Goal: Task Accomplishment & Management: Complete application form

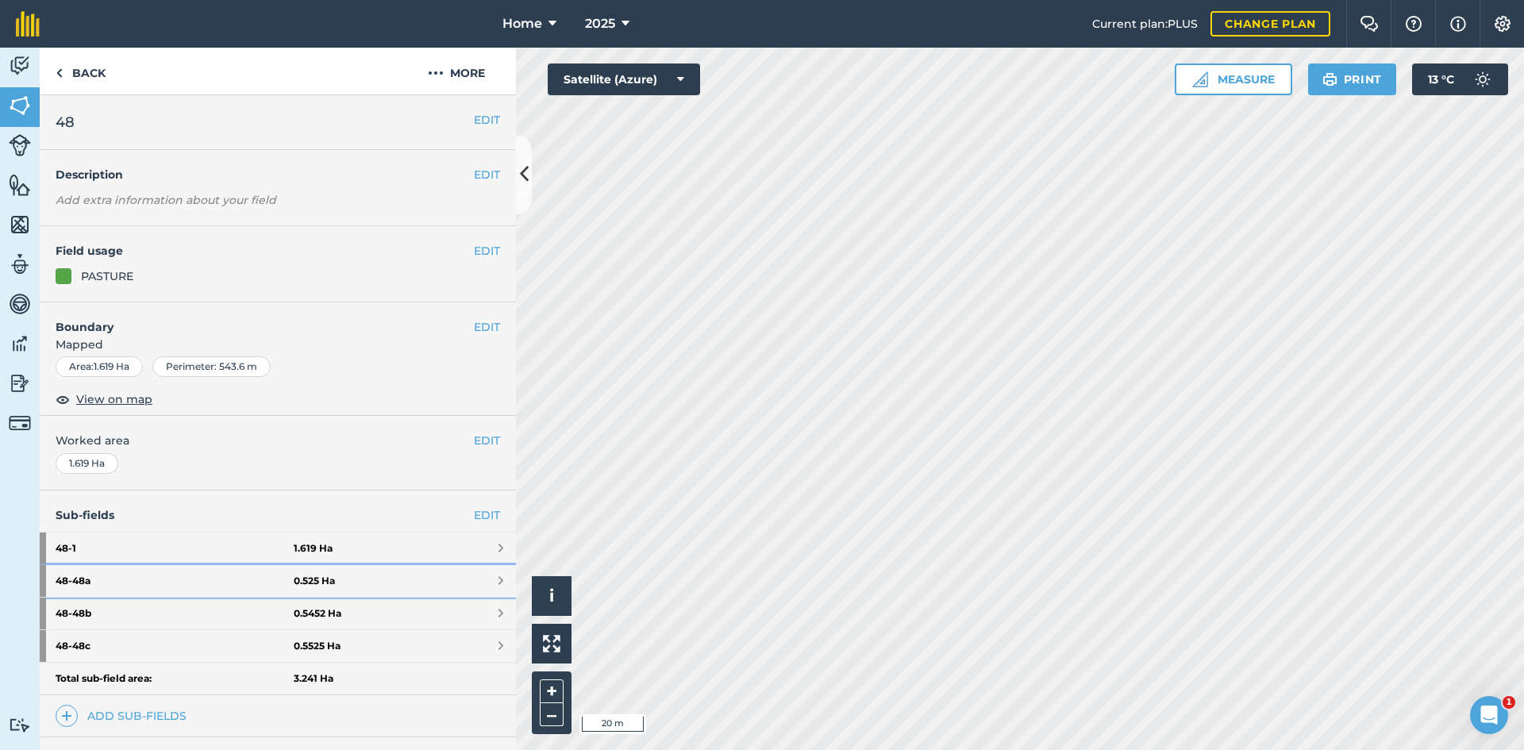
click at [271, 569] on strong "48 - 48a" at bounding box center [175, 581] width 238 height 32
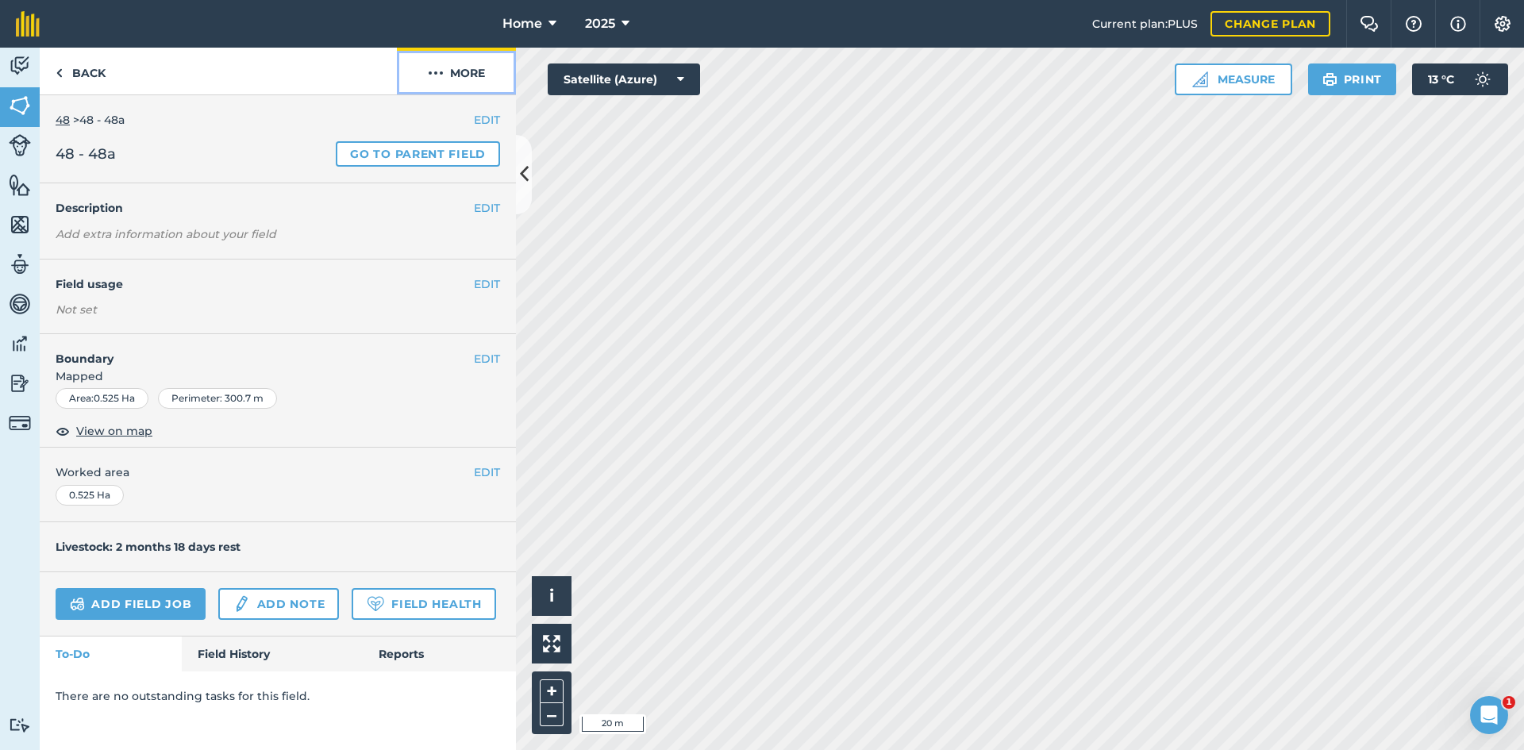
click at [458, 89] on button "More" at bounding box center [456, 71] width 119 height 47
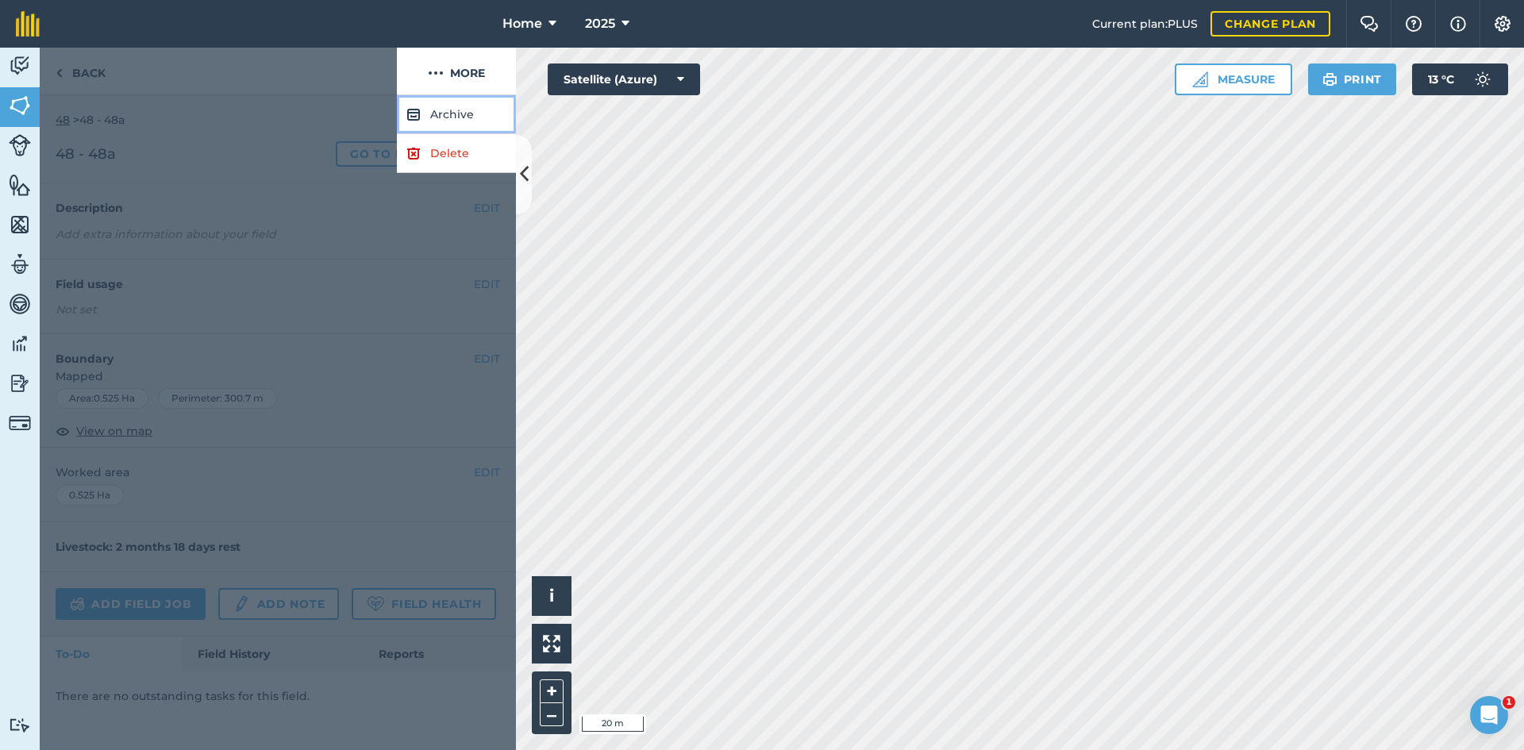
click at [463, 121] on button "Archive" at bounding box center [456, 114] width 119 height 39
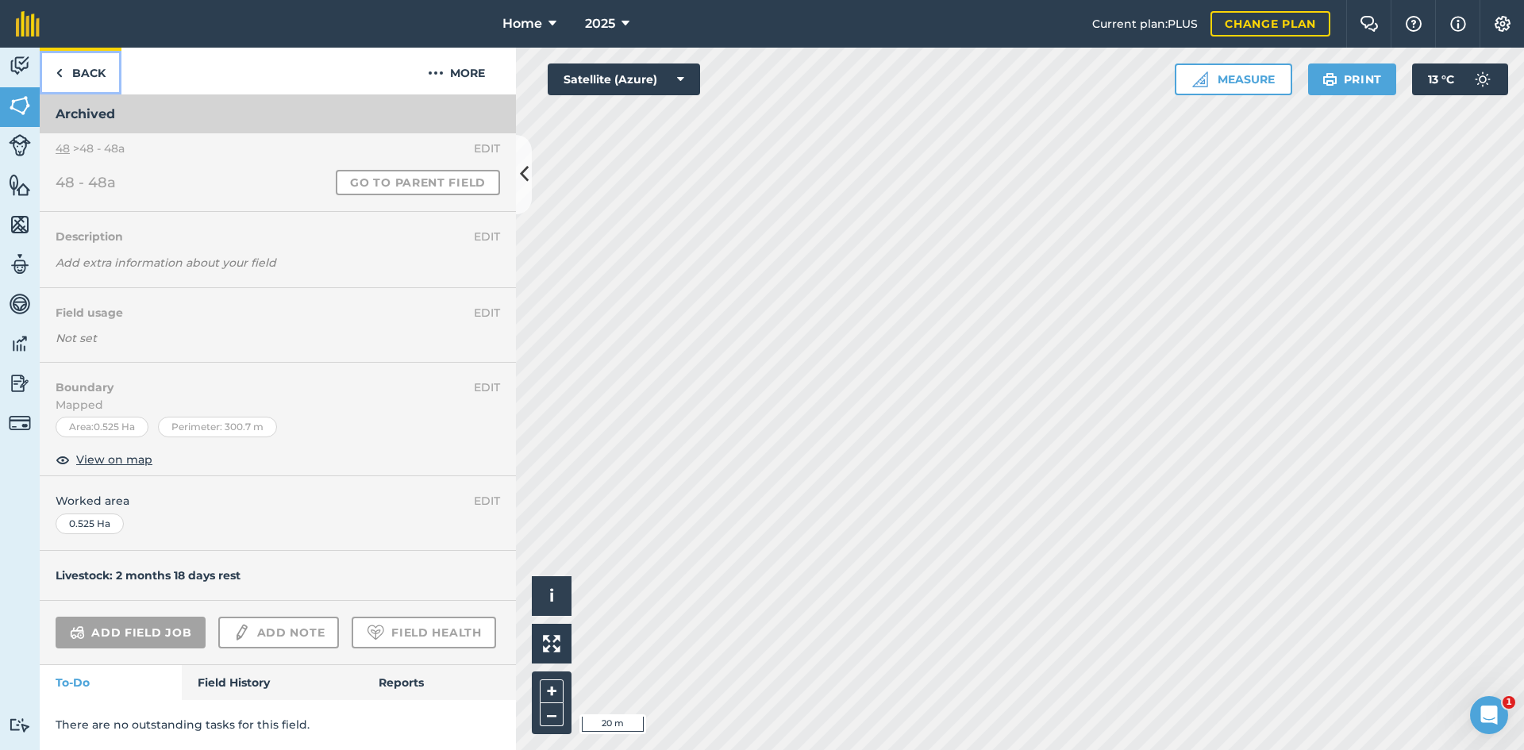
click at [53, 77] on link "Back" at bounding box center [81, 71] width 82 height 47
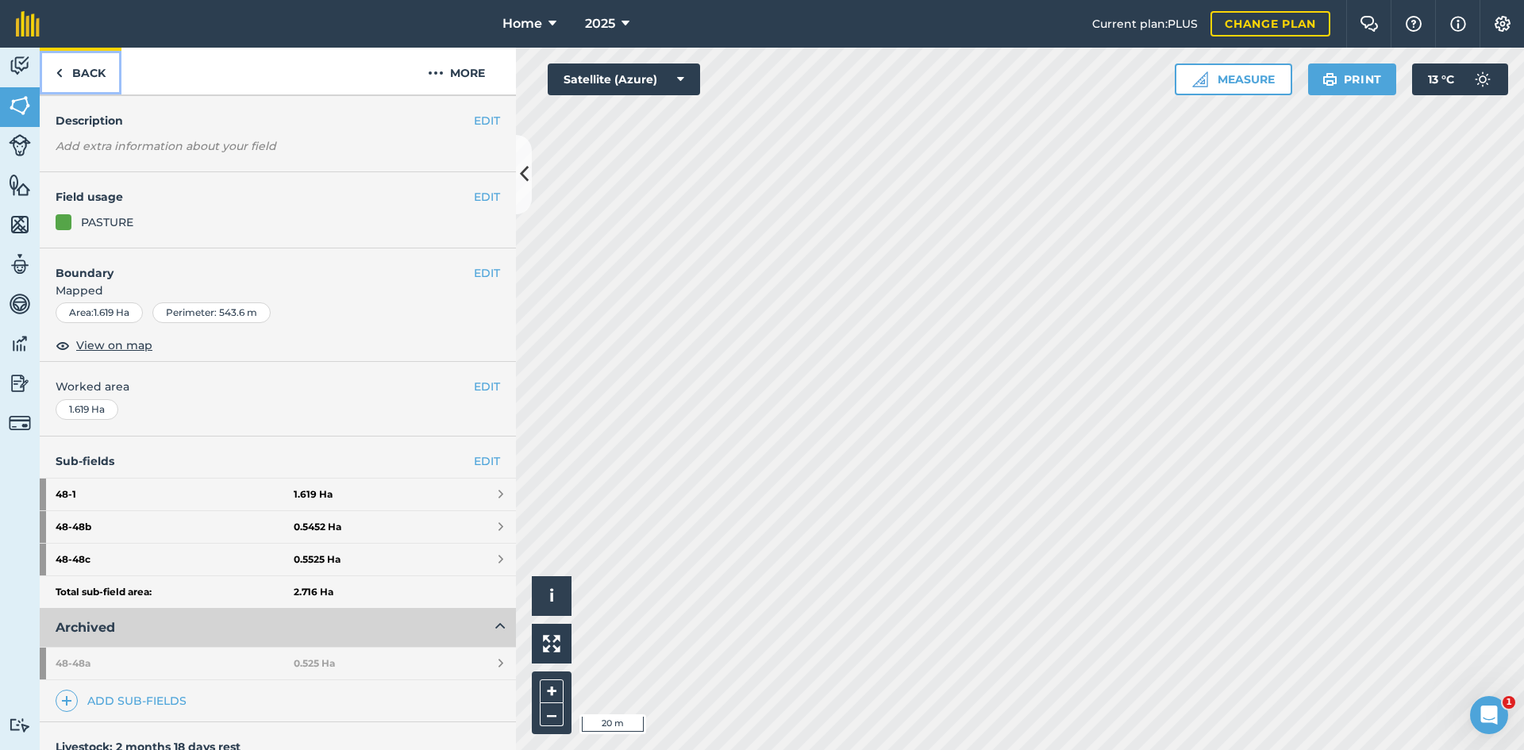
scroll to position [22, 0]
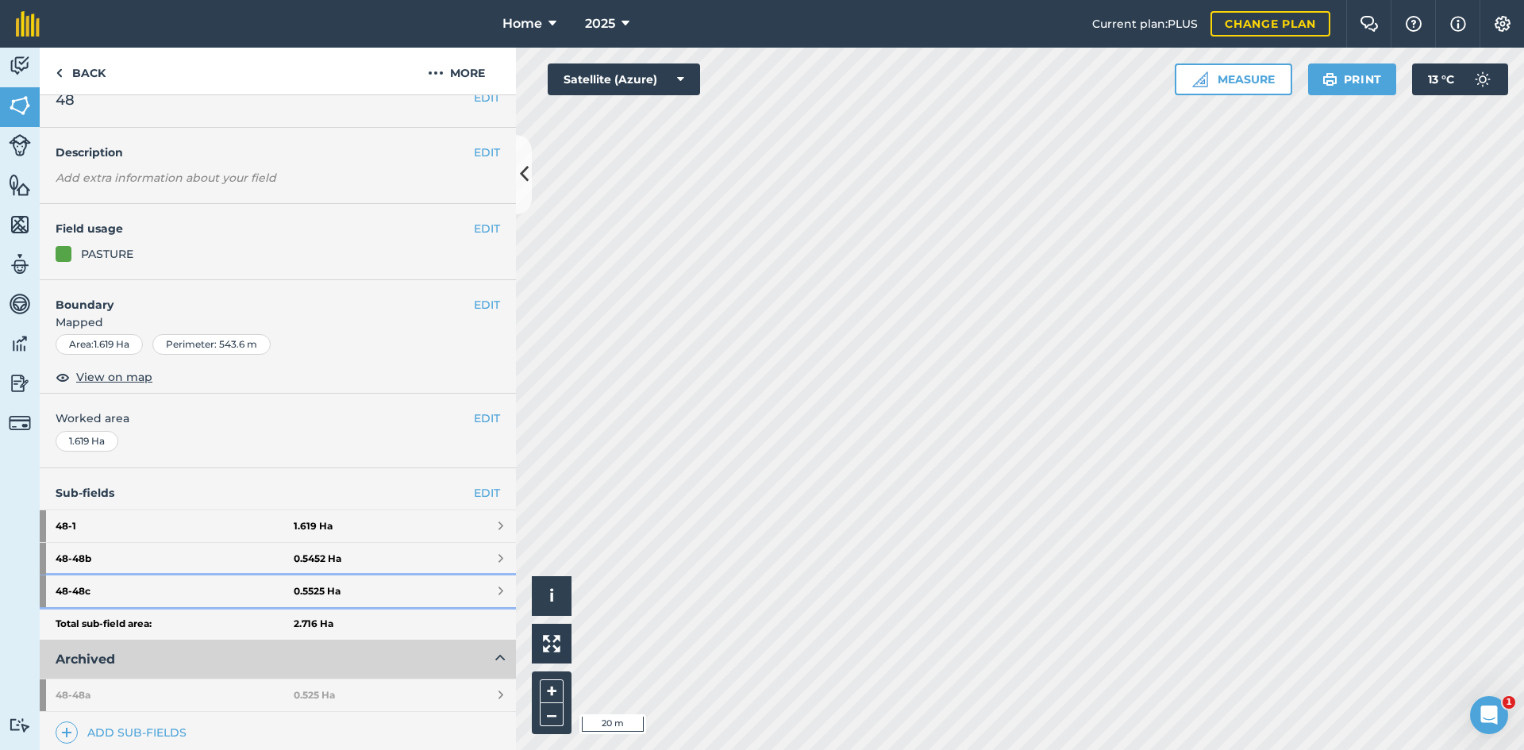
click at [337, 595] on link "48 - 48c 0.5525 Ha" at bounding box center [278, 592] width 476 height 32
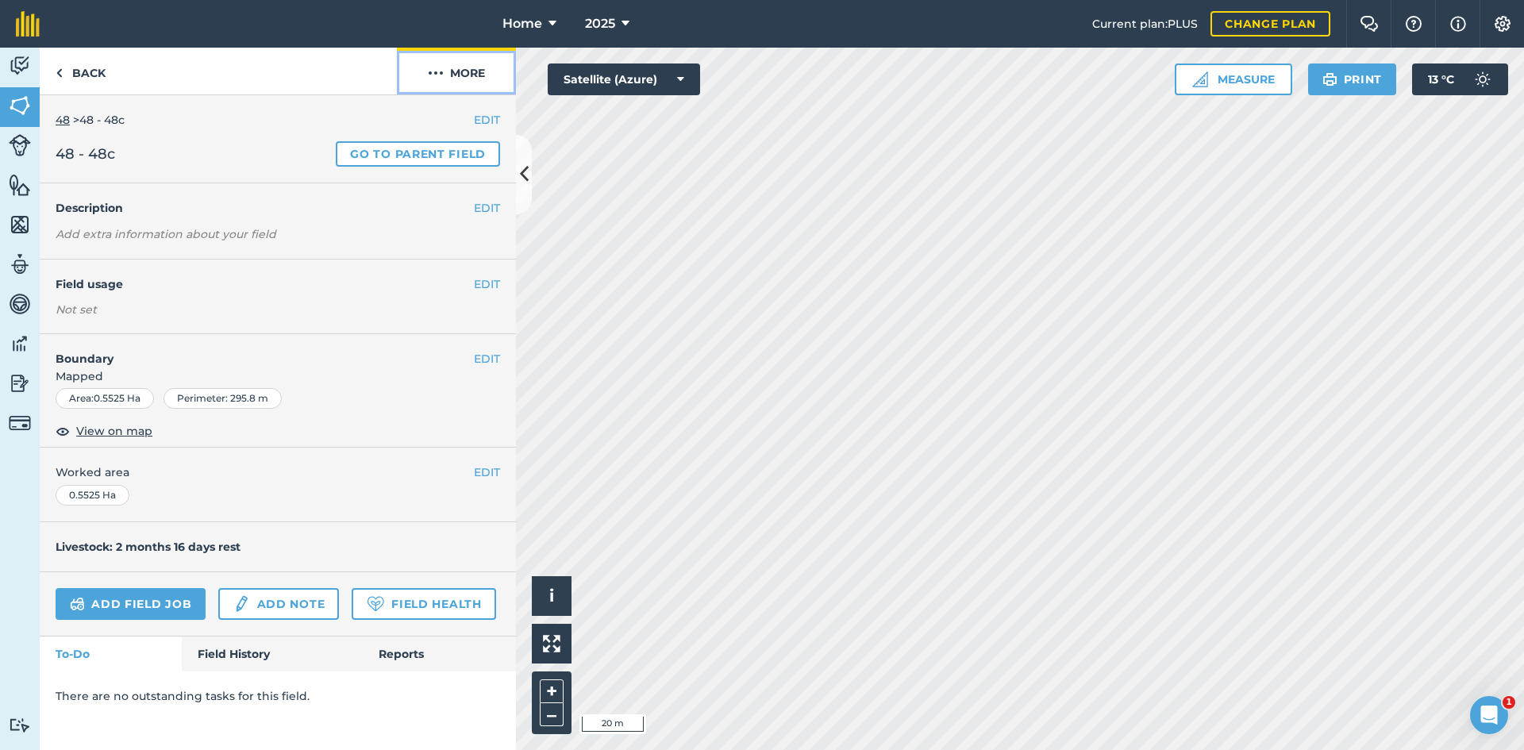
click at [454, 59] on button "More" at bounding box center [456, 71] width 119 height 47
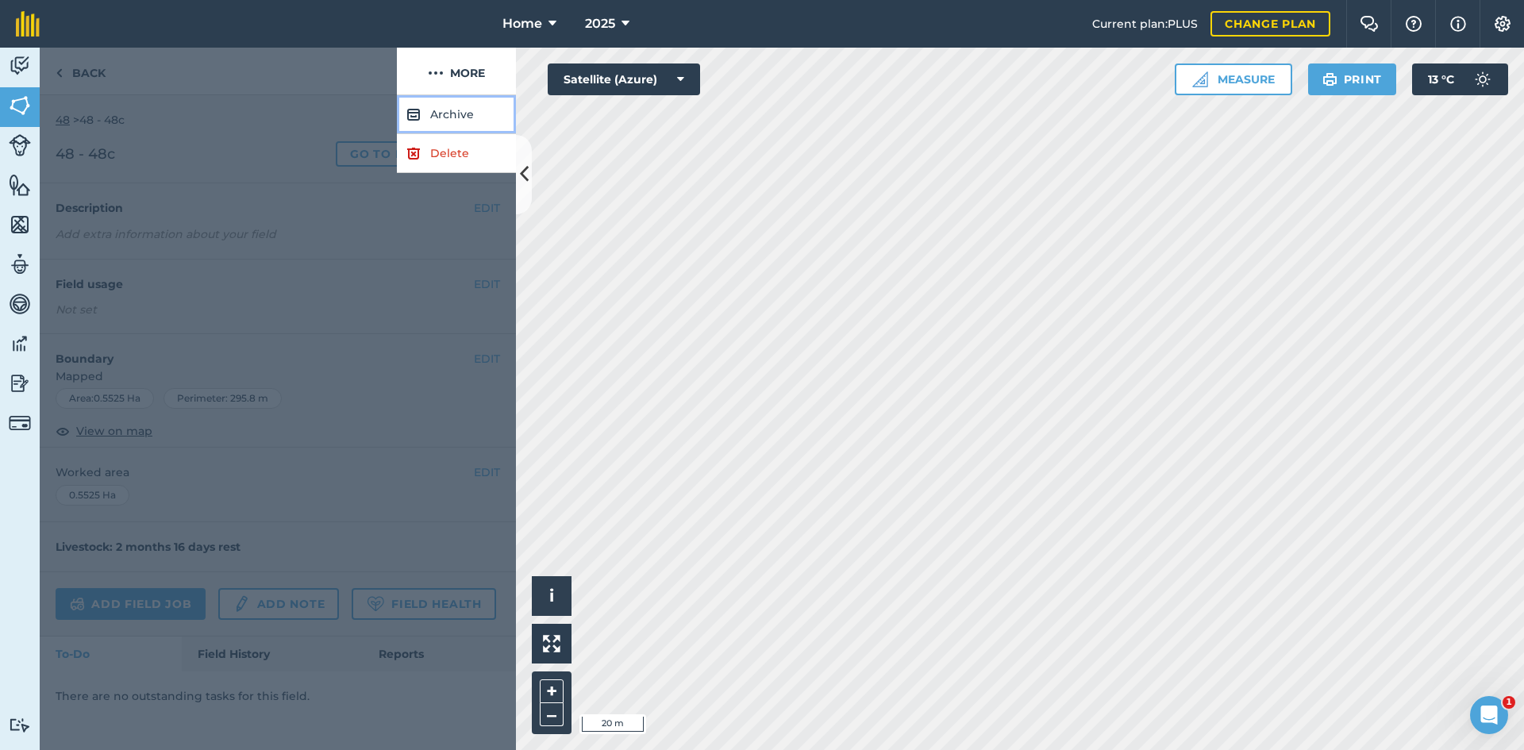
drag, startPoint x: 464, startPoint y: 104, endPoint x: 460, endPoint y: 113, distance: 9.9
click at [464, 105] on button "Archive" at bounding box center [456, 114] width 119 height 39
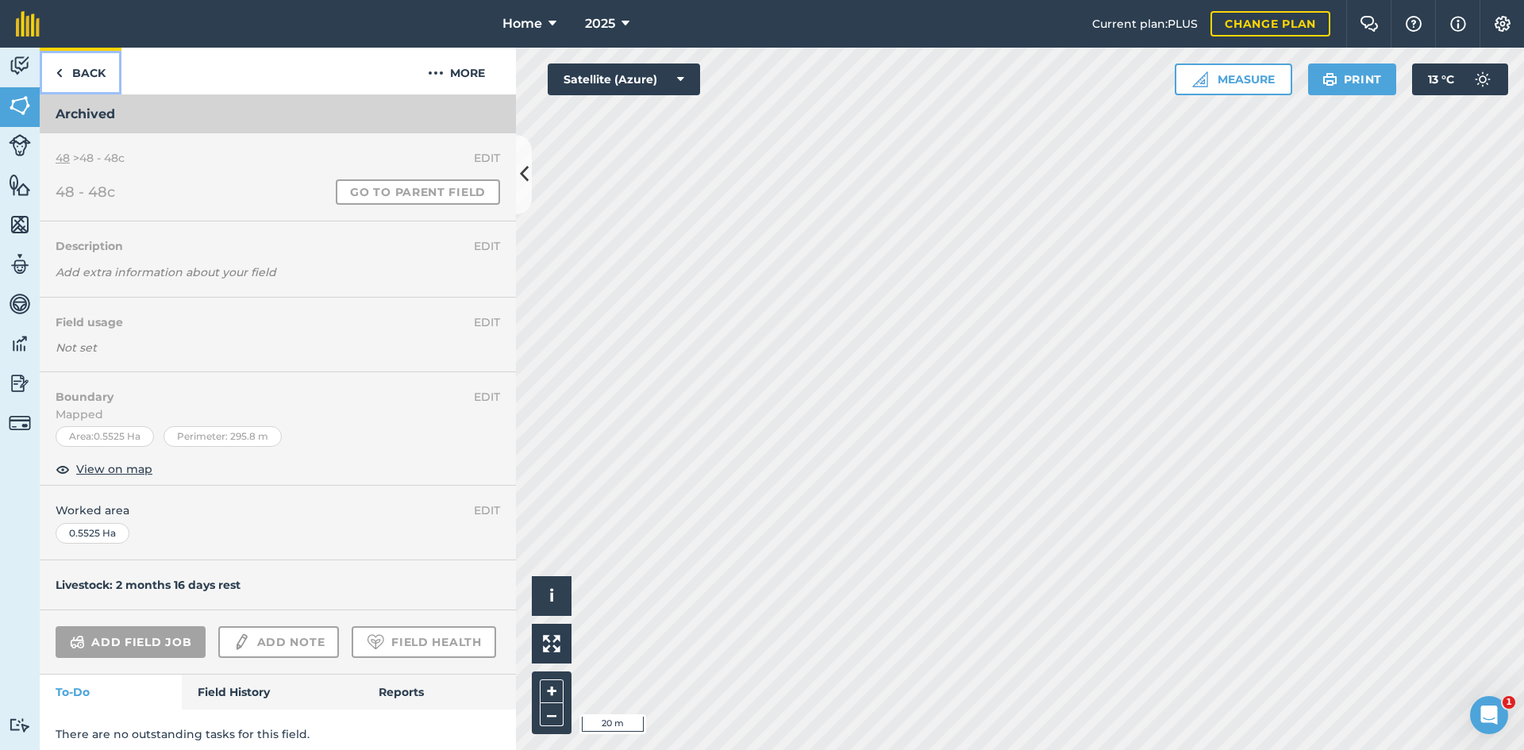
click at [71, 64] on link "Back" at bounding box center [81, 71] width 82 height 47
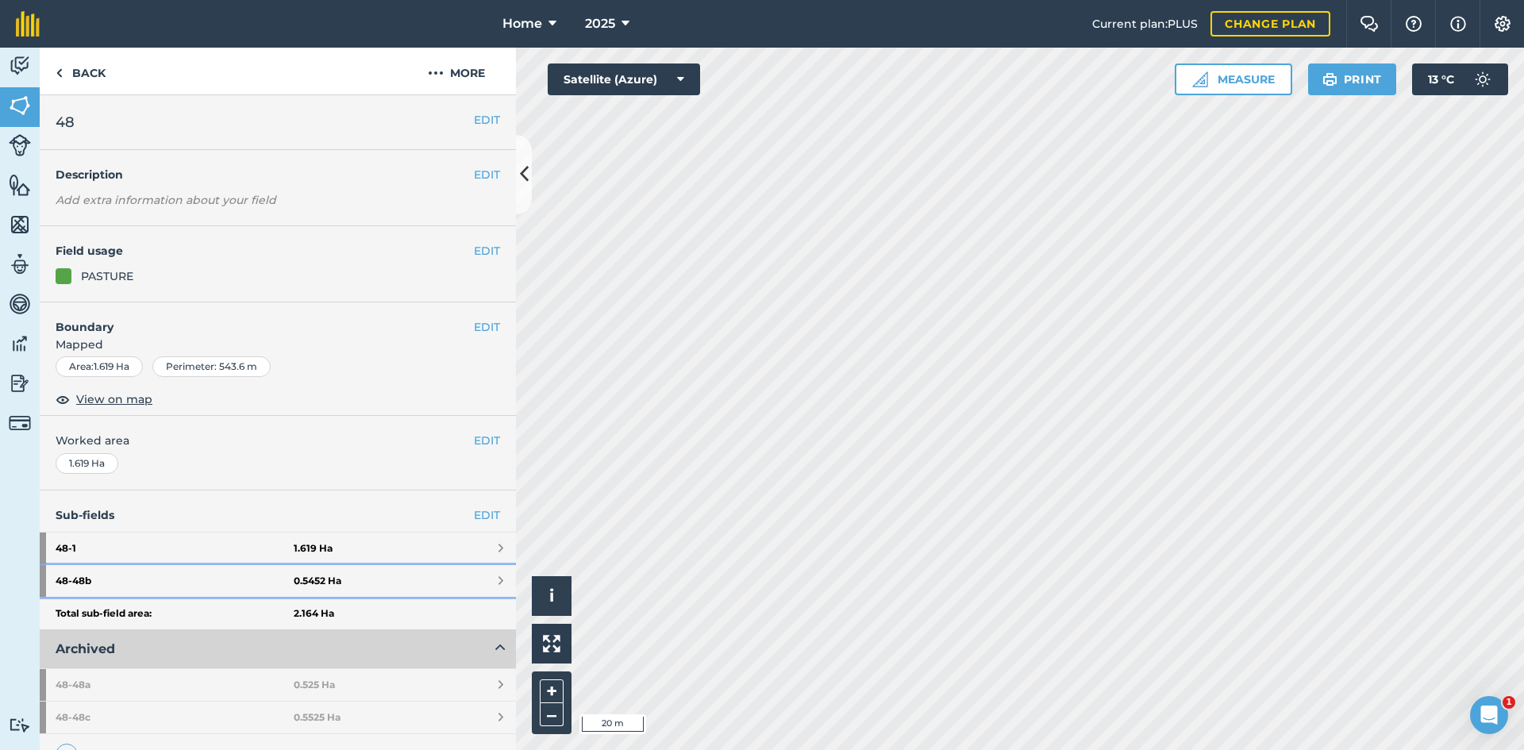
drag, startPoint x: 333, startPoint y: 590, endPoint x: 374, endPoint y: 468, distance: 129.0
click at [333, 587] on link "48 - 48b 0.5452 Ha" at bounding box center [278, 581] width 476 height 32
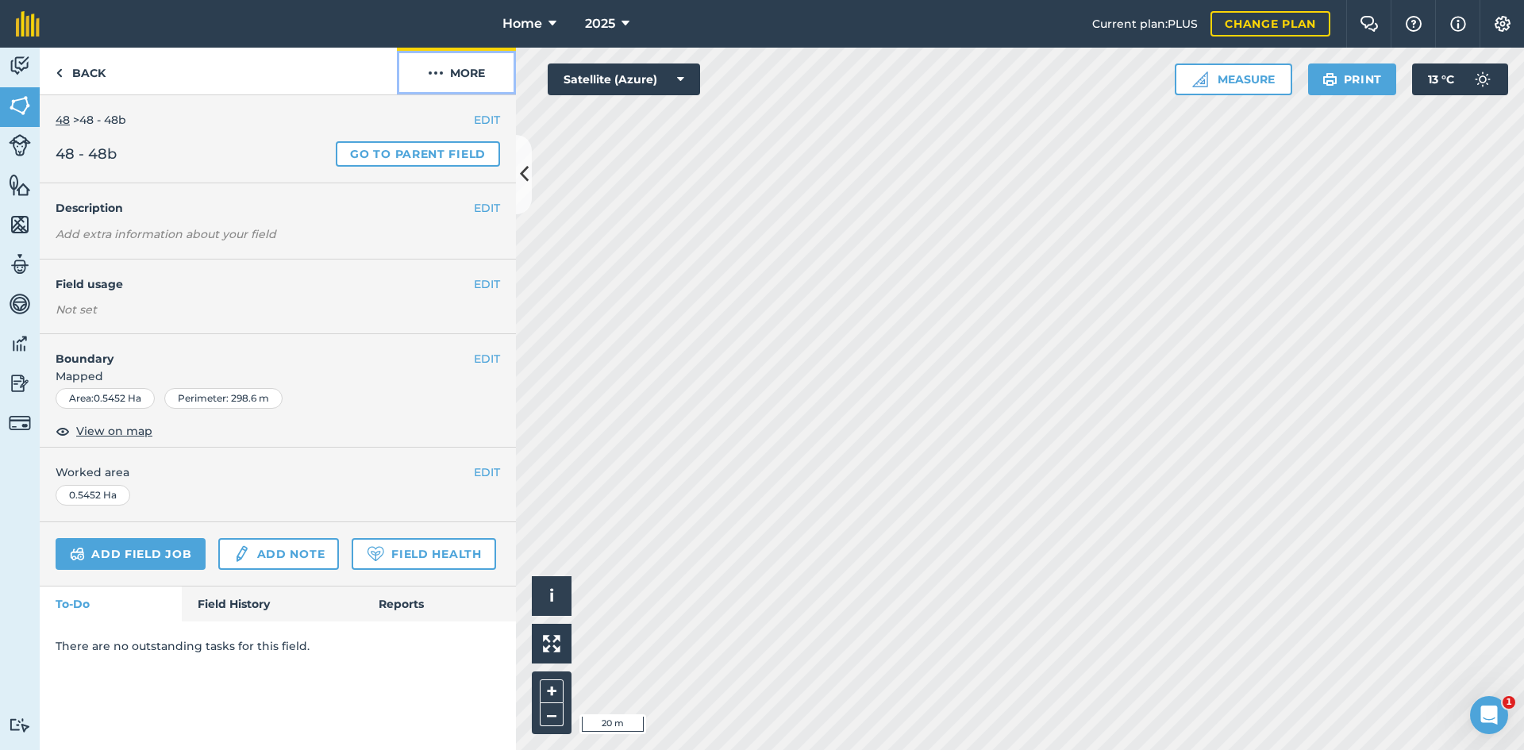
drag, startPoint x: 478, startPoint y: 63, endPoint x: 468, endPoint y: 68, distance: 11.0
click at [473, 65] on button "More" at bounding box center [456, 71] width 119 height 47
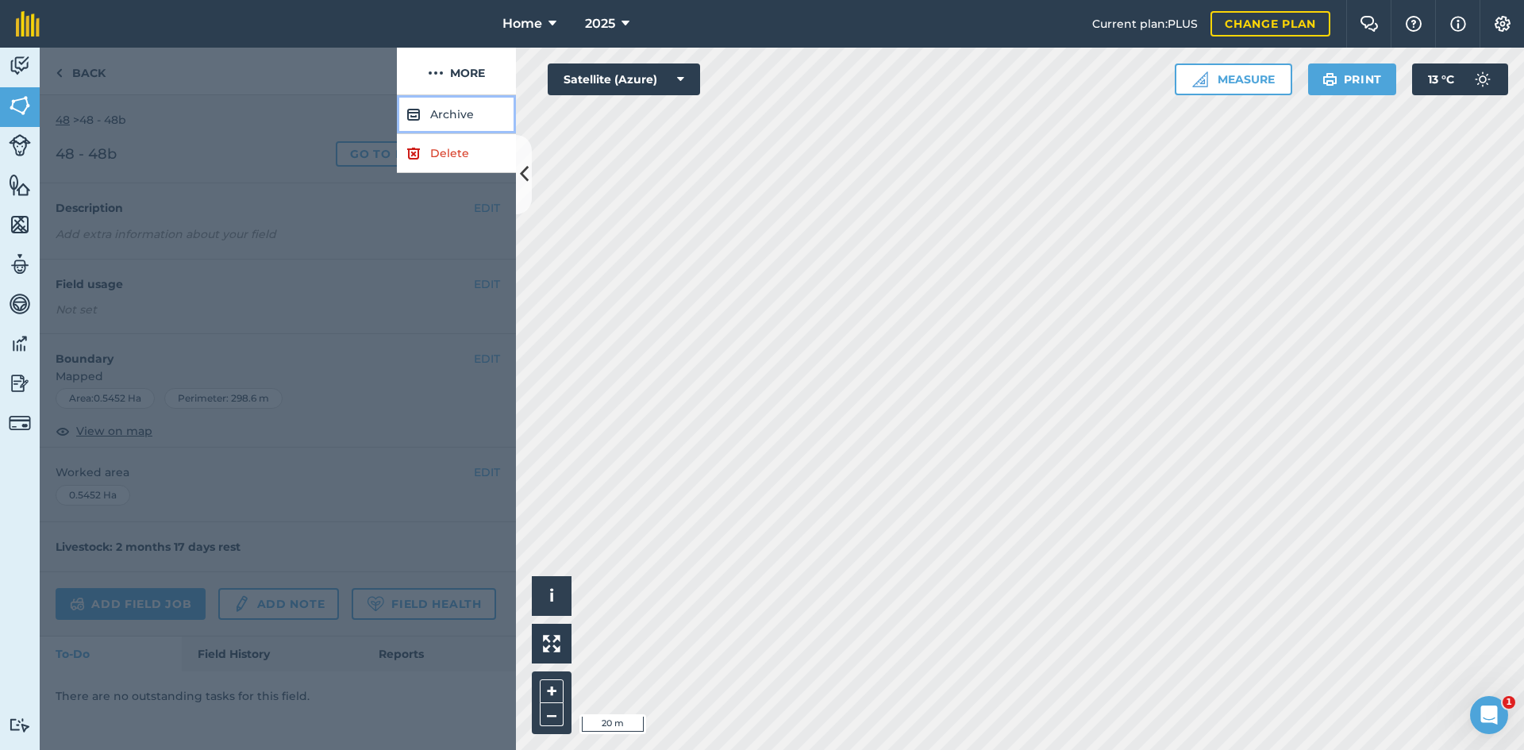
click at [445, 109] on button "Archive" at bounding box center [456, 114] width 119 height 39
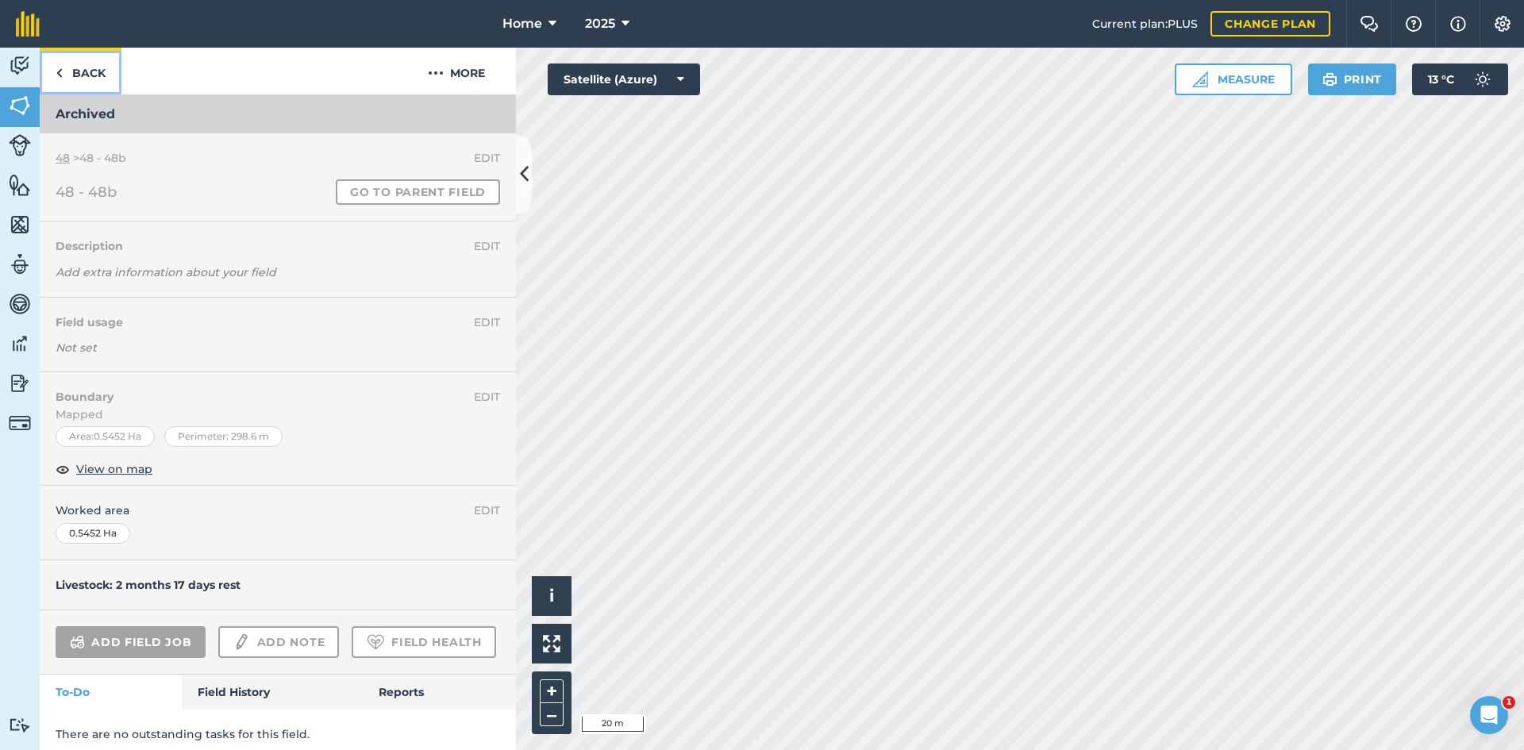
click at [89, 80] on link "Back" at bounding box center [81, 71] width 82 height 47
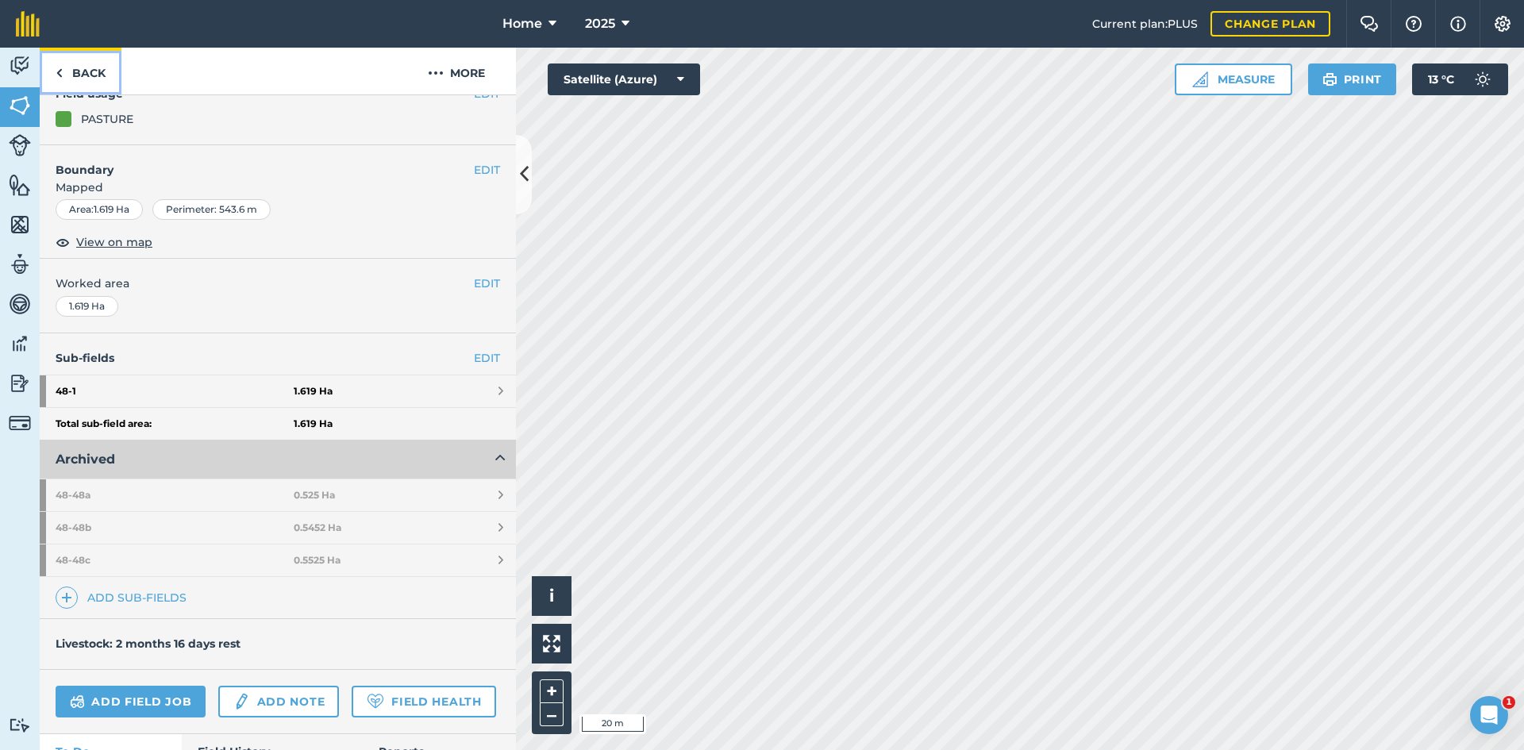
scroll to position [159, 0]
click at [435, 452] on button "Archived" at bounding box center [278, 458] width 476 height 38
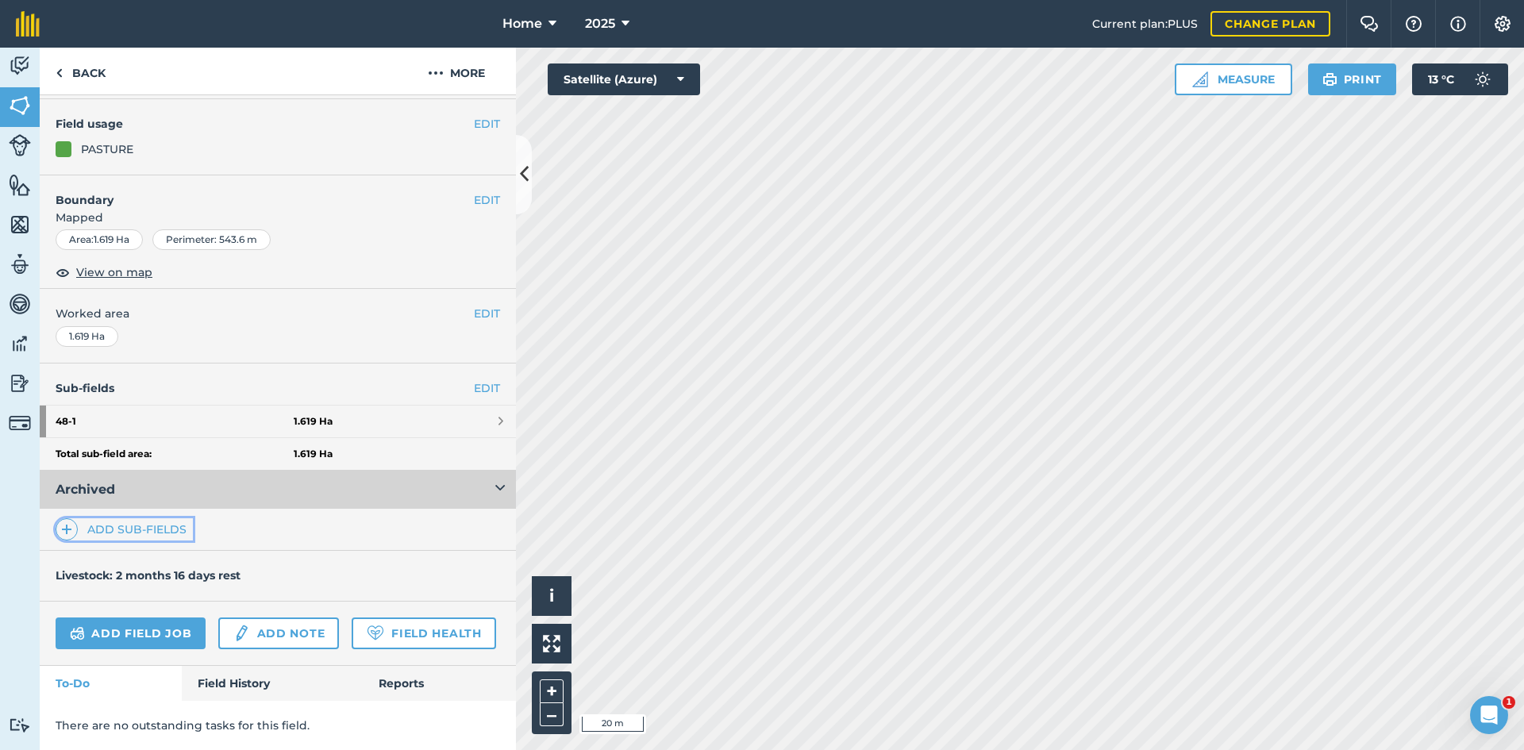
click at [166, 518] on link "Add sub-fields" at bounding box center [124, 529] width 137 height 22
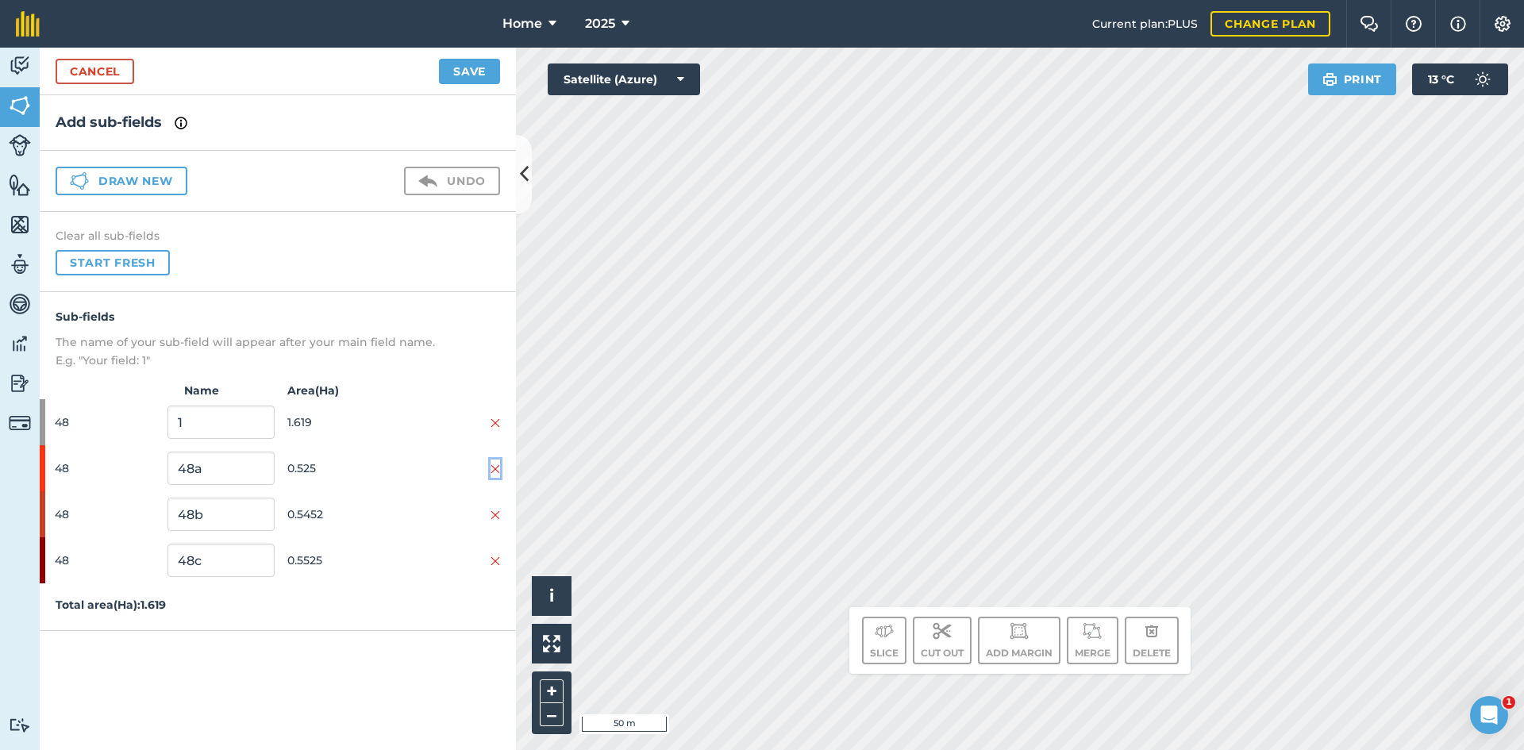
click at [496, 470] on img at bounding box center [496, 469] width 10 height 13
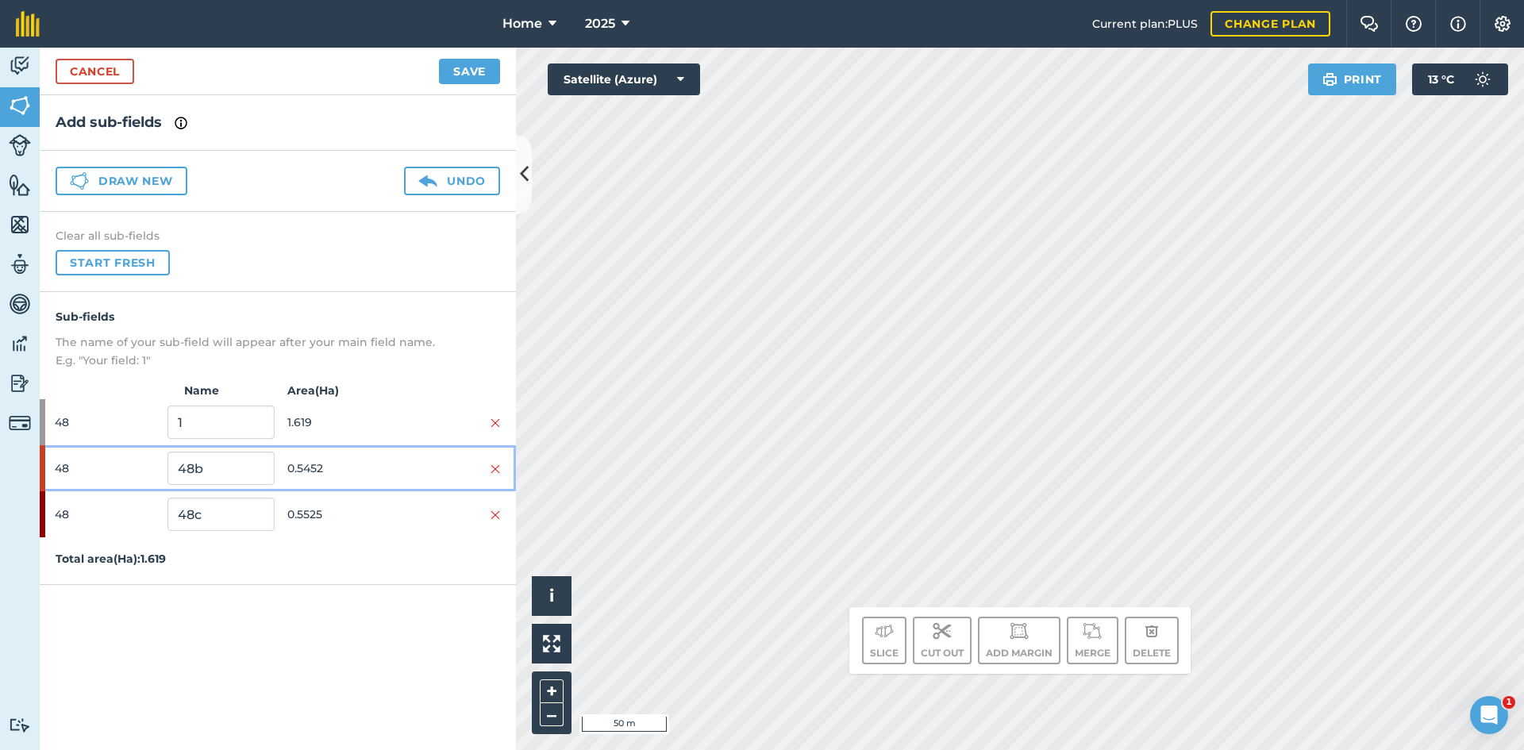
click at [490, 471] on div at bounding box center [447, 468] width 106 height 17
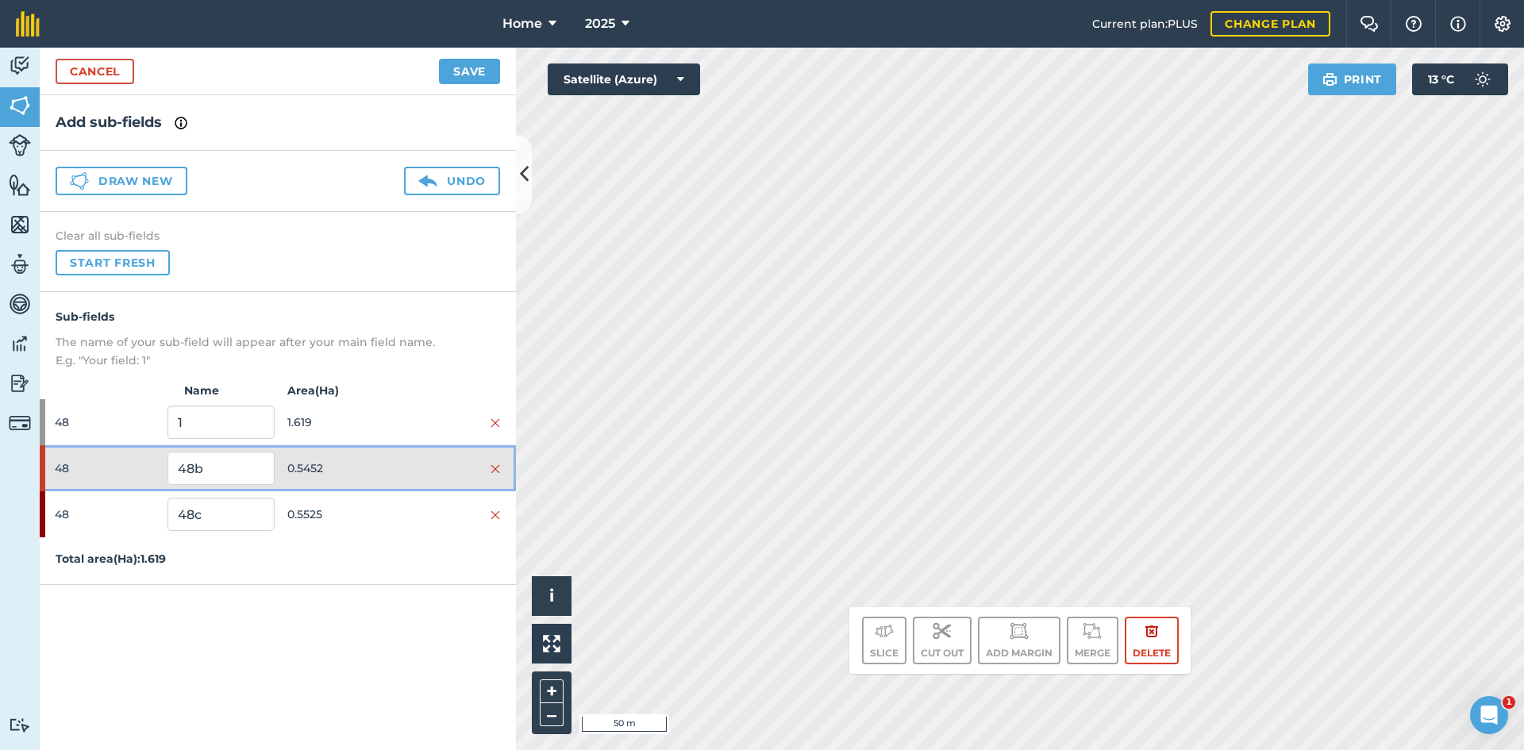
click at [490, 471] on div at bounding box center [447, 468] width 106 height 17
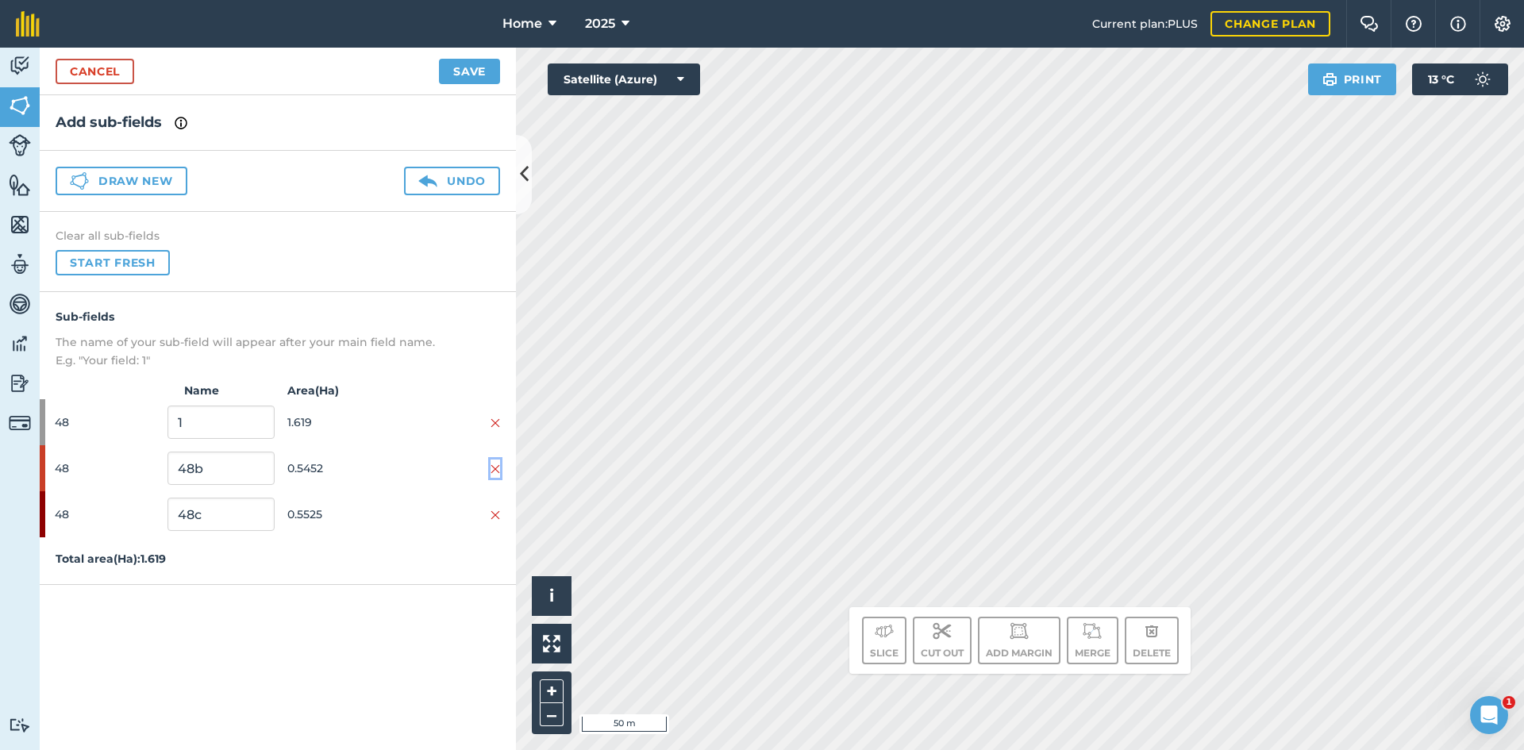
click at [496, 468] on img at bounding box center [496, 469] width 10 height 13
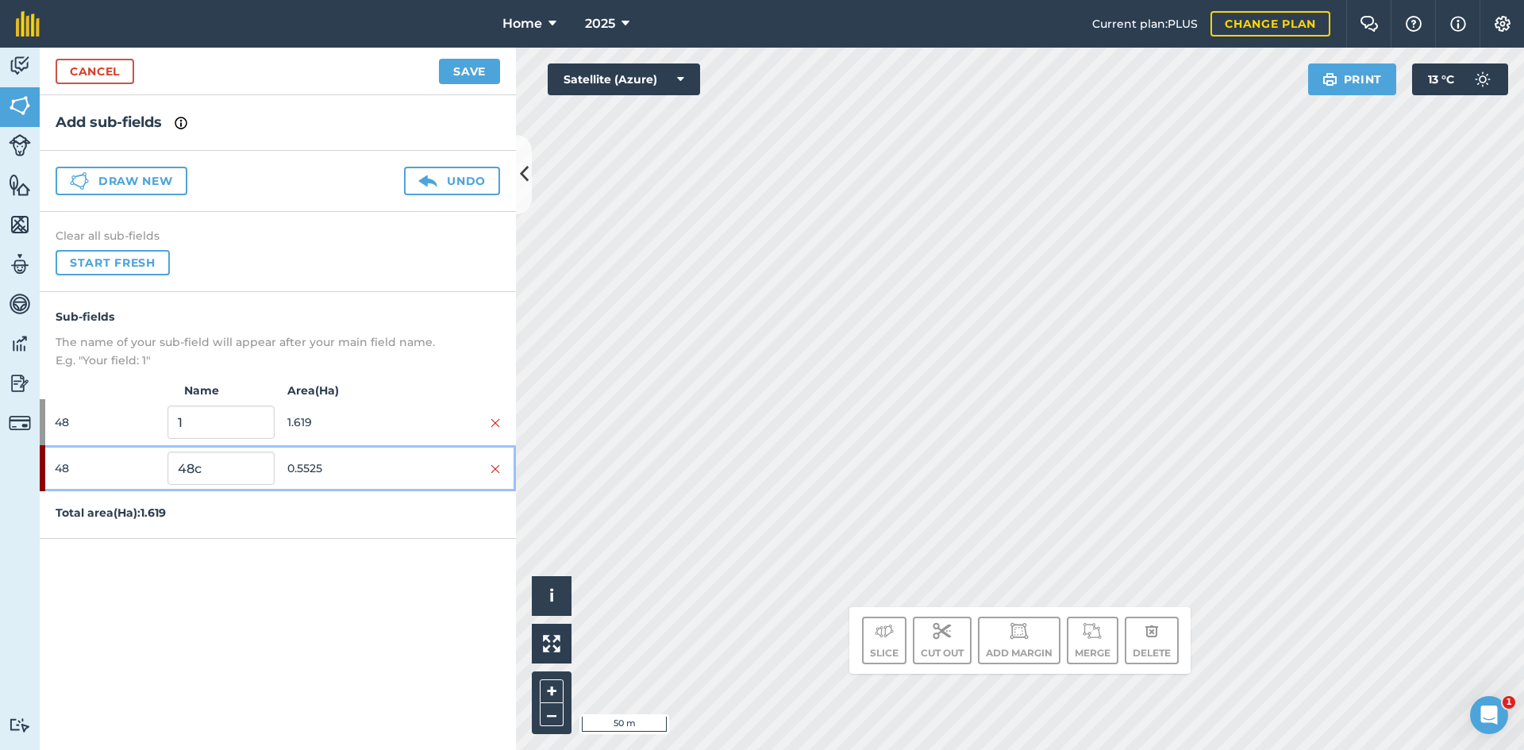
click at [501, 461] on div "48 48c 0.5525" at bounding box center [278, 468] width 476 height 46
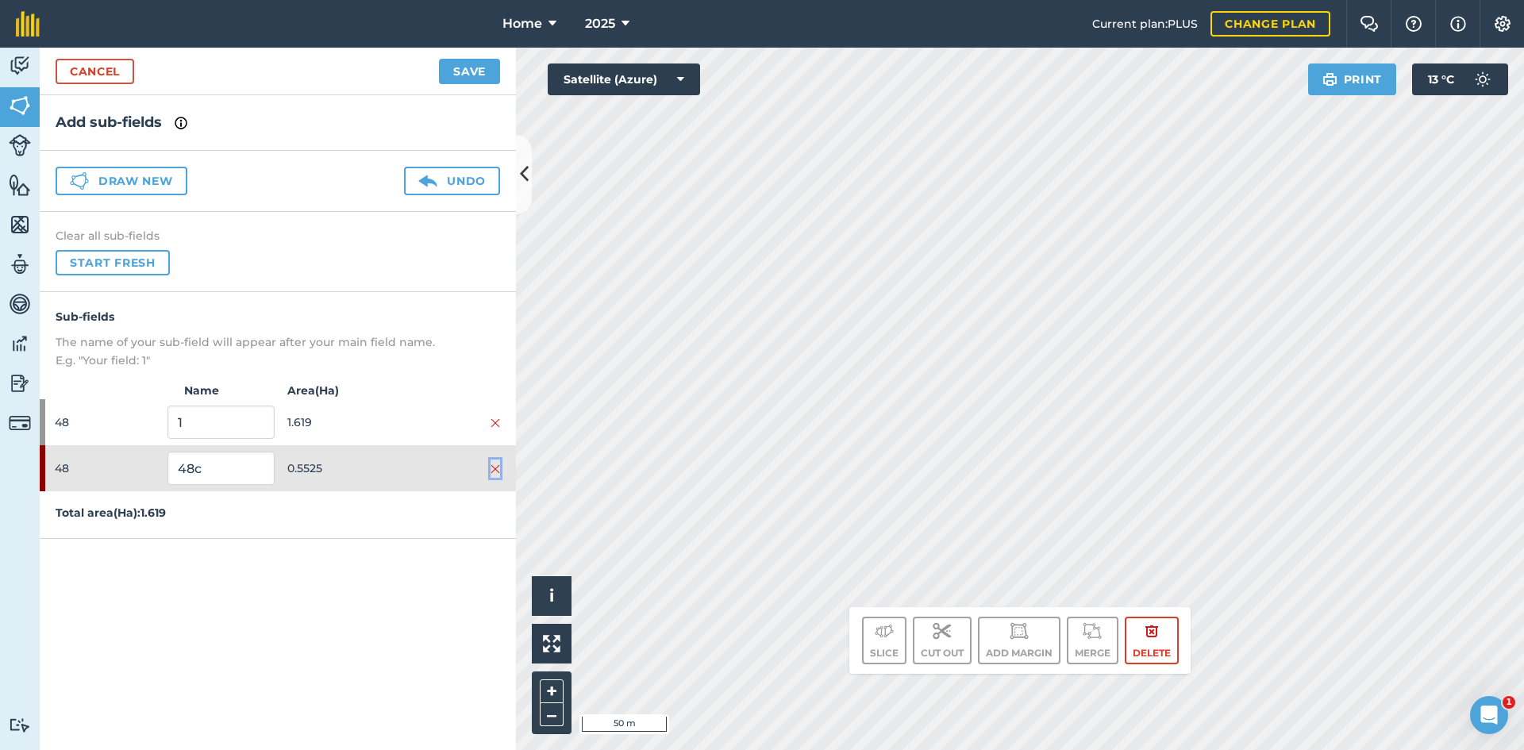
click at [494, 466] on img at bounding box center [496, 469] width 10 height 13
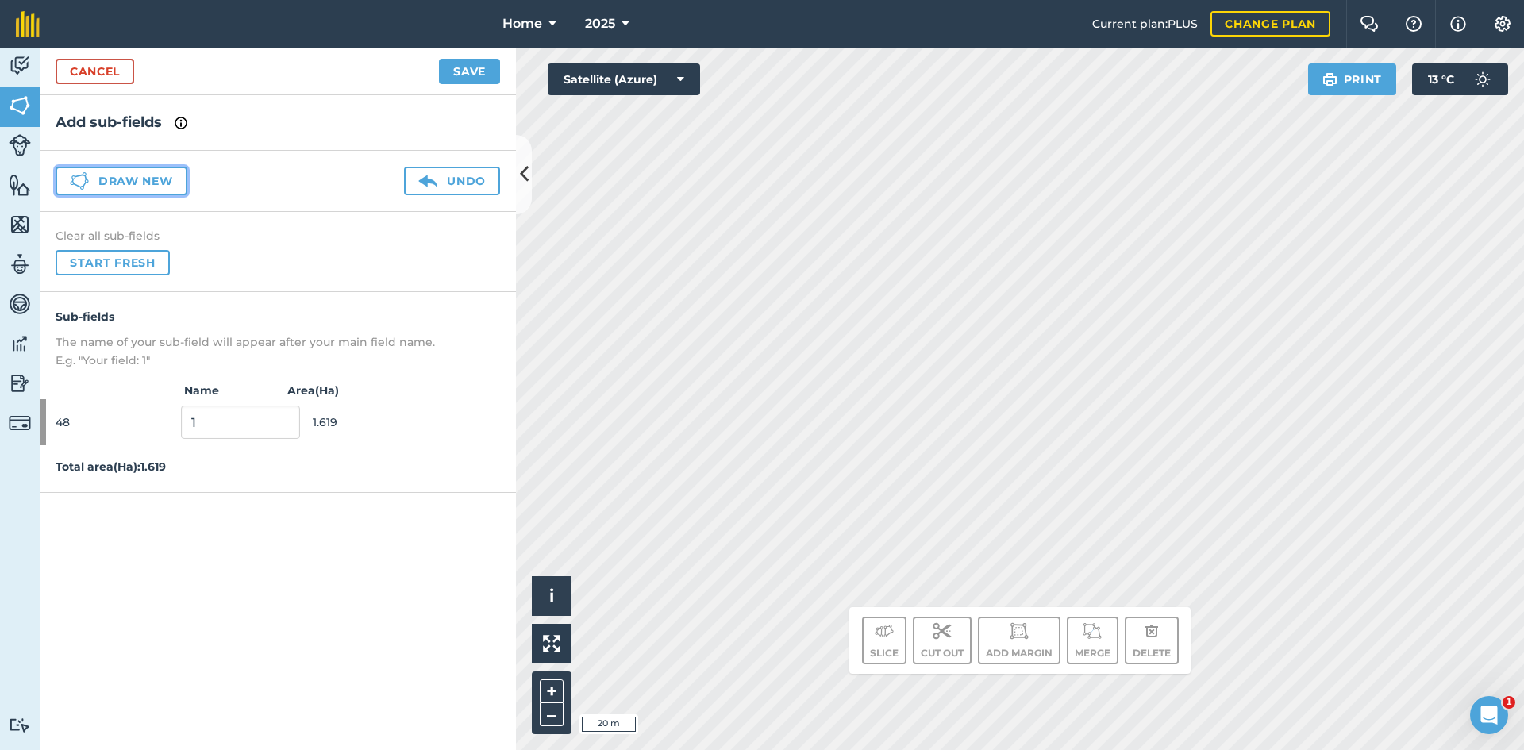
click at [148, 173] on button "Draw new" at bounding box center [122, 181] width 132 height 29
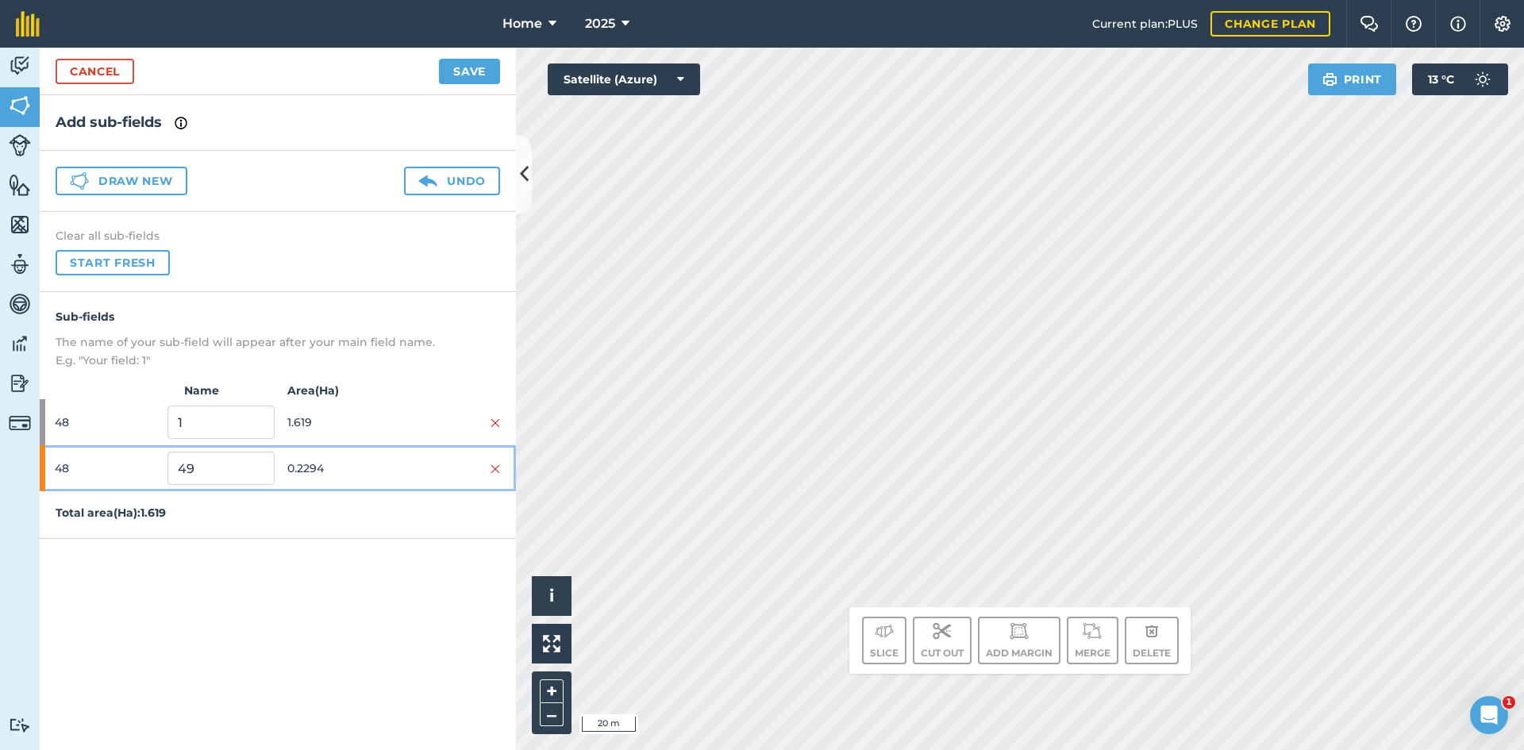
click at [402, 472] on div at bounding box center [447, 468] width 106 height 17
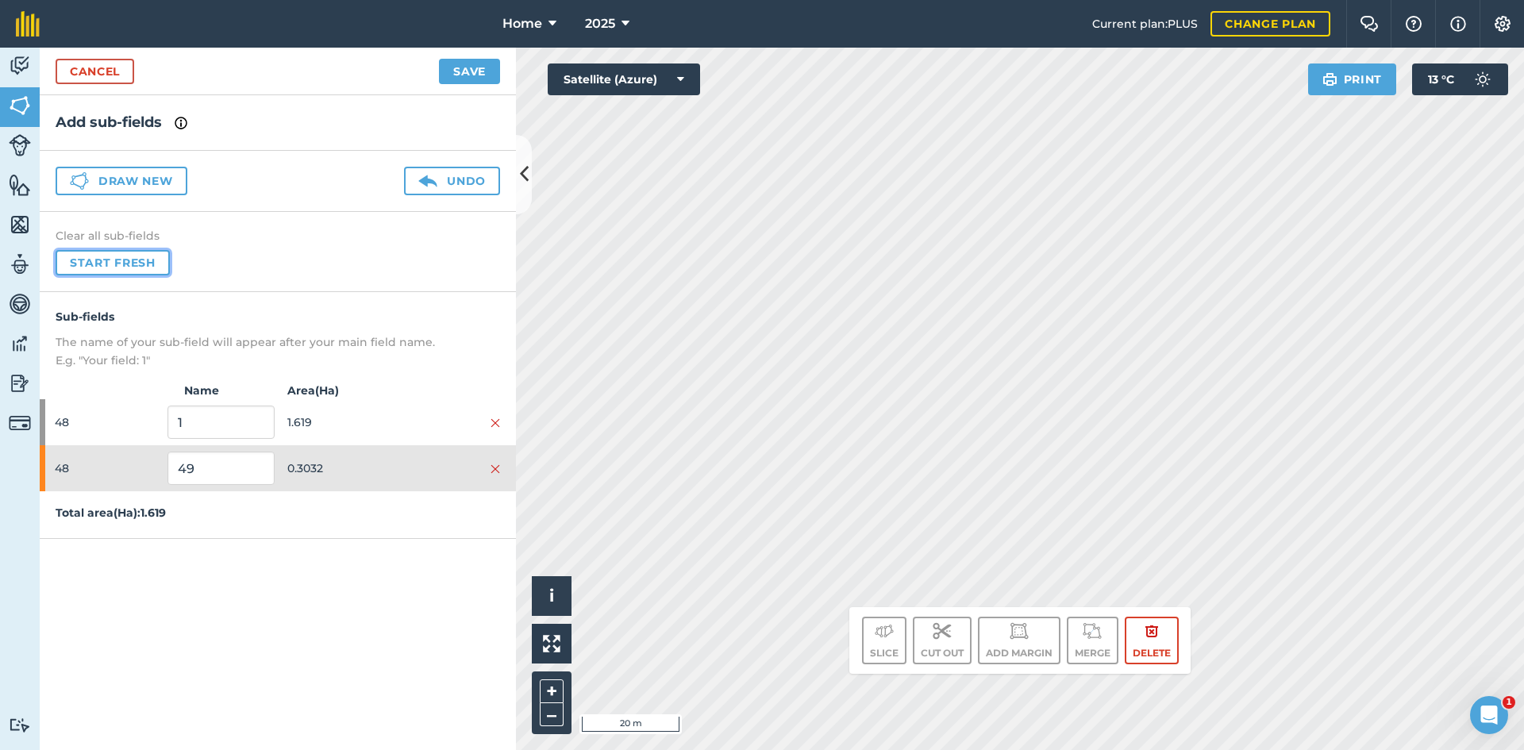
click at [135, 264] on button "Start fresh" at bounding box center [113, 262] width 114 height 25
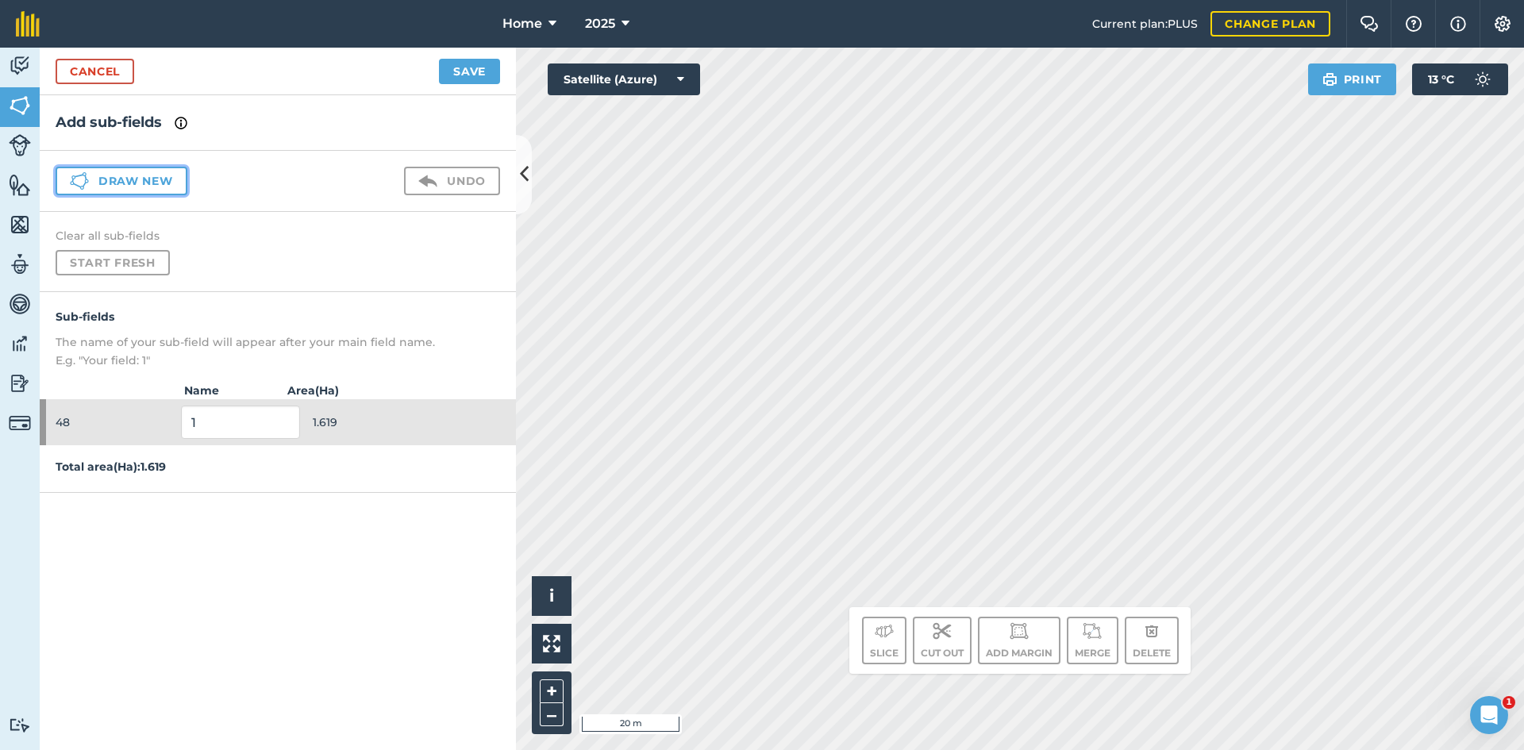
click at [130, 172] on button "Draw new" at bounding box center [122, 181] width 132 height 29
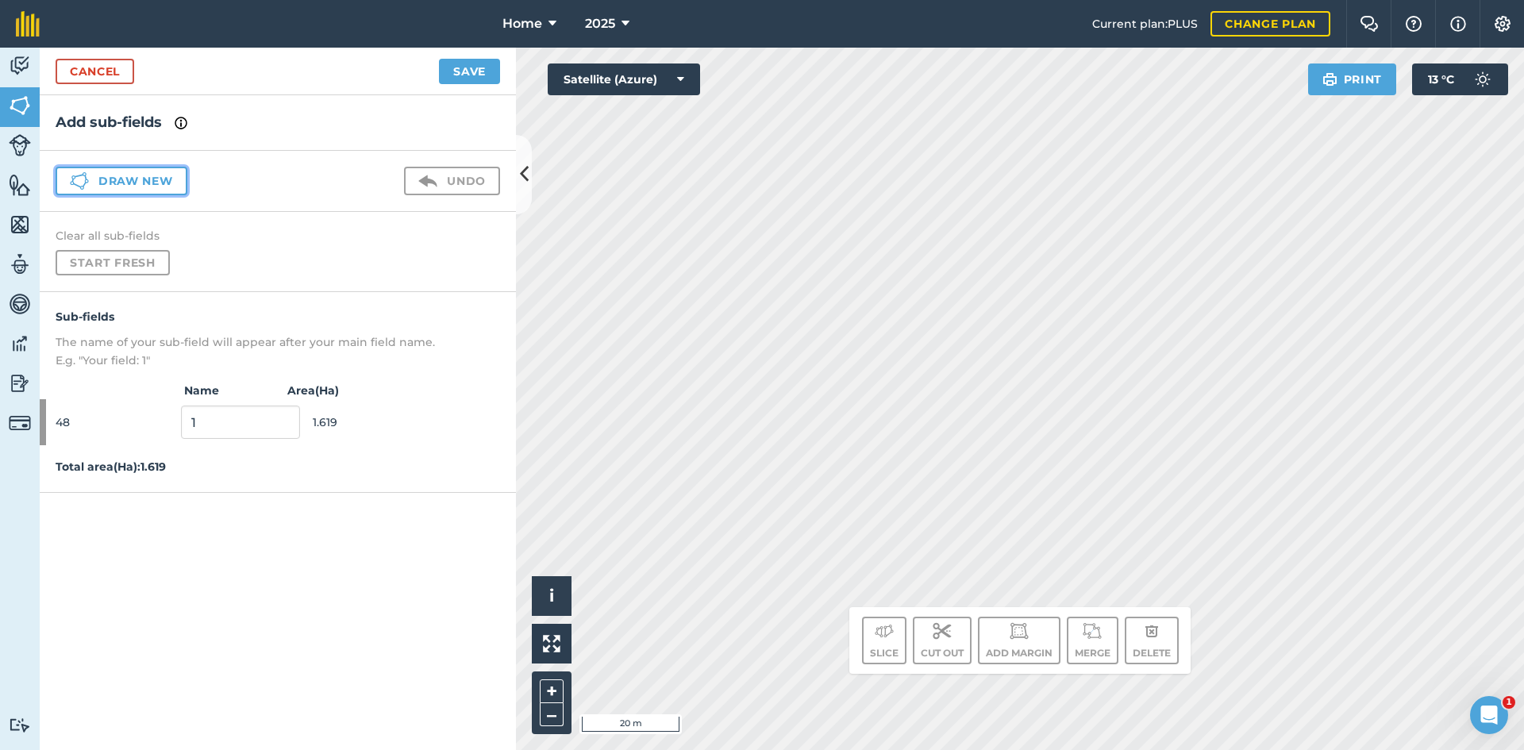
click at [130, 171] on button "Draw new" at bounding box center [122, 181] width 132 height 29
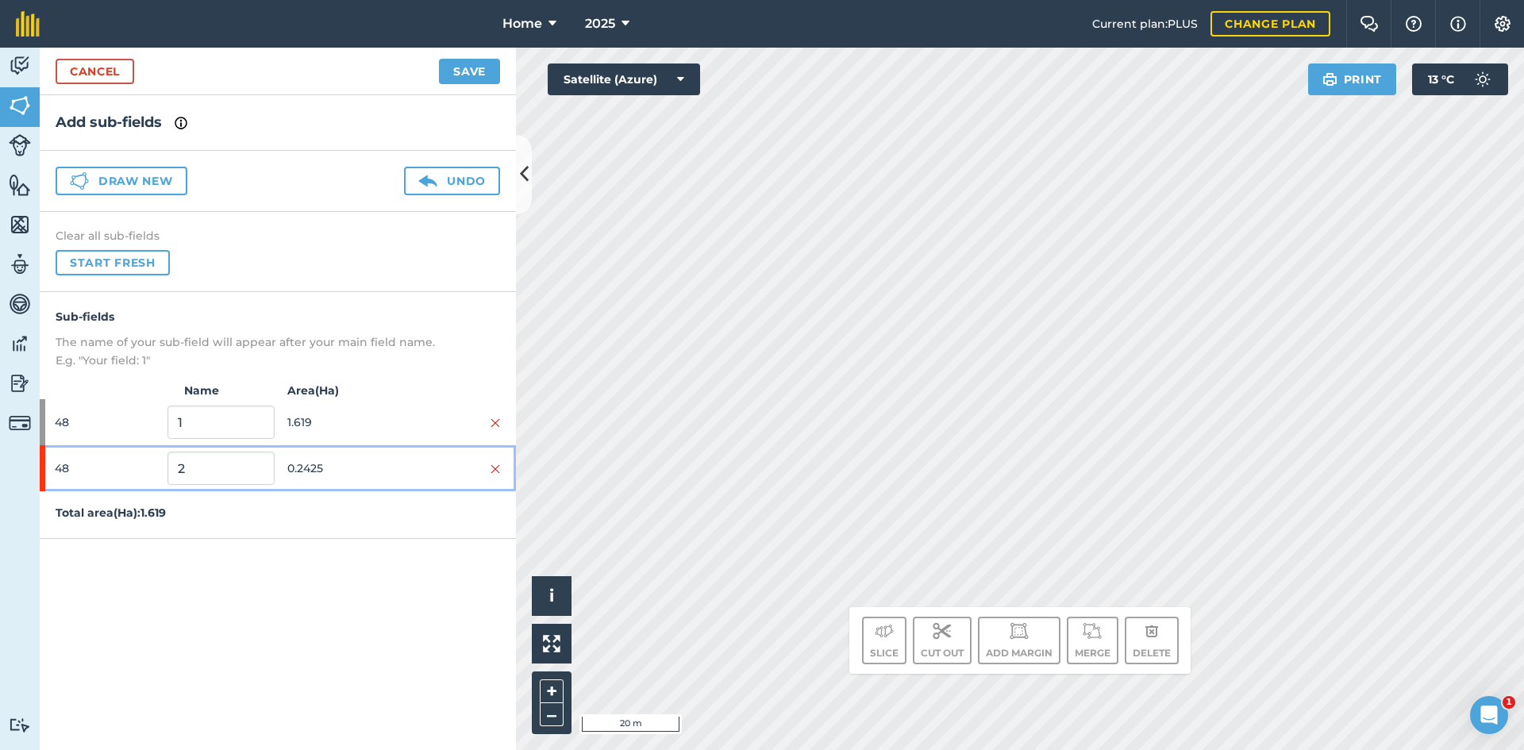
click at [333, 481] on span "0.2425" at bounding box center [340, 468] width 106 height 30
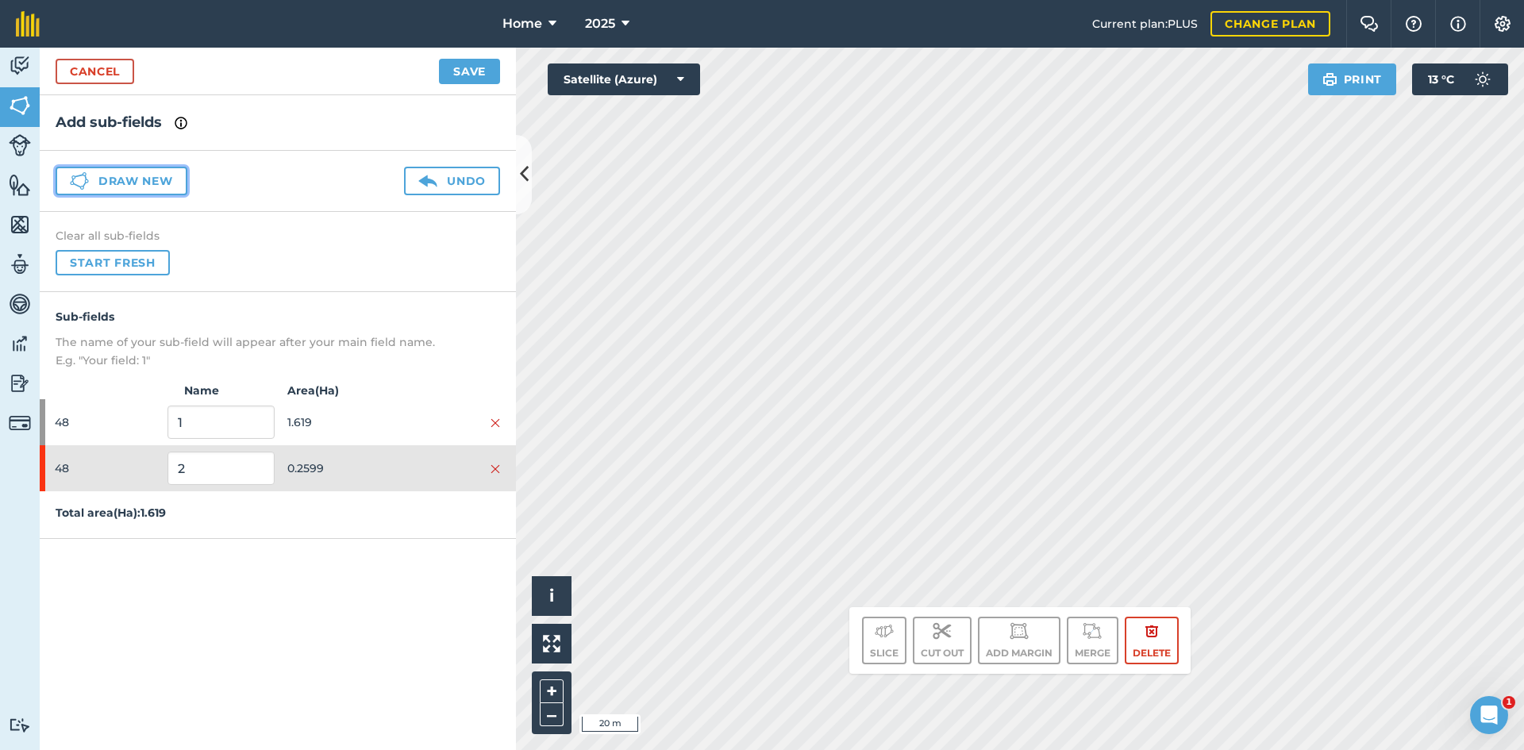
click at [153, 175] on button "Draw new" at bounding box center [122, 181] width 132 height 29
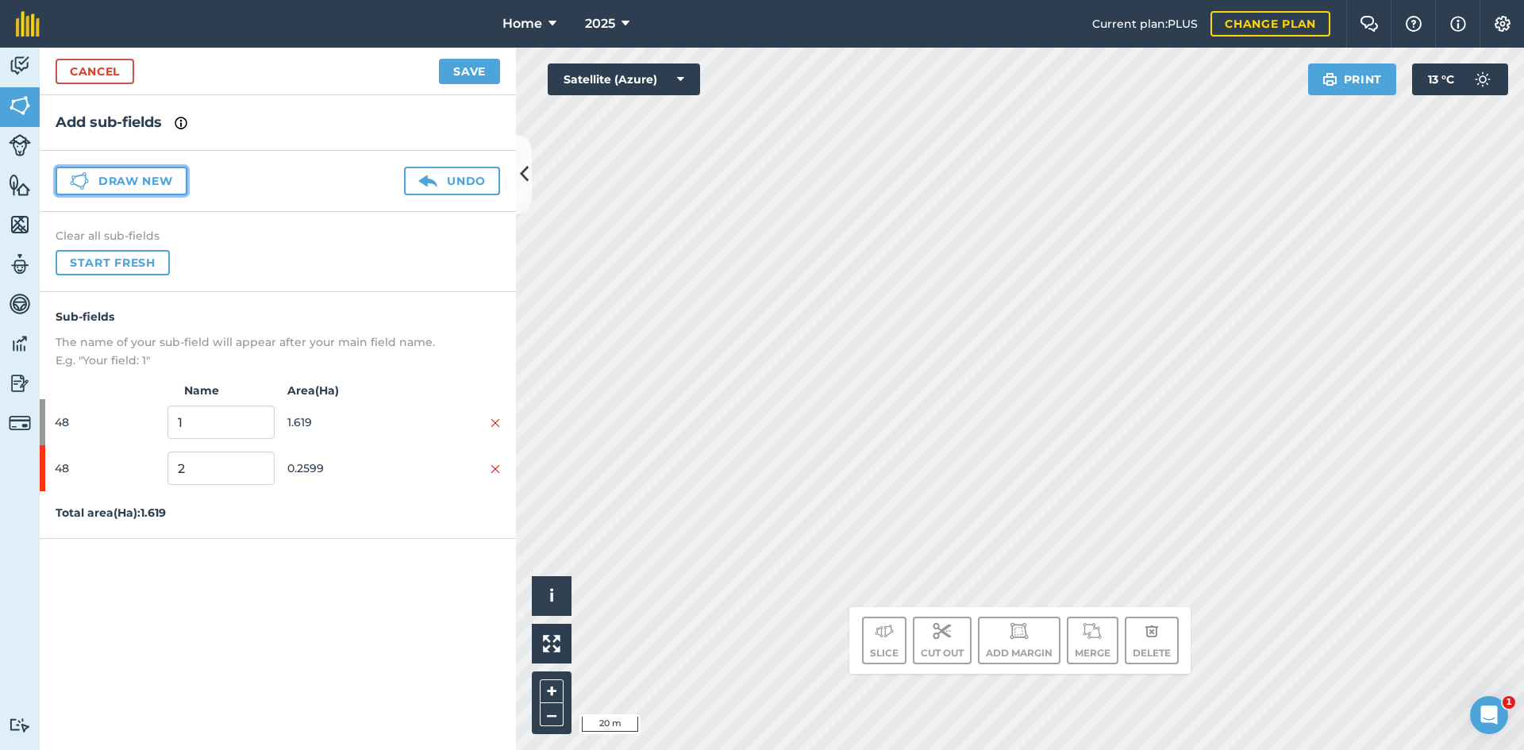
click at [153, 175] on button "Draw new" at bounding box center [122, 181] width 132 height 29
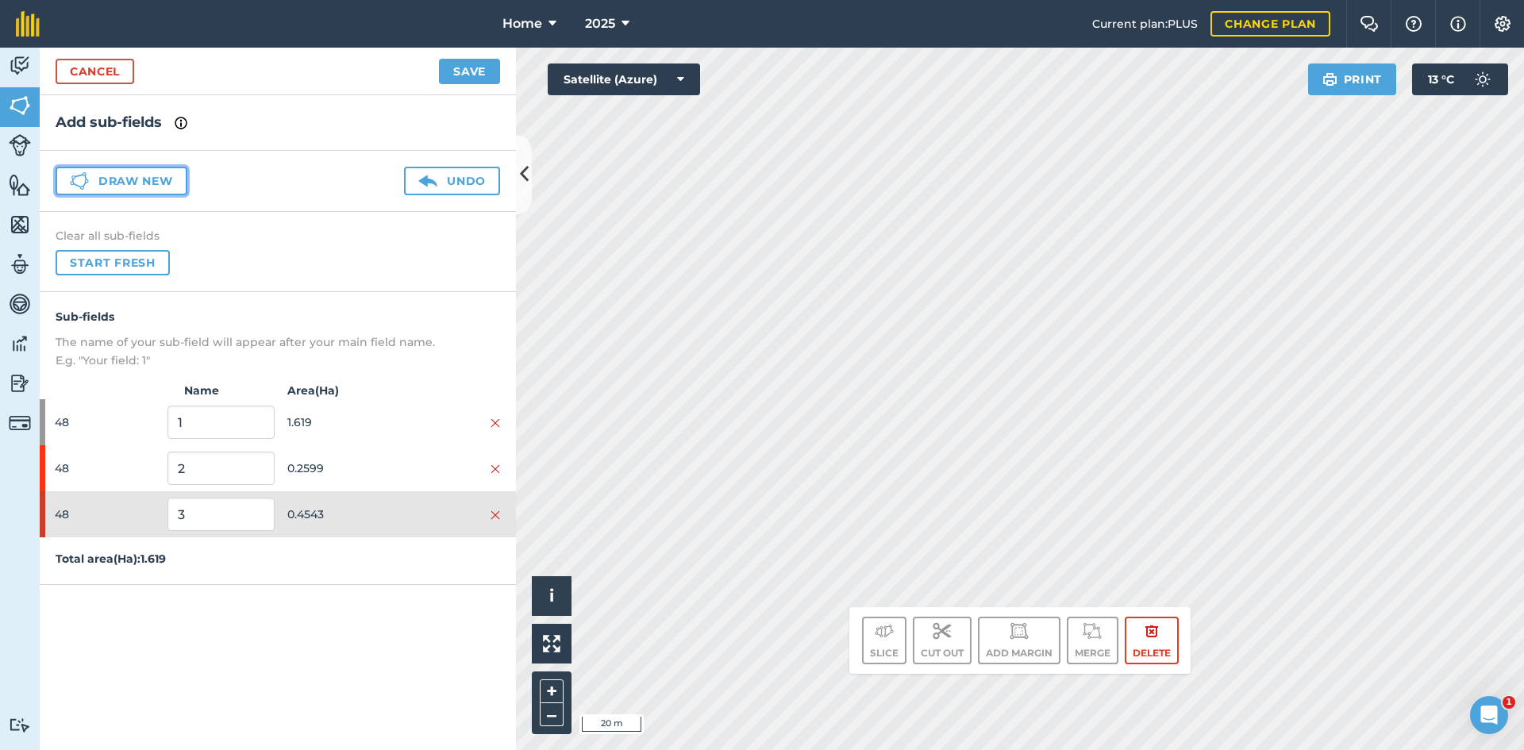
click at [156, 190] on button "Draw new" at bounding box center [122, 181] width 132 height 29
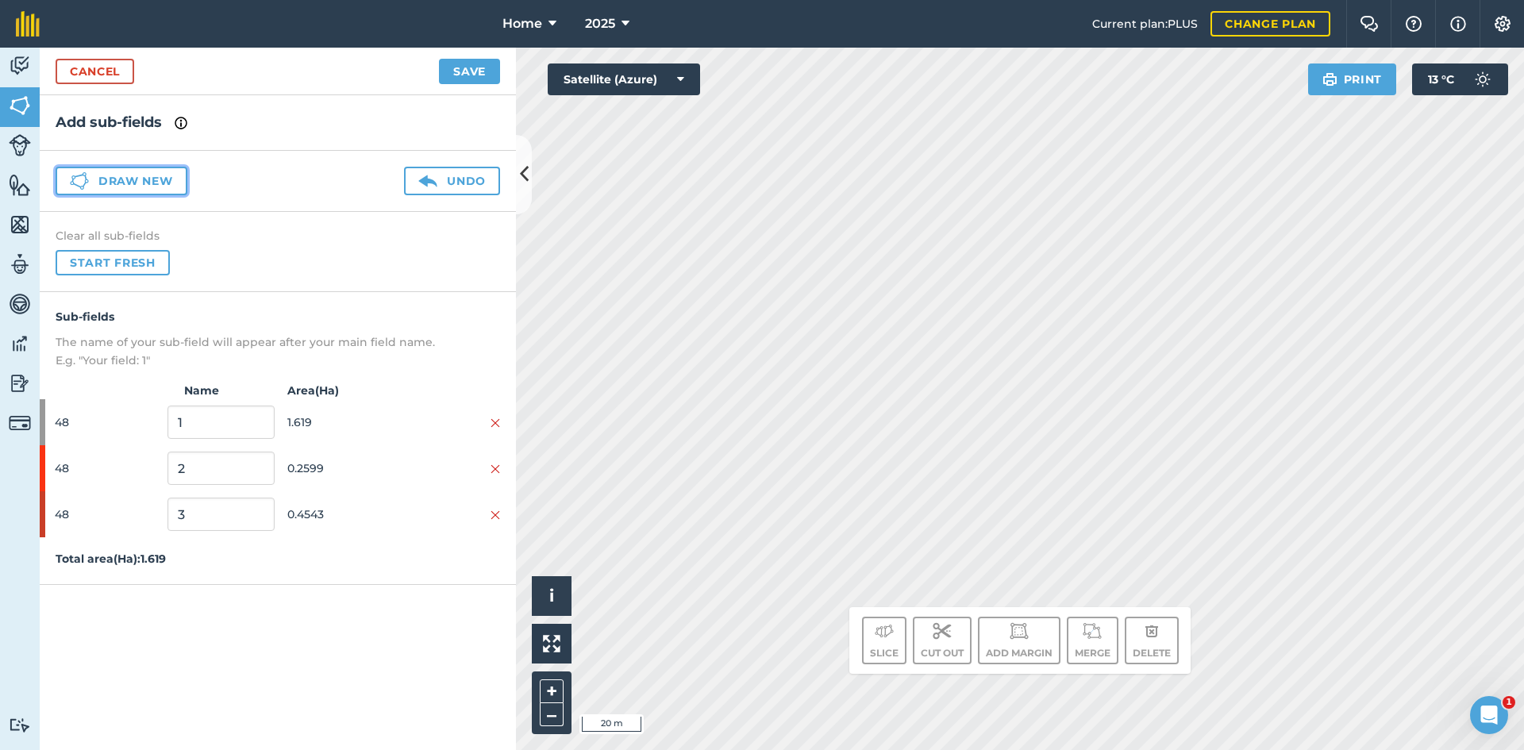
click at [167, 177] on button "Draw new" at bounding box center [122, 181] width 132 height 29
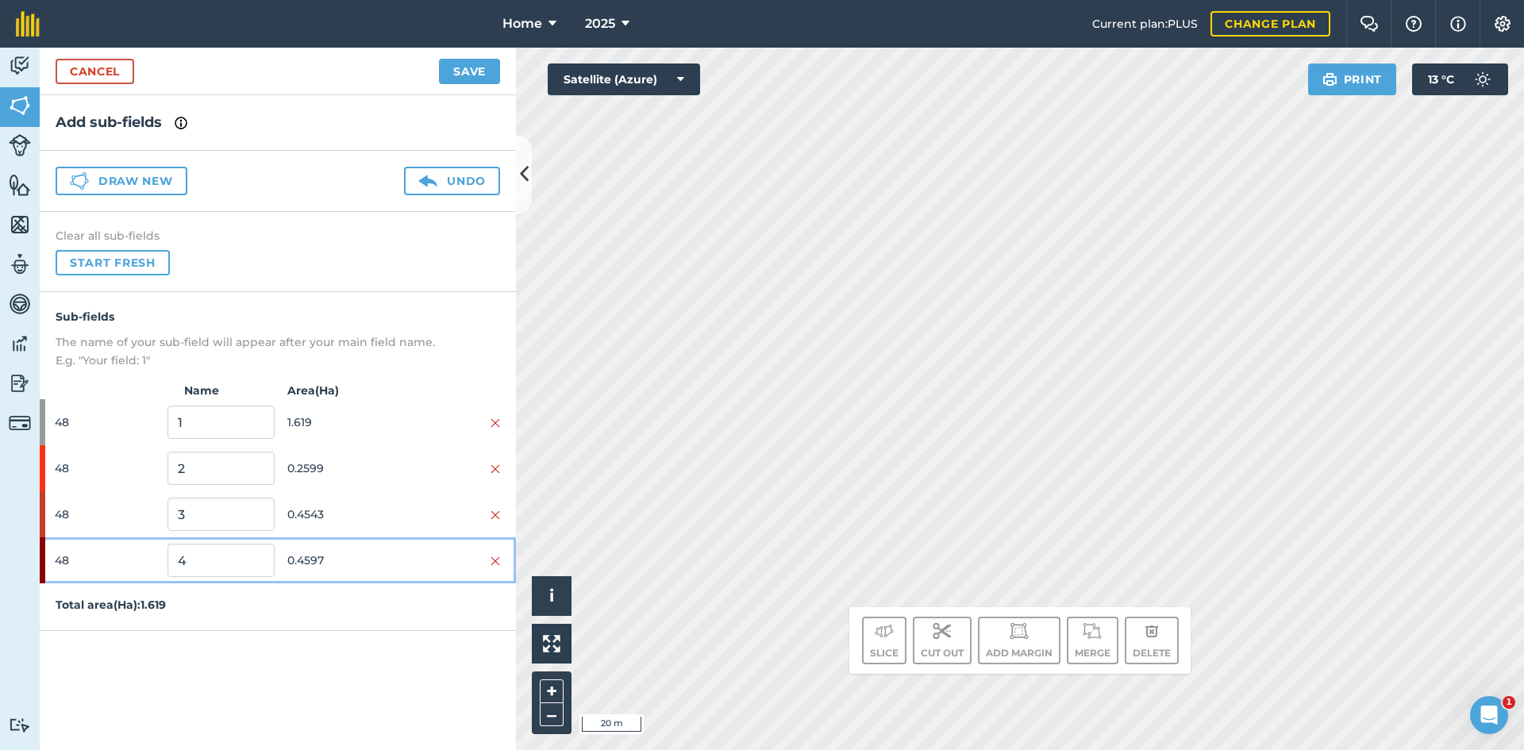
click at [372, 560] on span "0.4597" at bounding box center [340, 560] width 106 height 30
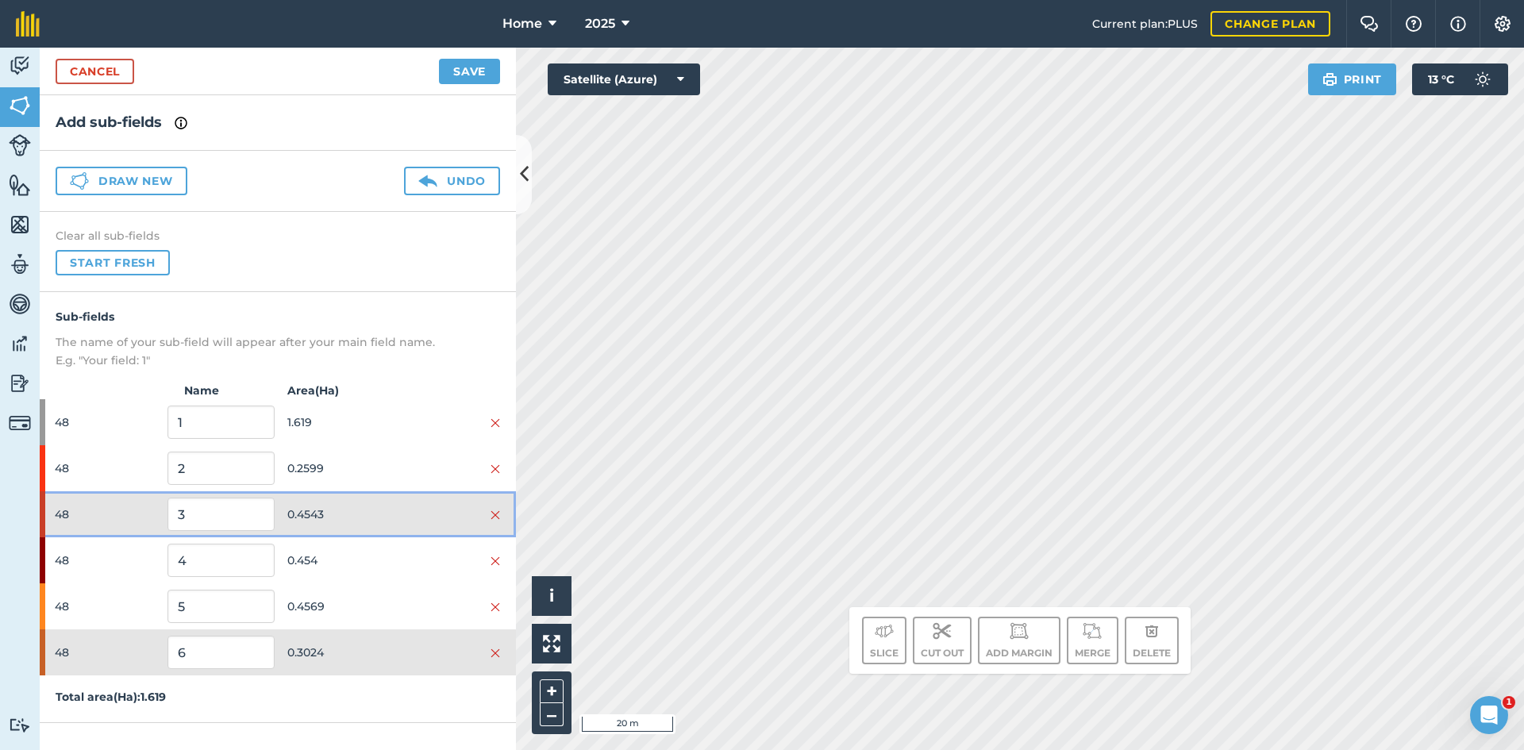
click at [397, 507] on div at bounding box center [447, 514] width 106 height 17
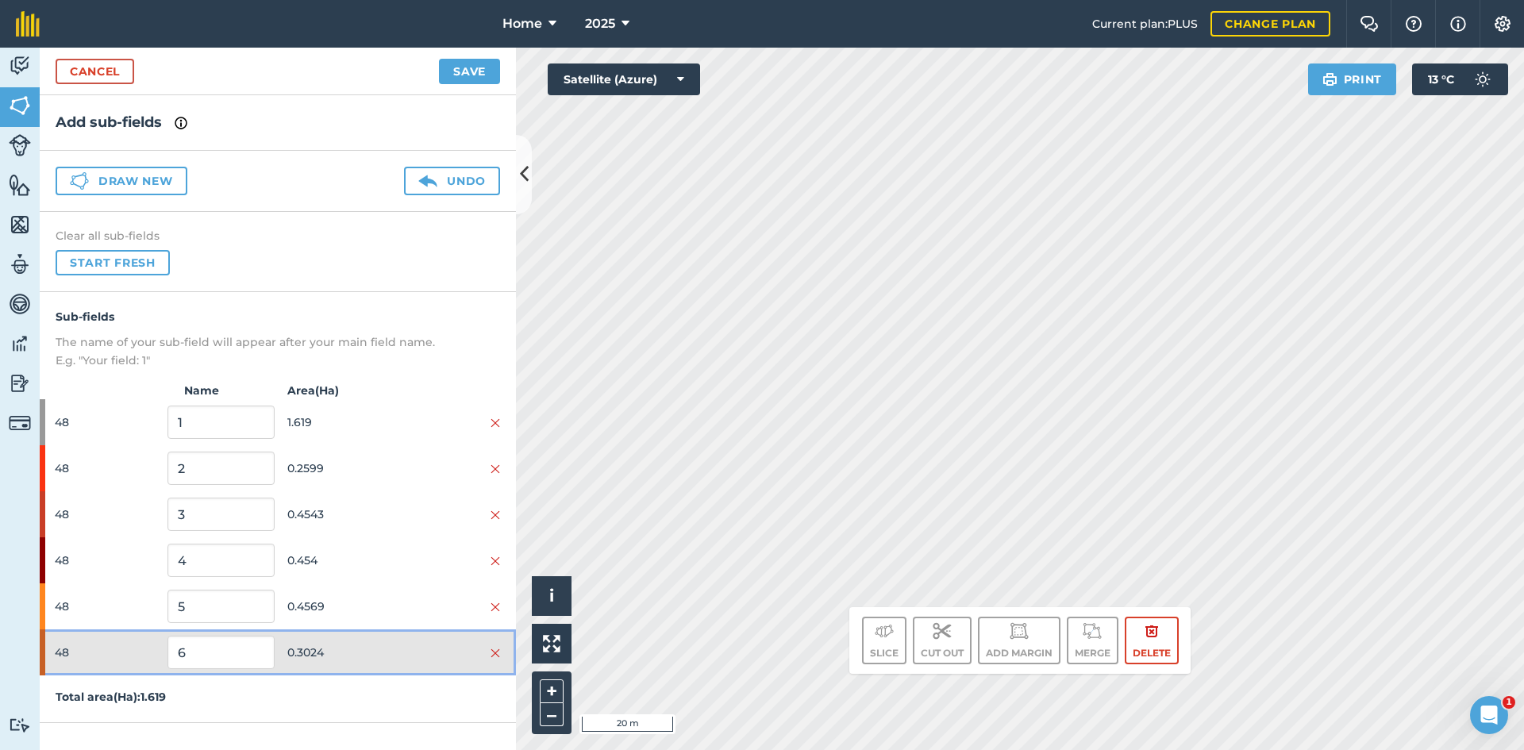
click at [388, 656] on span "0.3024" at bounding box center [340, 652] width 106 height 30
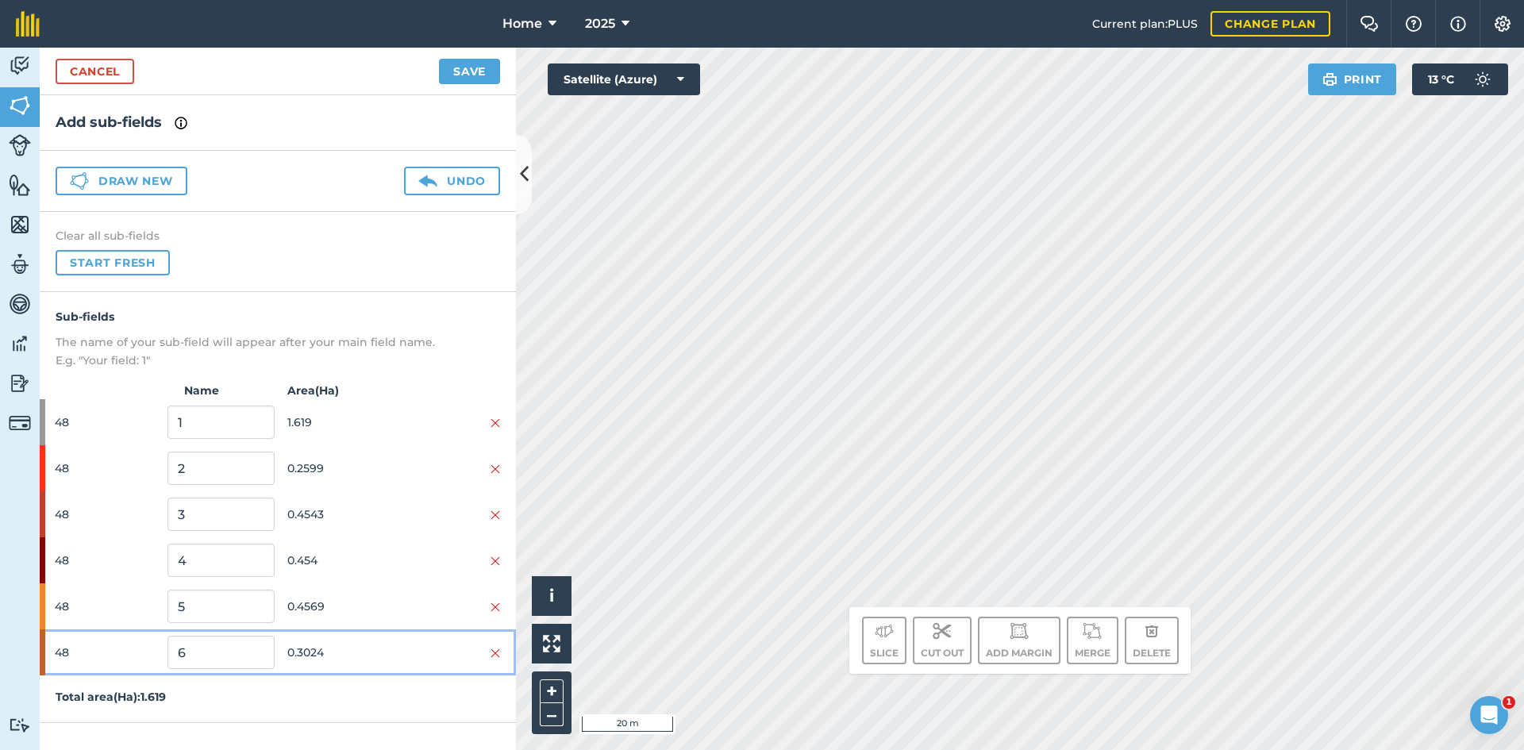
click at [389, 655] on span "0.3024" at bounding box center [340, 652] width 106 height 30
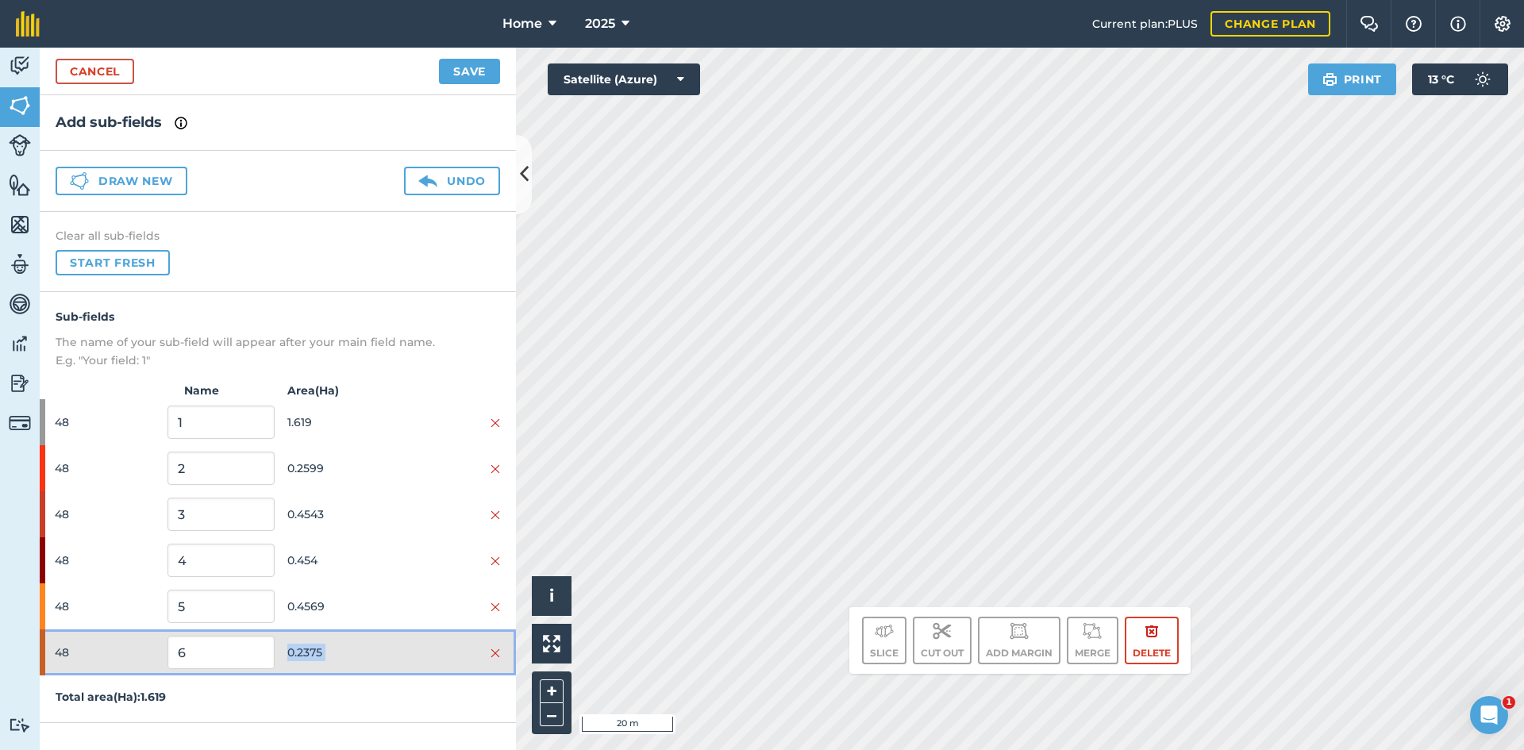
click at [385, 663] on span "0.2375" at bounding box center [340, 652] width 106 height 30
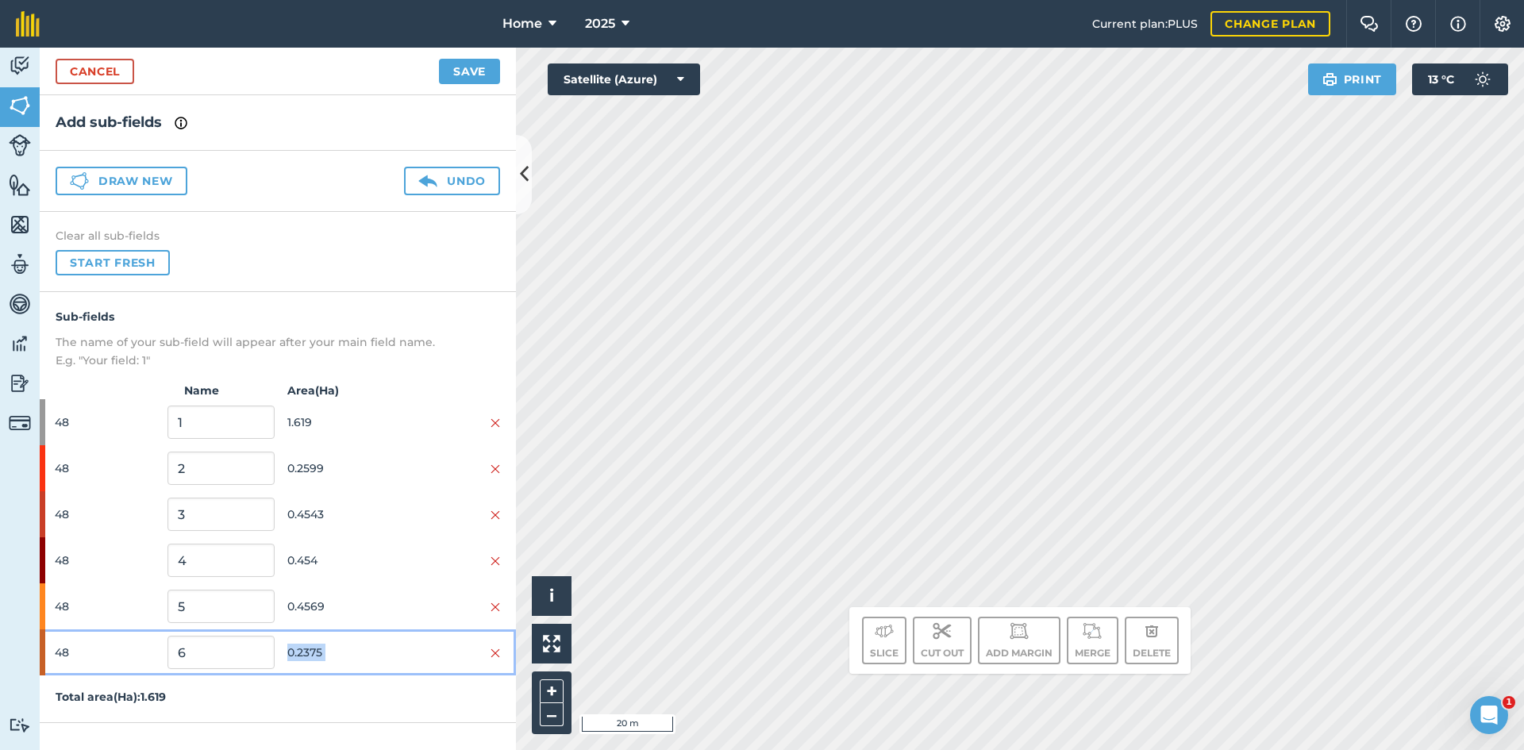
click at [387, 660] on span "0.2375" at bounding box center [340, 652] width 106 height 30
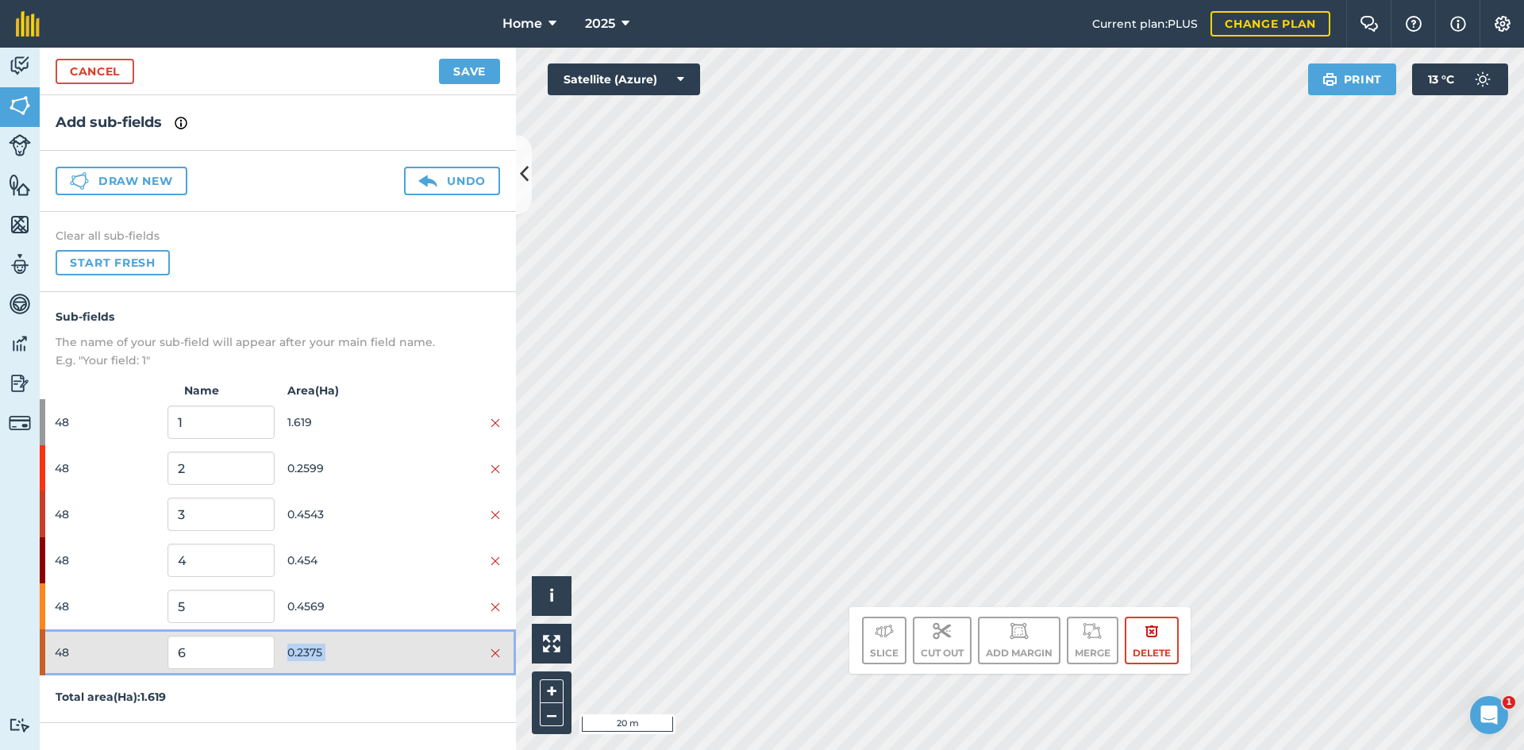
click at [387, 658] on span "0.2375" at bounding box center [340, 652] width 106 height 30
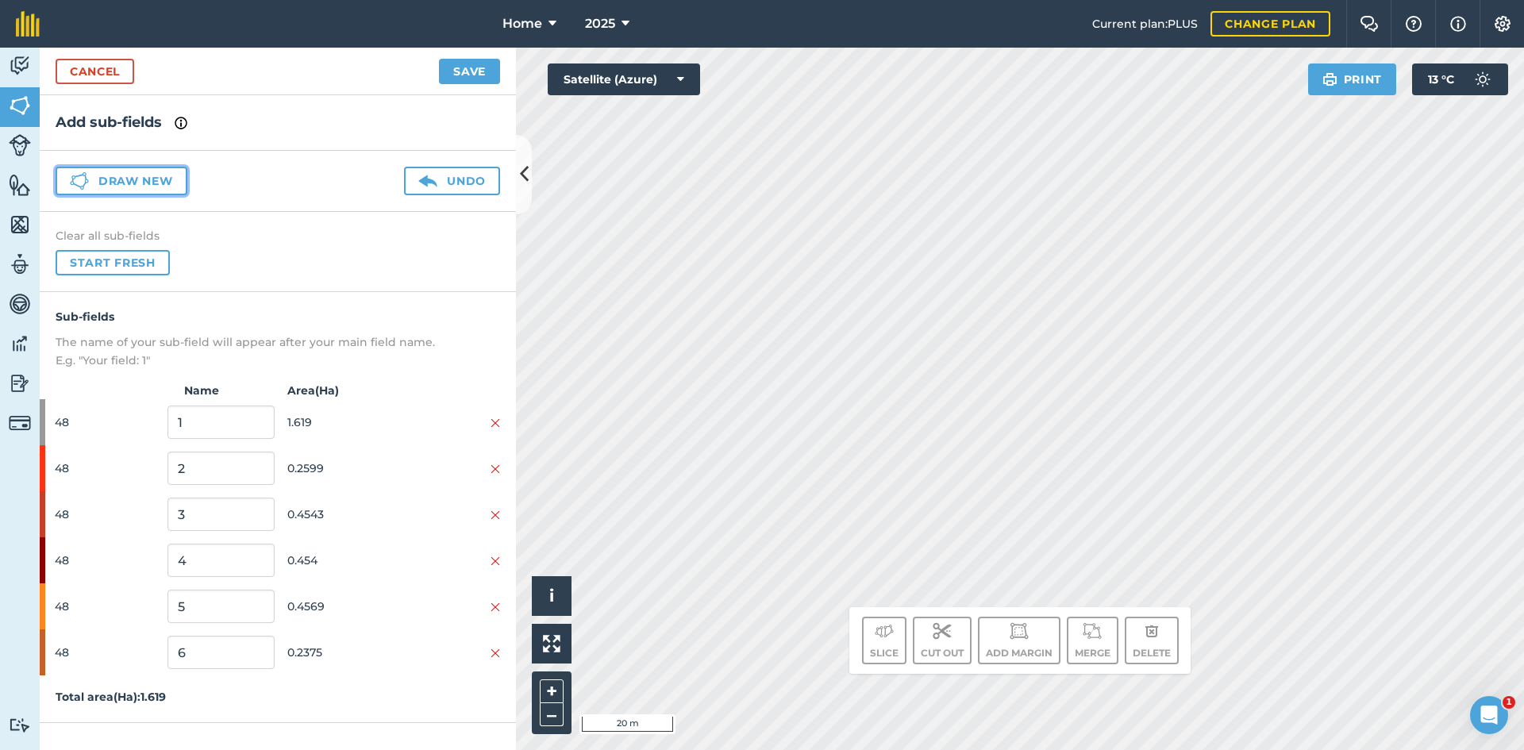
click at [146, 181] on button "Draw new" at bounding box center [122, 181] width 132 height 29
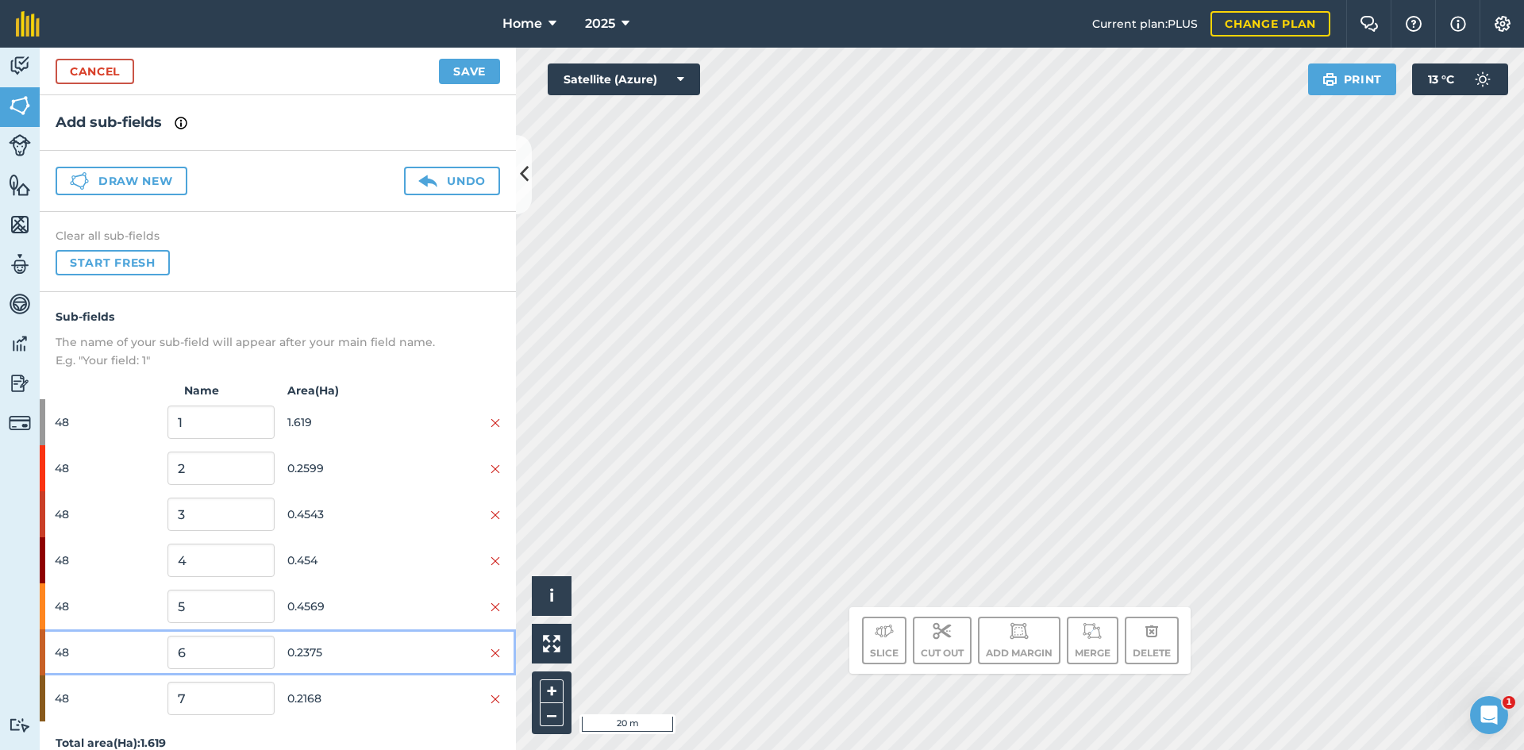
click at [395, 653] on div at bounding box center [447, 652] width 106 height 17
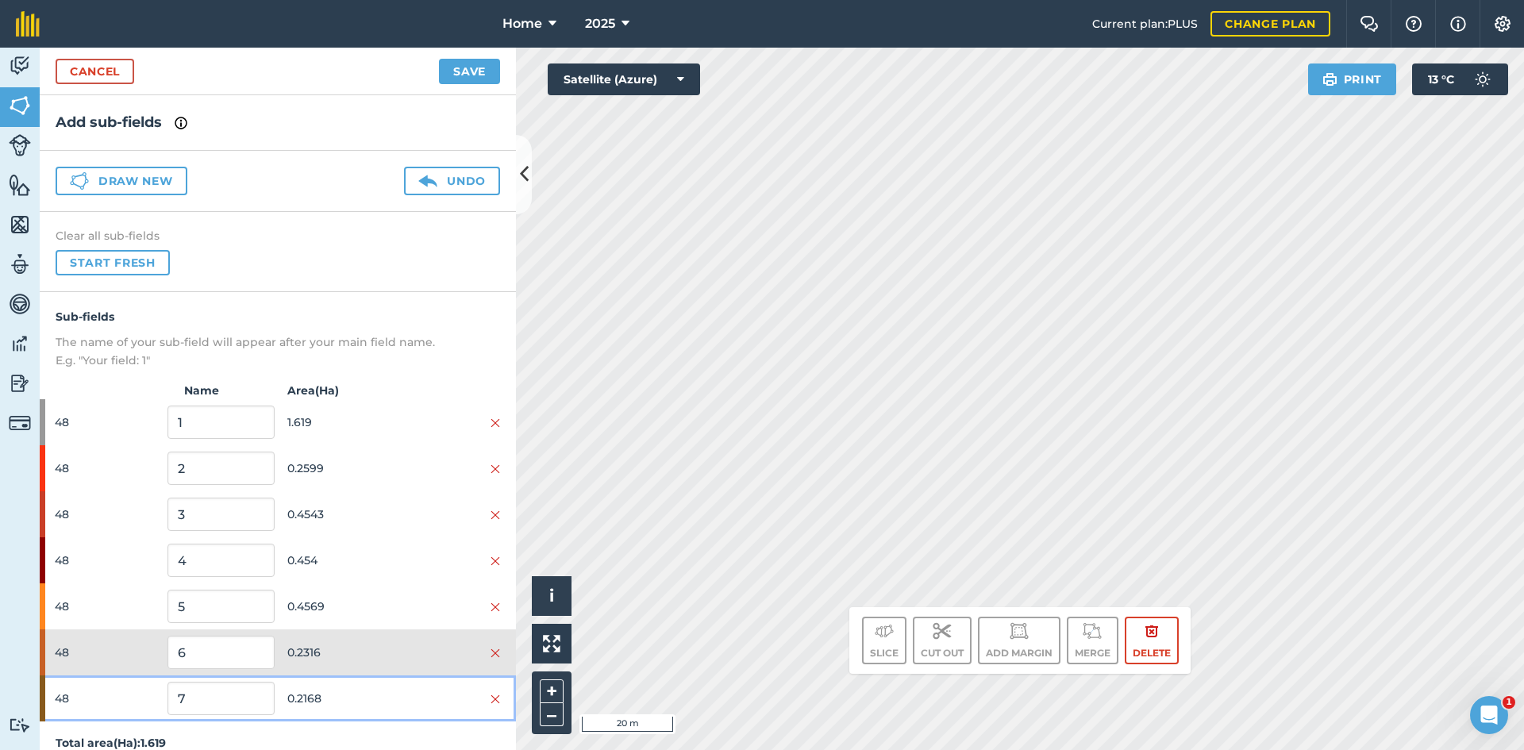
click at [336, 687] on span "0.2168" at bounding box center [340, 698] width 106 height 30
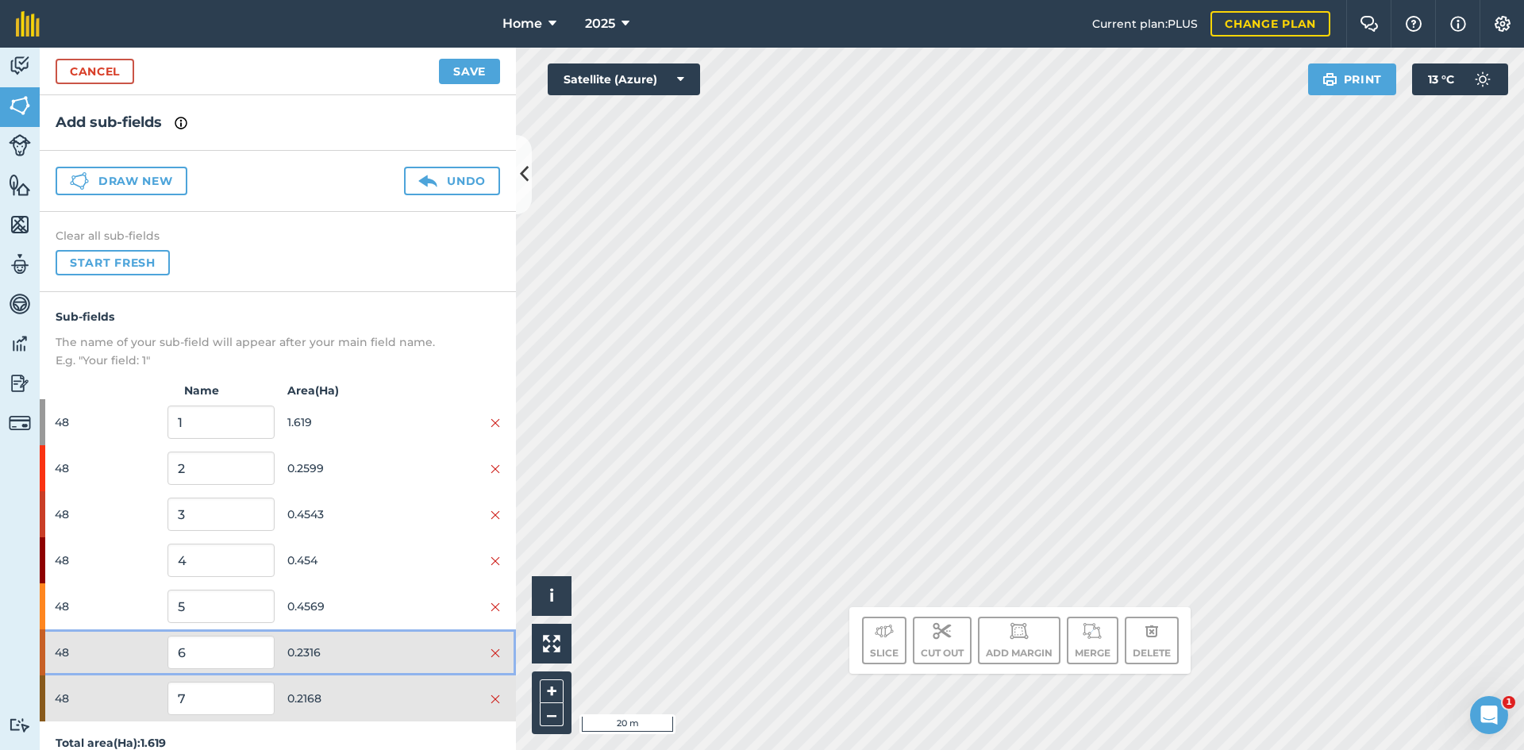
click at [374, 641] on span "0.2316" at bounding box center [340, 652] width 106 height 30
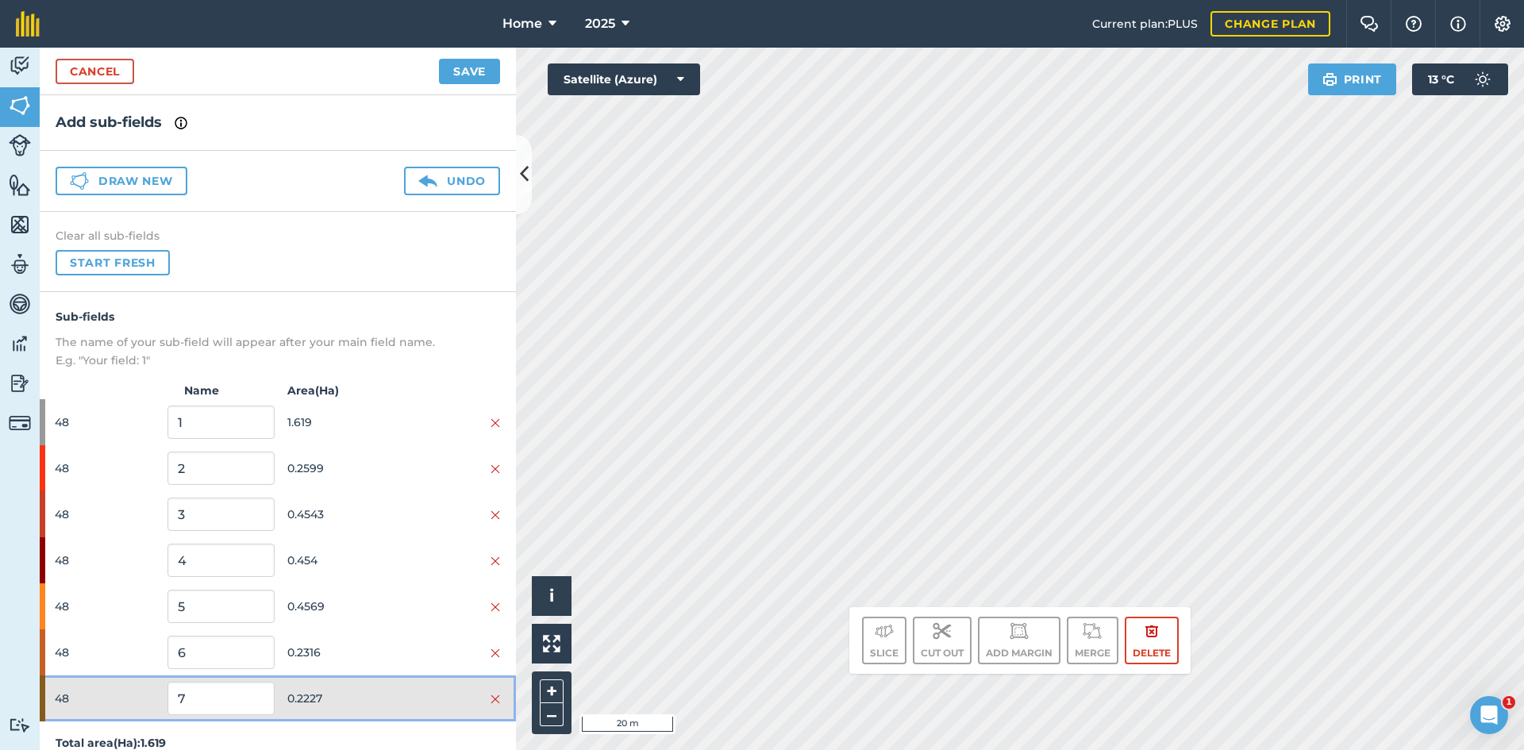
drag, startPoint x: 376, startPoint y: 712, endPoint x: 389, endPoint y: 695, distance: 21.6
click at [379, 710] on span "0.2227" at bounding box center [340, 698] width 106 height 30
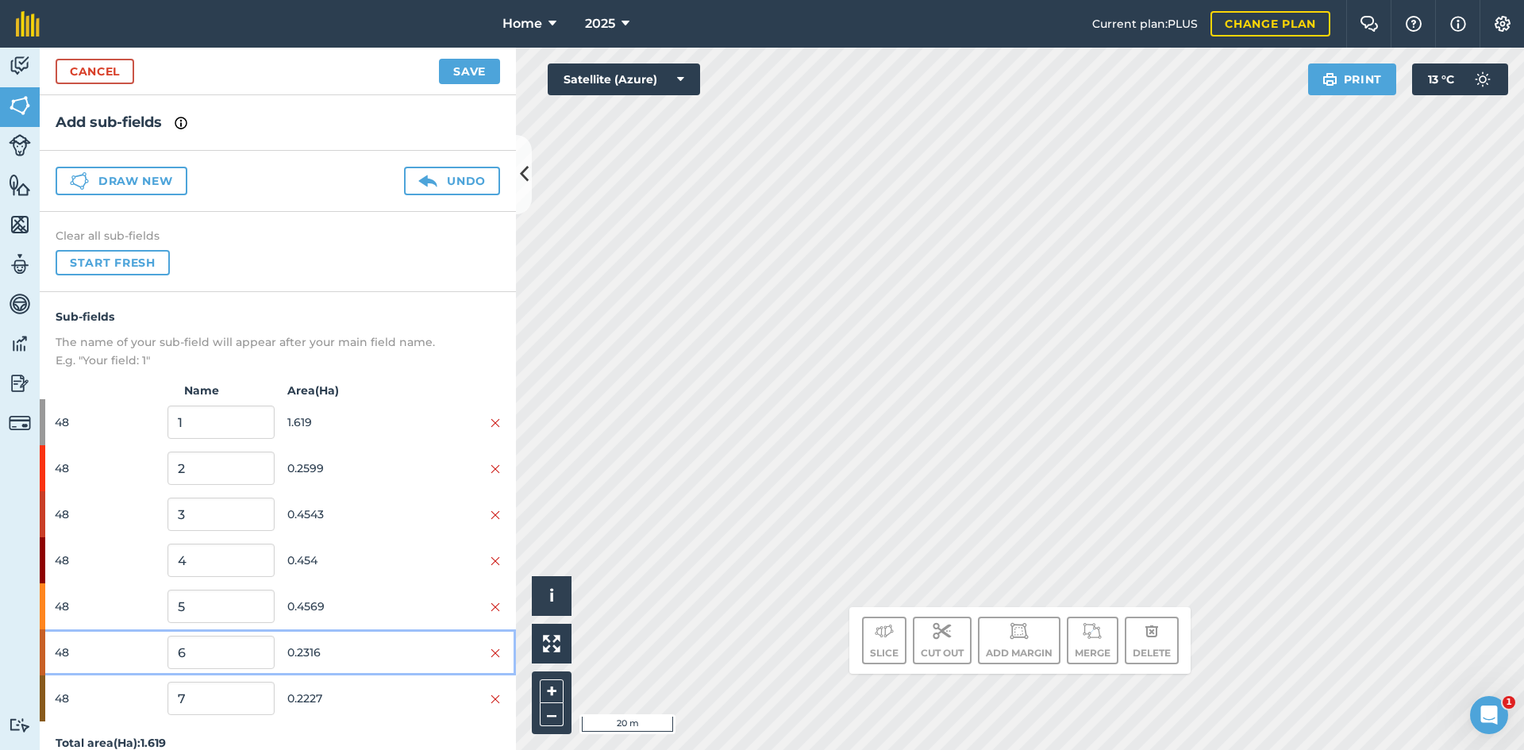
click at [410, 667] on div "48 6 0.2316" at bounding box center [278, 652] width 476 height 46
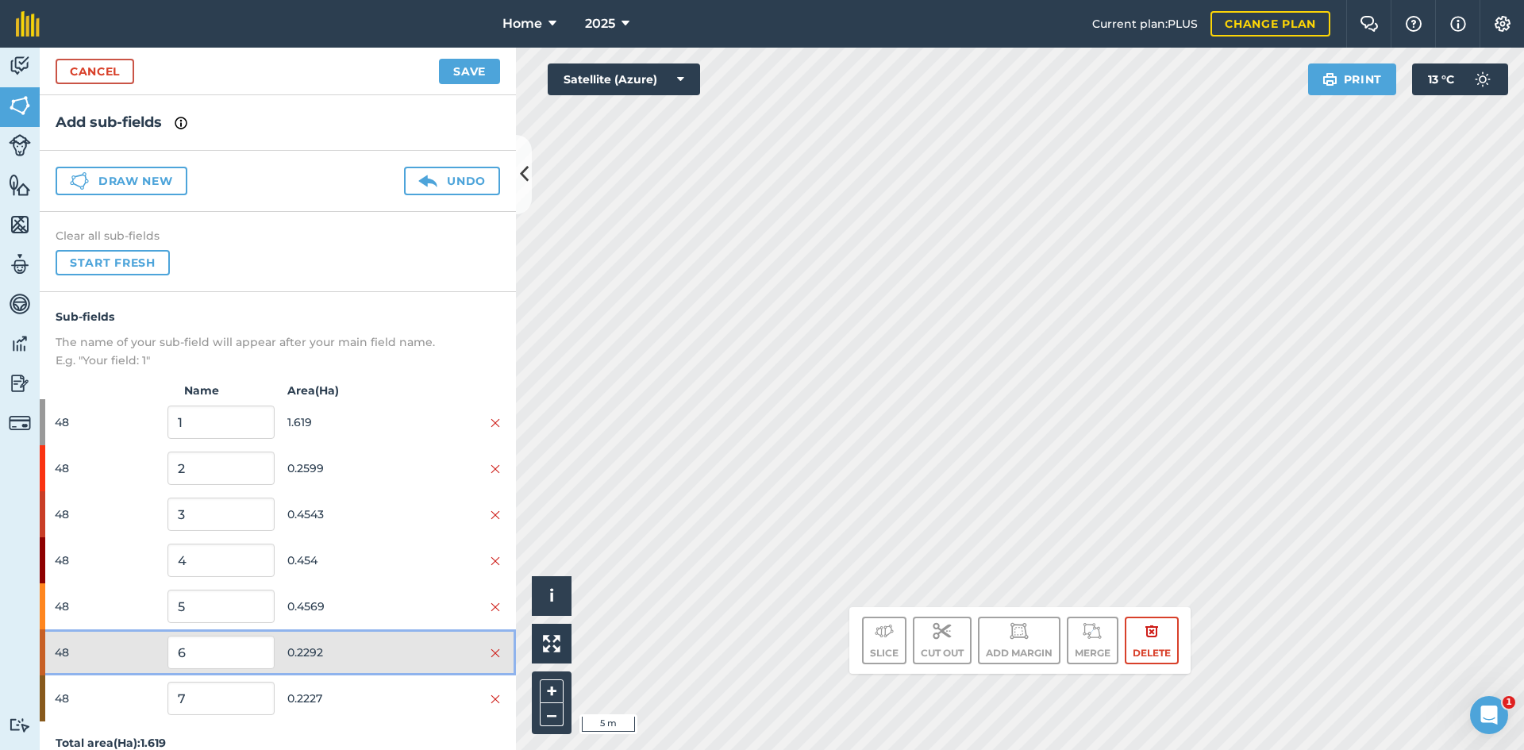
click at [368, 664] on span "0.2292" at bounding box center [340, 652] width 106 height 30
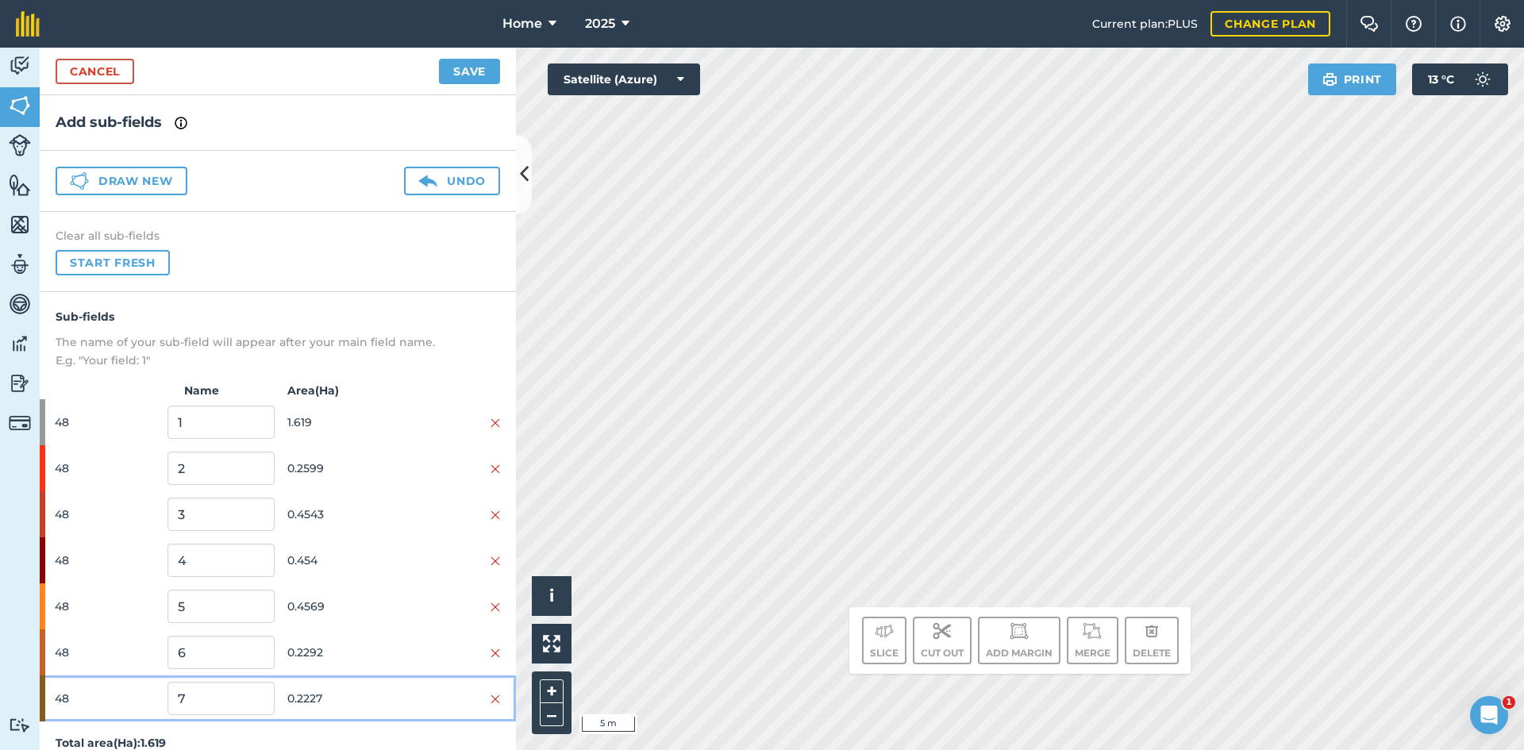
drag, startPoint x: 364, startPoint y: 683, endPoint x: 480, endPoint y: 630, distance: 127.2
click at [369, 680] on div "48 7 0.2227" at bounding box center [278, 699] width 476 height 46
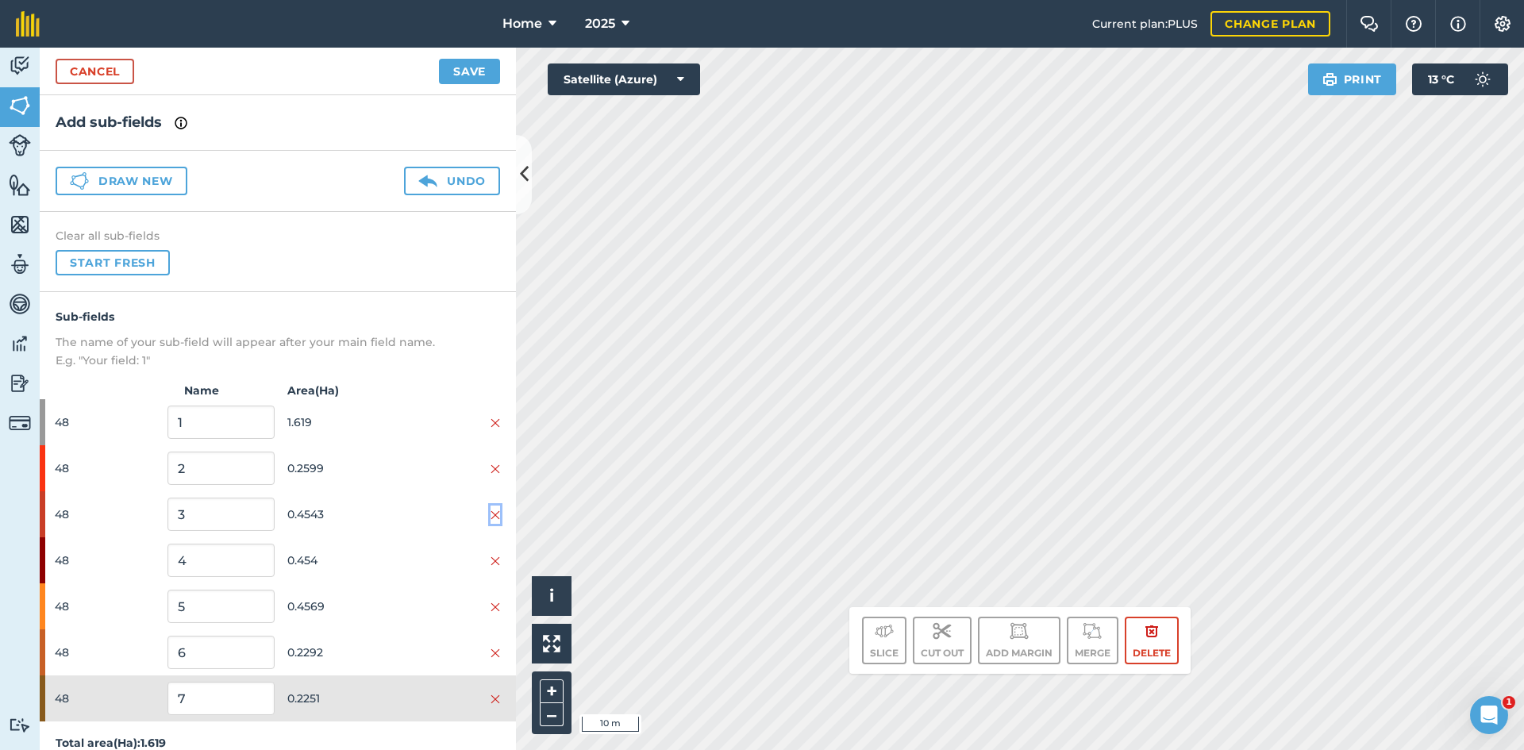
click at [491, 511] on img at bounding box center [496, 515] width 10 height 13
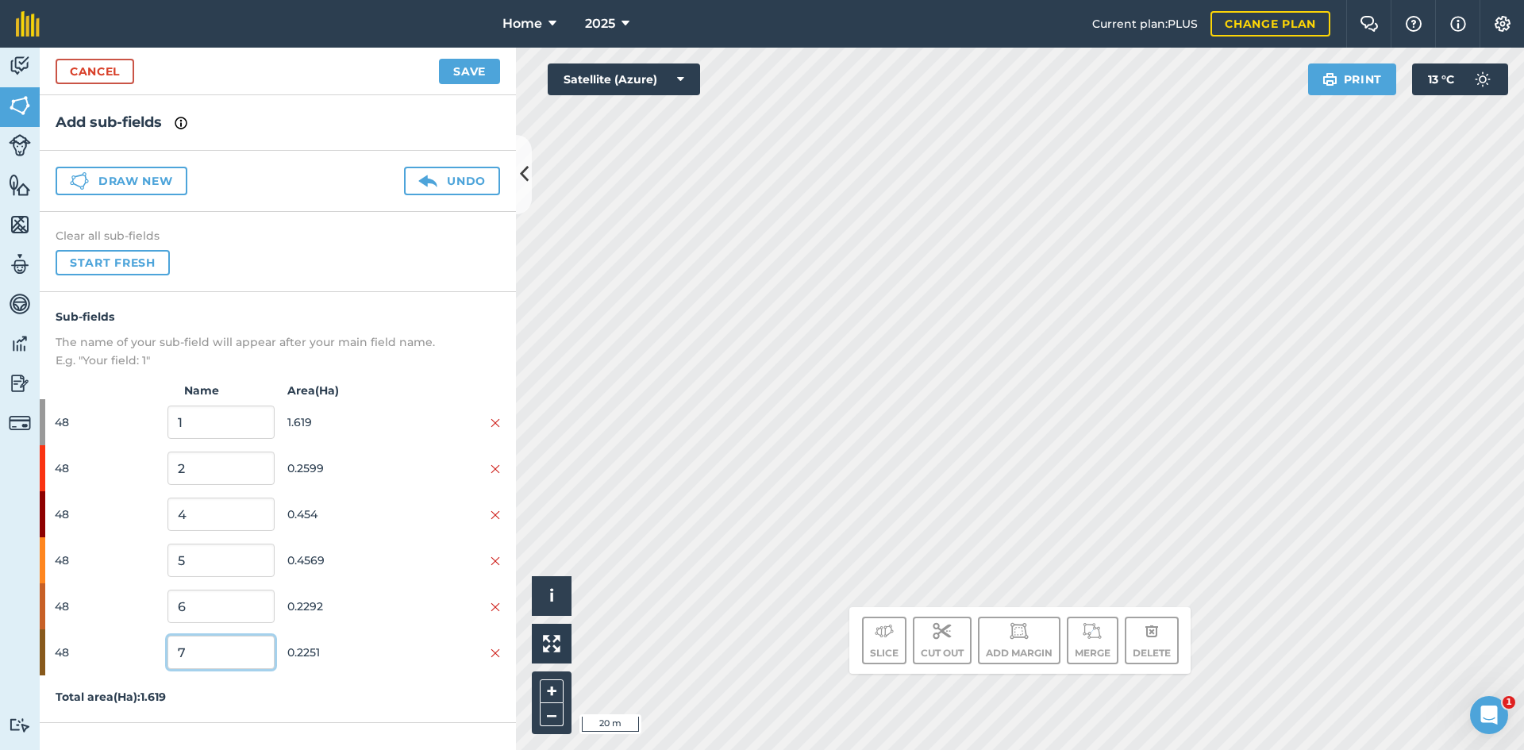
click at [245, 649] on input "7" at bounding box center [220, 652] width 106 height 33
type input "a"
type input "b"
click at [237, 602] on input "6" at bounding box center [220, 606] width 106 height 33
type input "a"
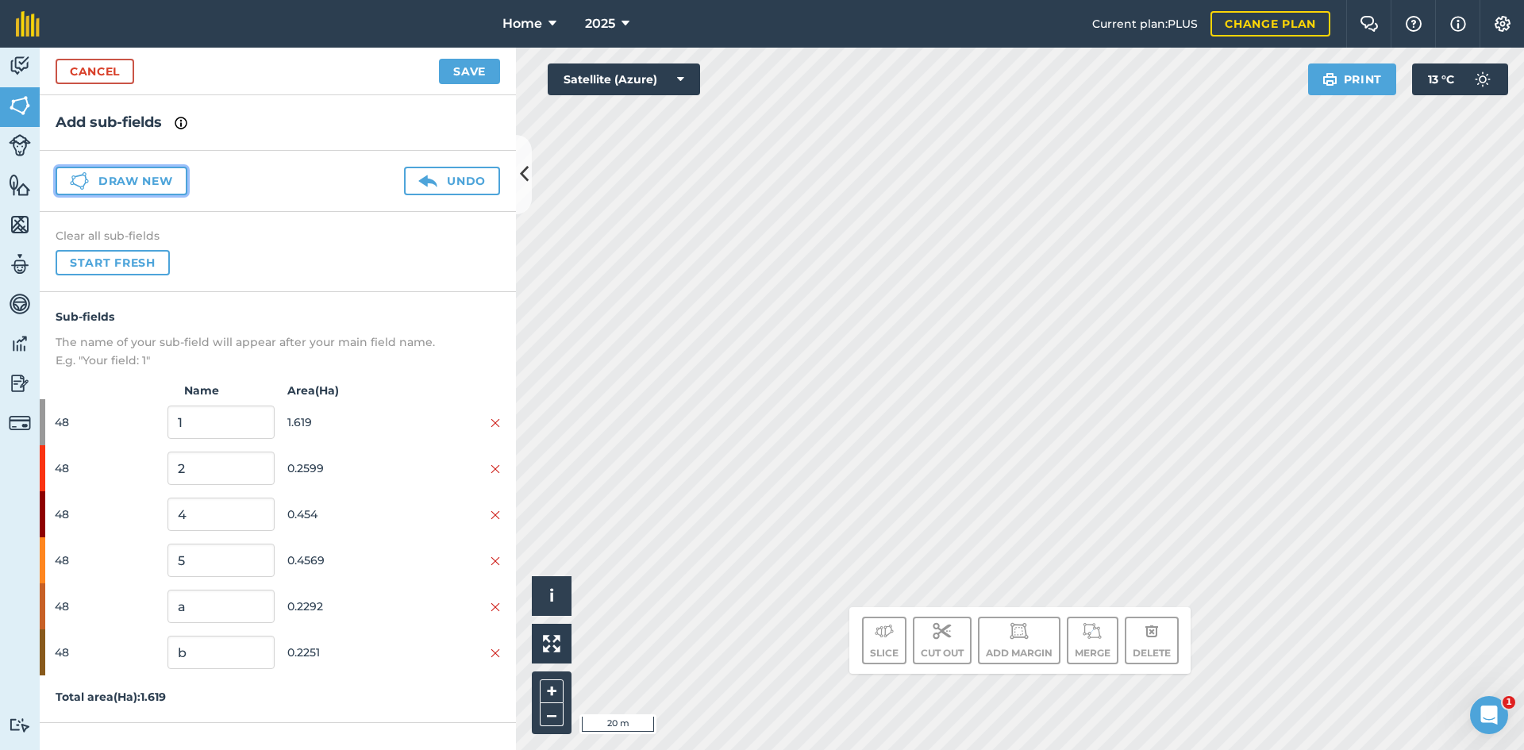
click at [168, 177] on button "Draw new" at bounding box center [122, 181] width 132 height 29
click at [151, 180] on button "Draw new" at bounding box center [122, 181] width 132 height 29
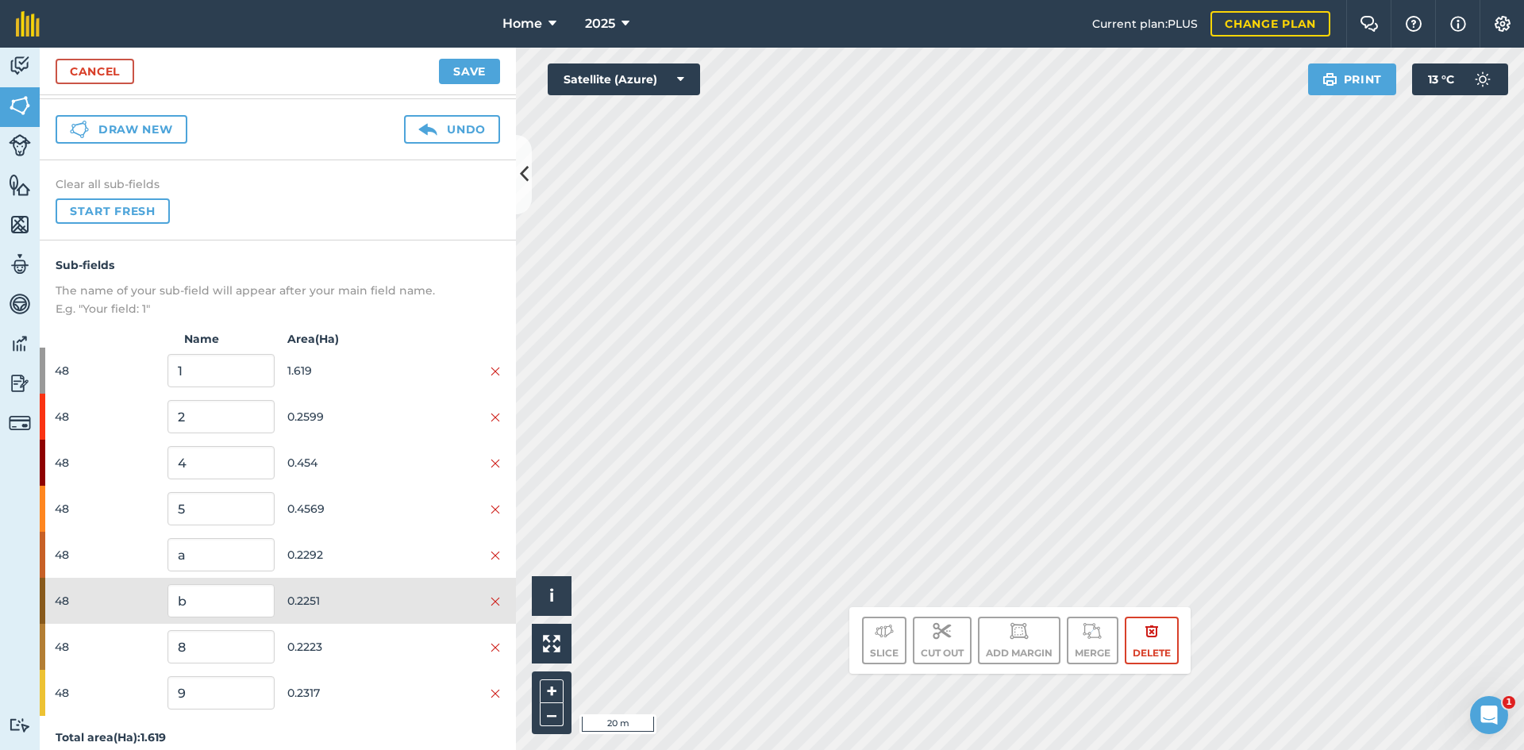
scroll to position [65, 0]
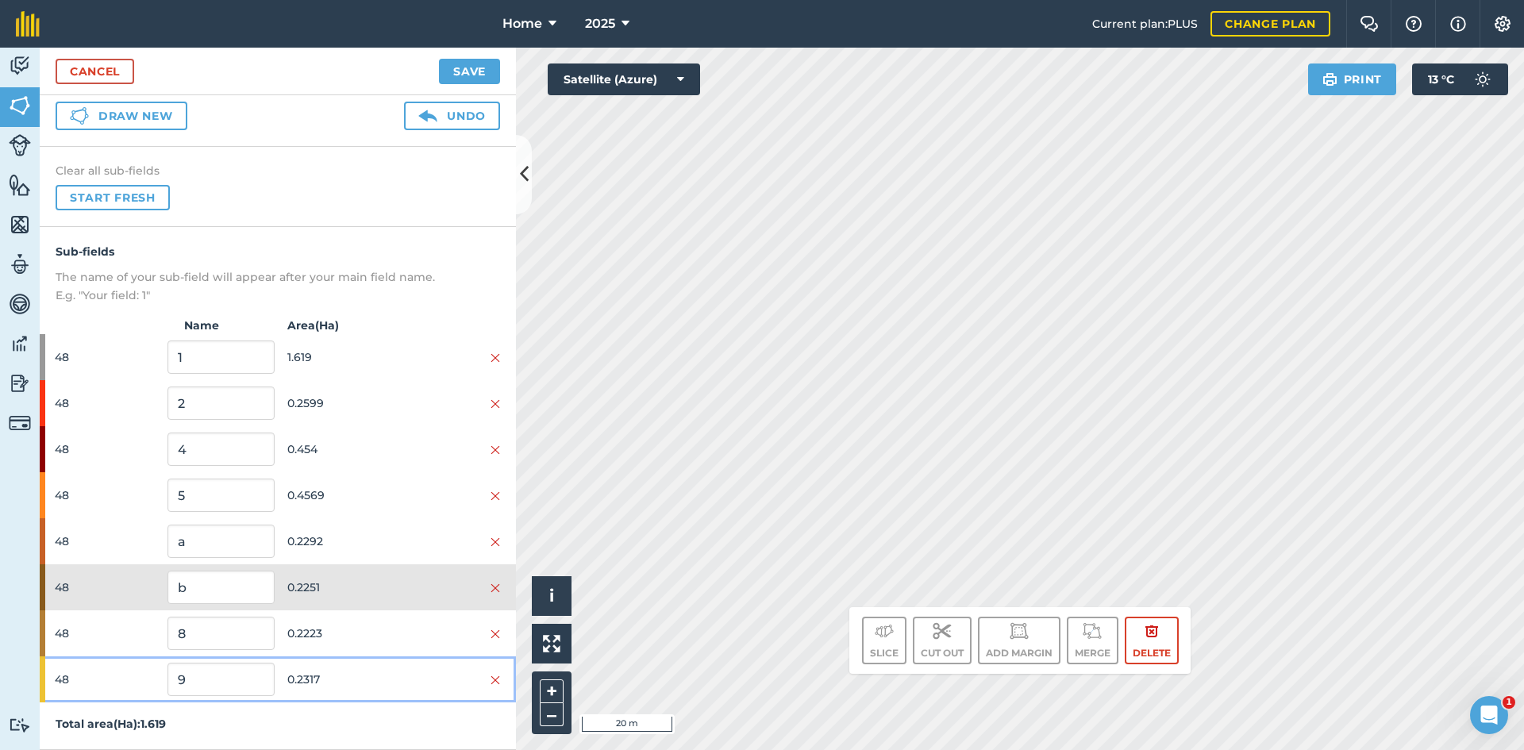
click at [328, 676] on span "0.2317" at bounding box center [340, 679] width 106 height 30
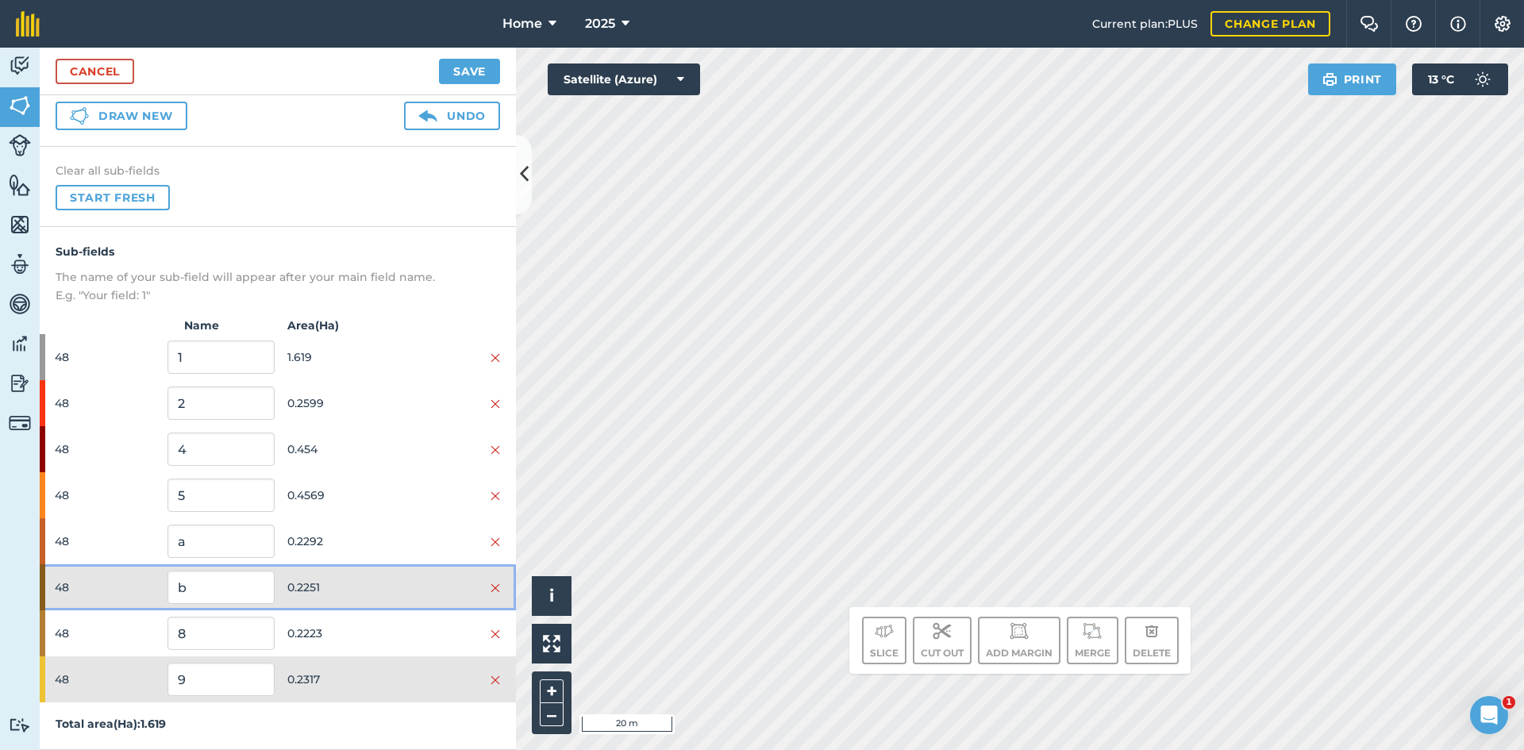
click at [366, 579] on span "0.2251" at bounding box center [340, 587] width 106 height 30
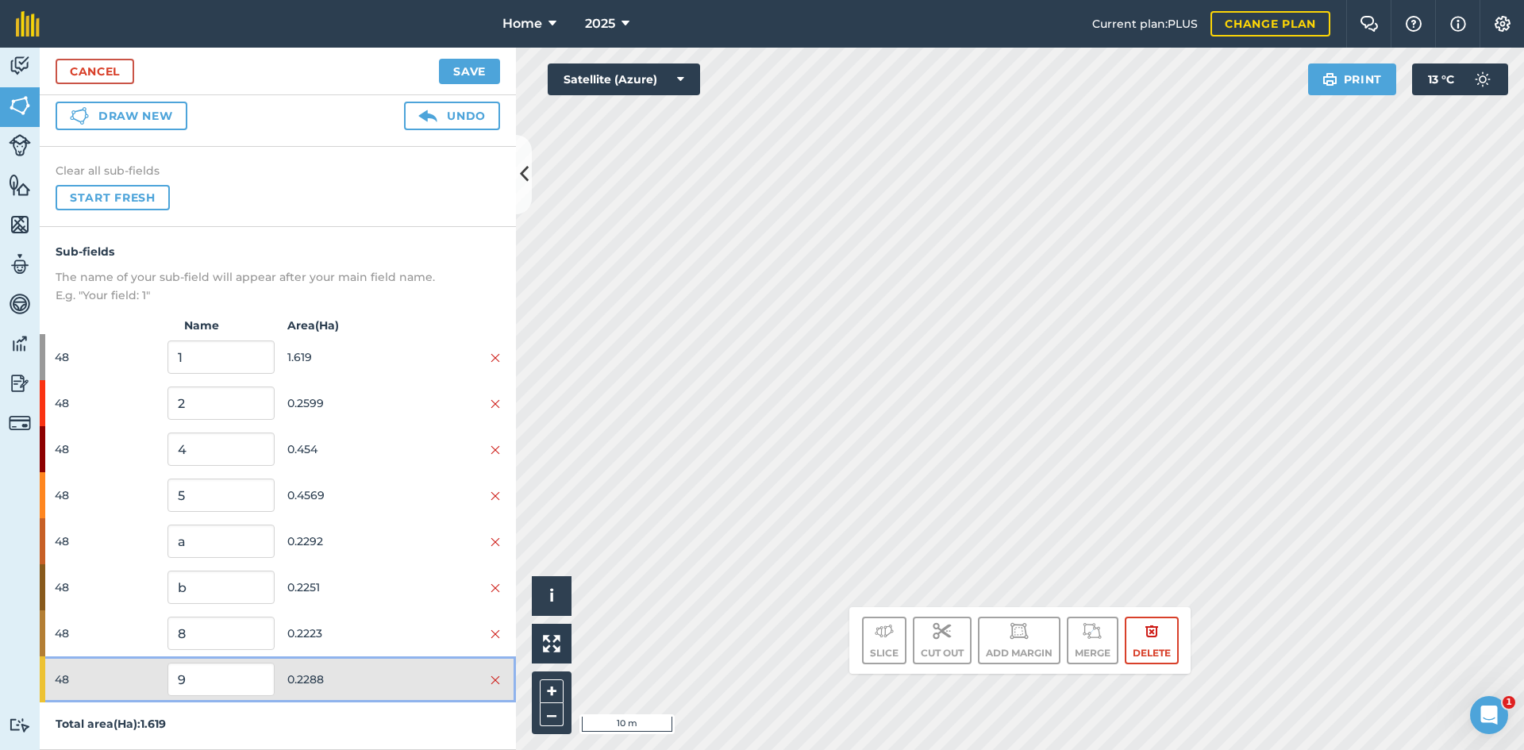
drag, startPoint x: 351, startPoint y: 676, endPoint x: 368, endPoint y: 631, distance: 48.2
click at [349, 670] on span "0.2288" at bounding box center [340, 679] width 106 height 30
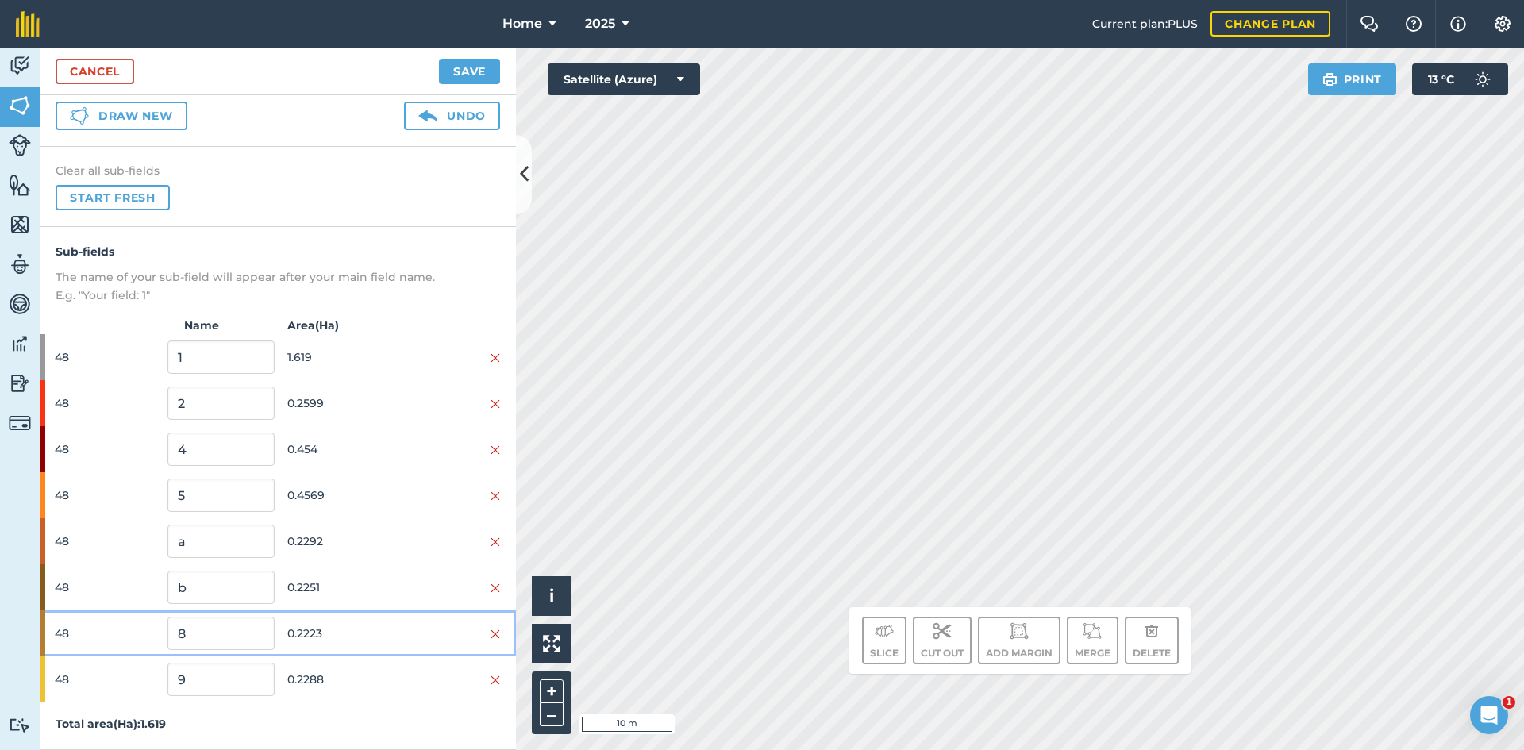
click at [369, 629] on span "0.2223" at bounding box center [340, 633] width 106 height 30
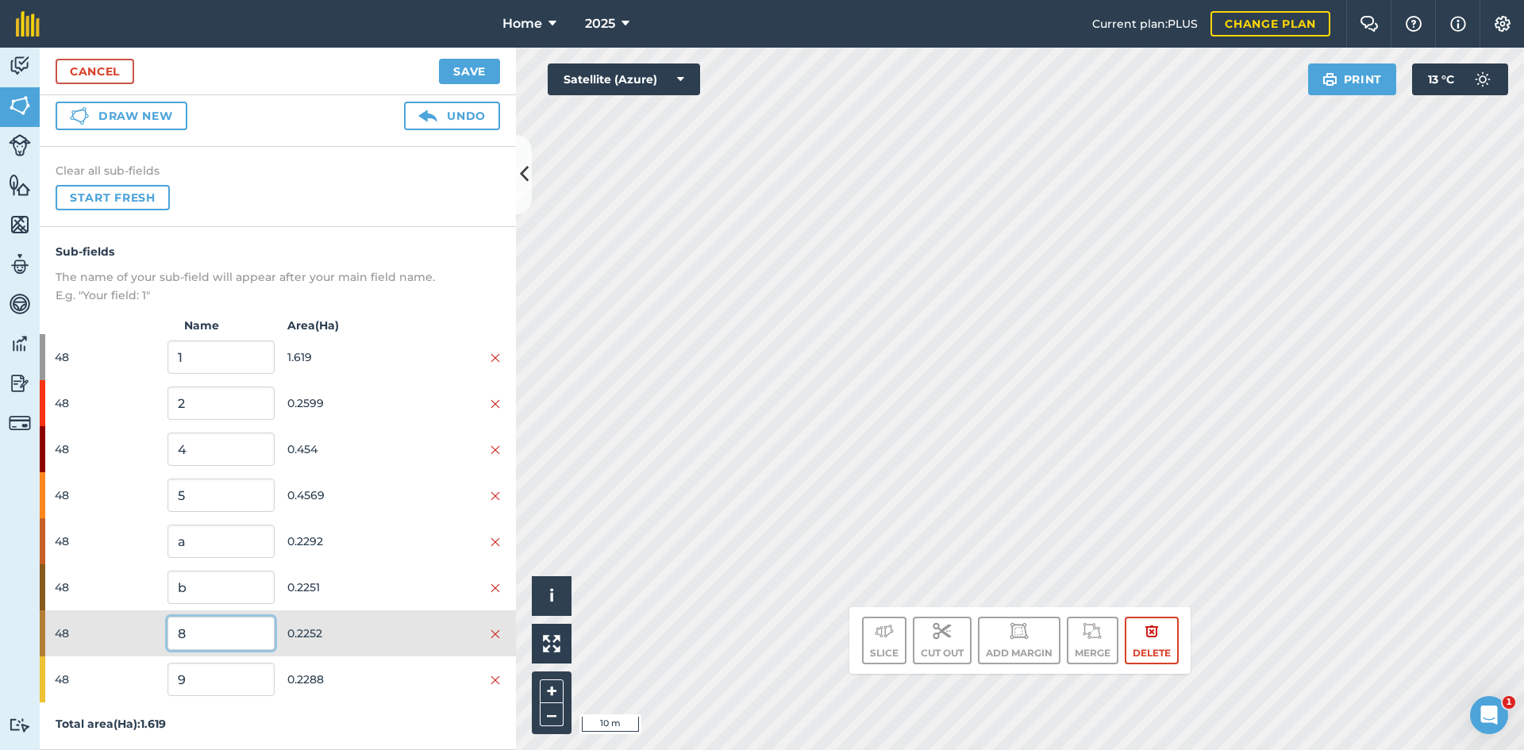
click at [237, 641] on input "8" at bounding box center [220, 633] width 106 height 33
click at [248, 678] on input "9" at bounding box center [220, 679] width 106 height 33
type input "c"
click at [214, 648] on input "8" at bounding box center [220, 633] width 106 height 33
type input "d"
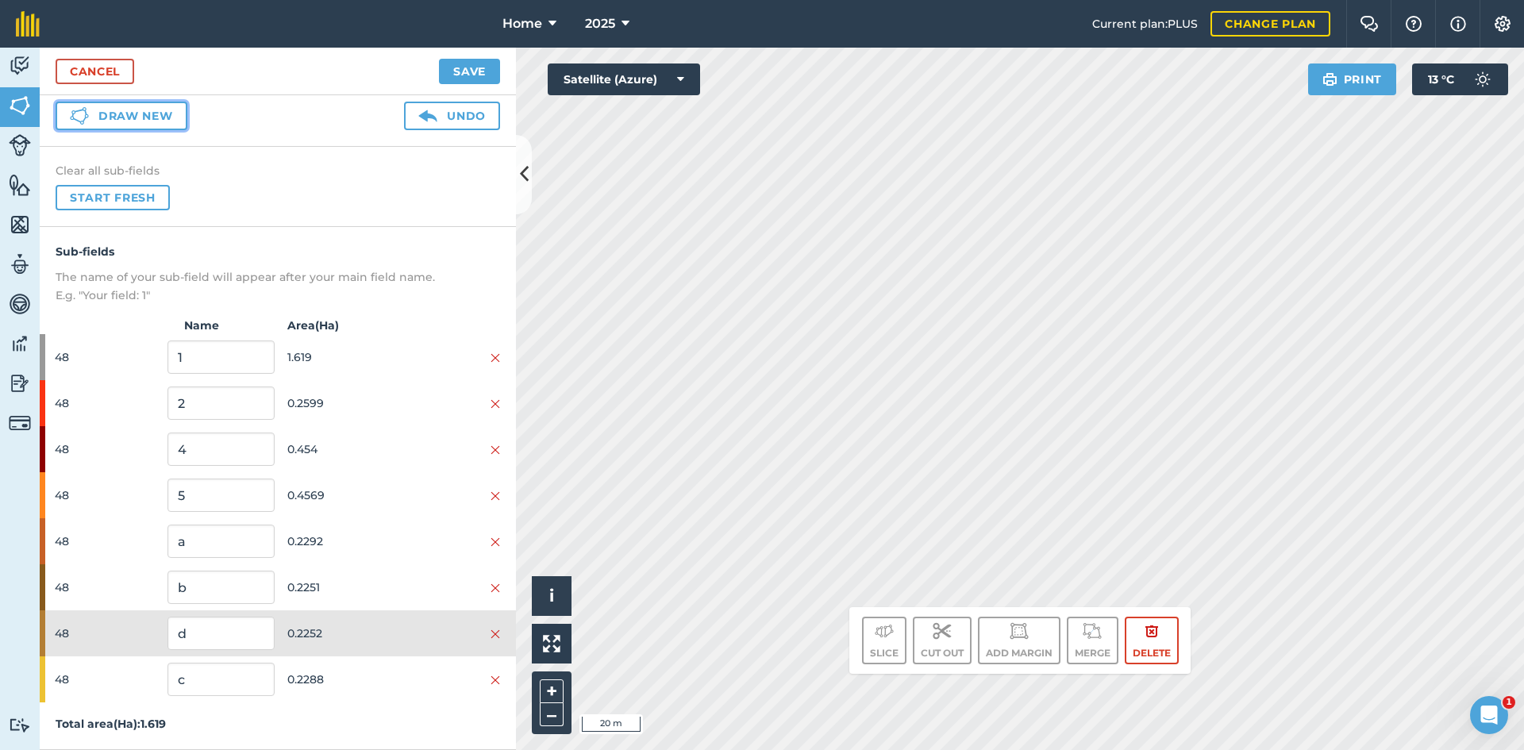
click at [171, 108] on button "Draw new" at bounding box center [122, 116] width 132 height 29
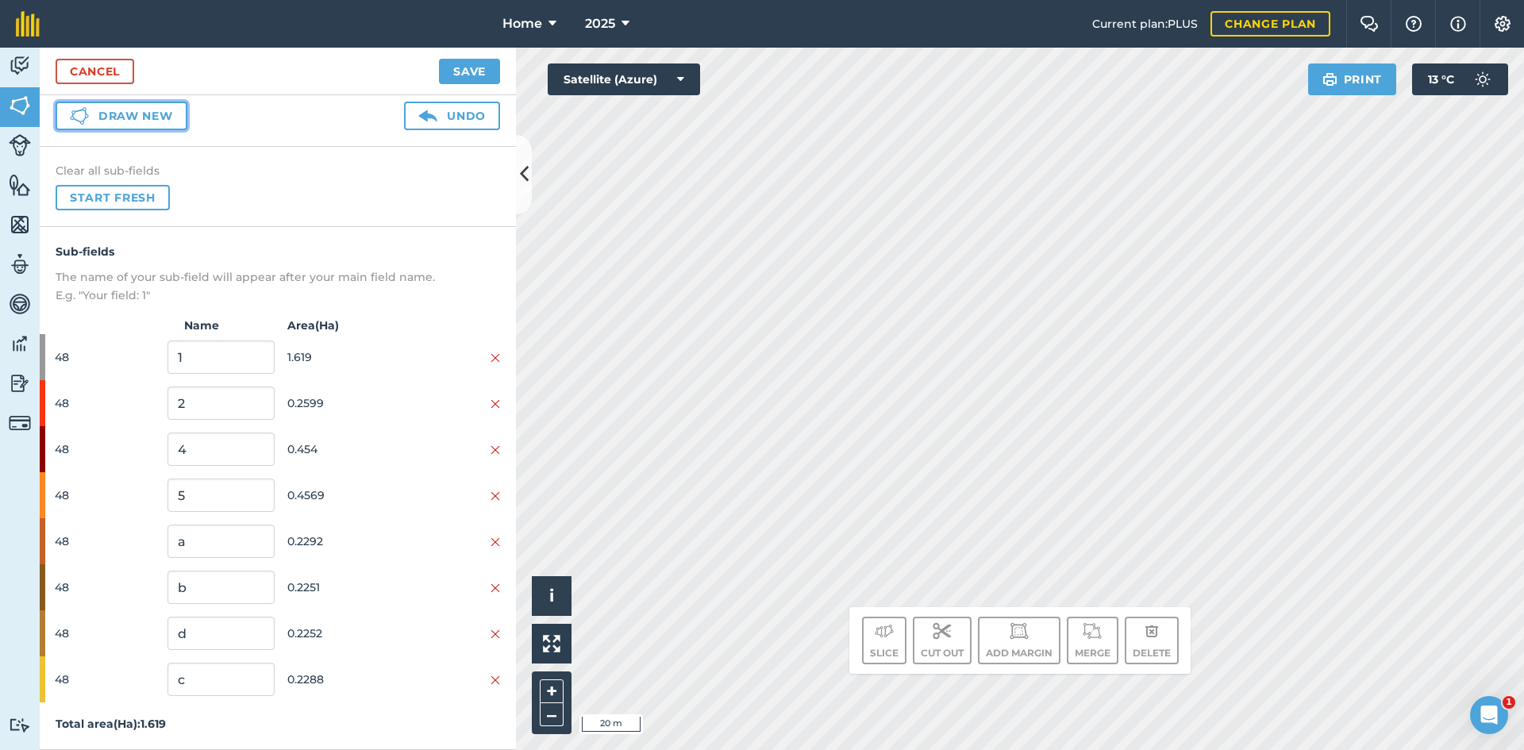
click at [171, 109] on button "Draw new" at bounding box center [122, 116] width 132 height 29
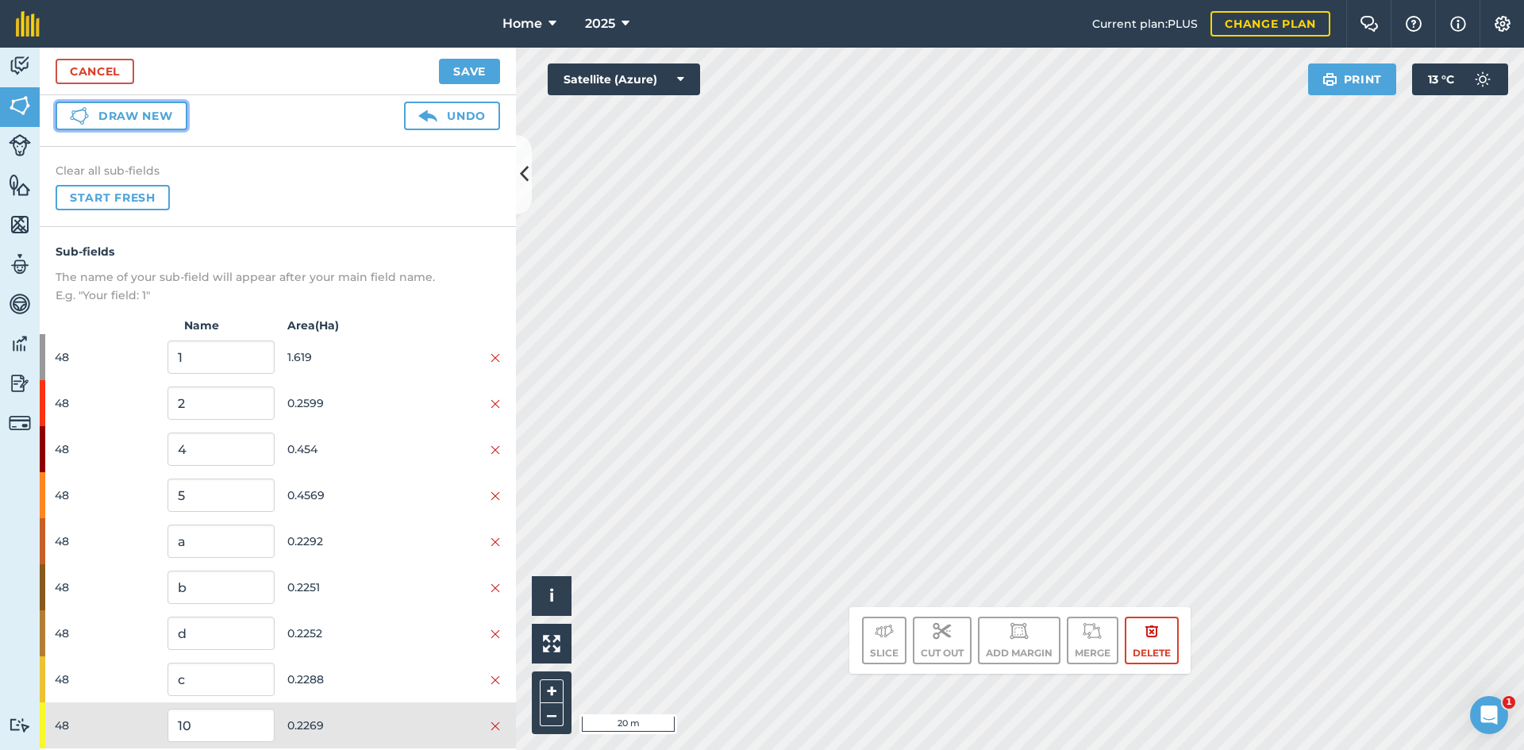
click at [162, 108] on button "Draw new" at bounding box center [122, 116] width 132 height 29
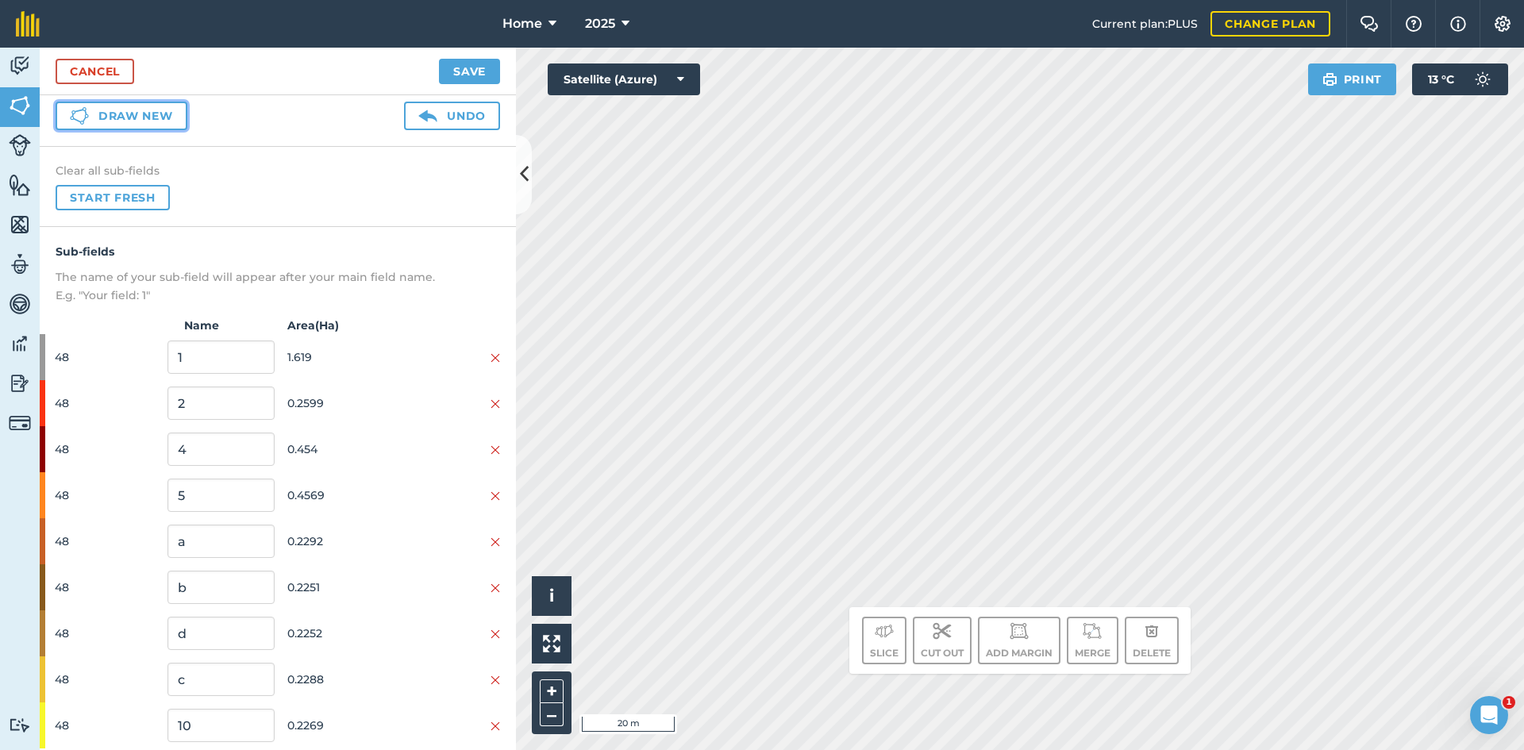
click at [164, 108] on button "Draw new" at bounding box center [122, 116] width 132 height 29
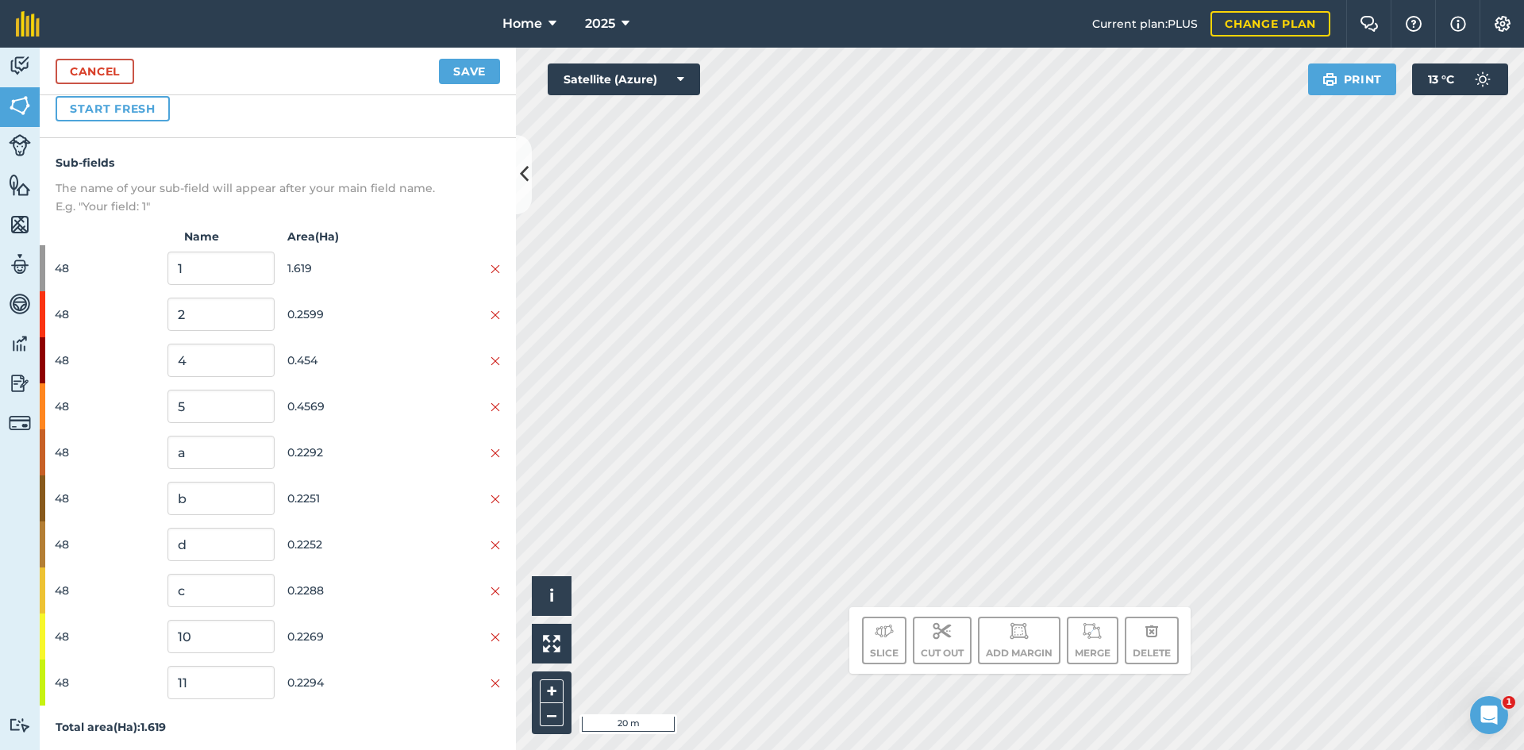
scroll to position [157, 0]
click at [491, 400] on img at bounding box center [496, 404] width 10 height 13
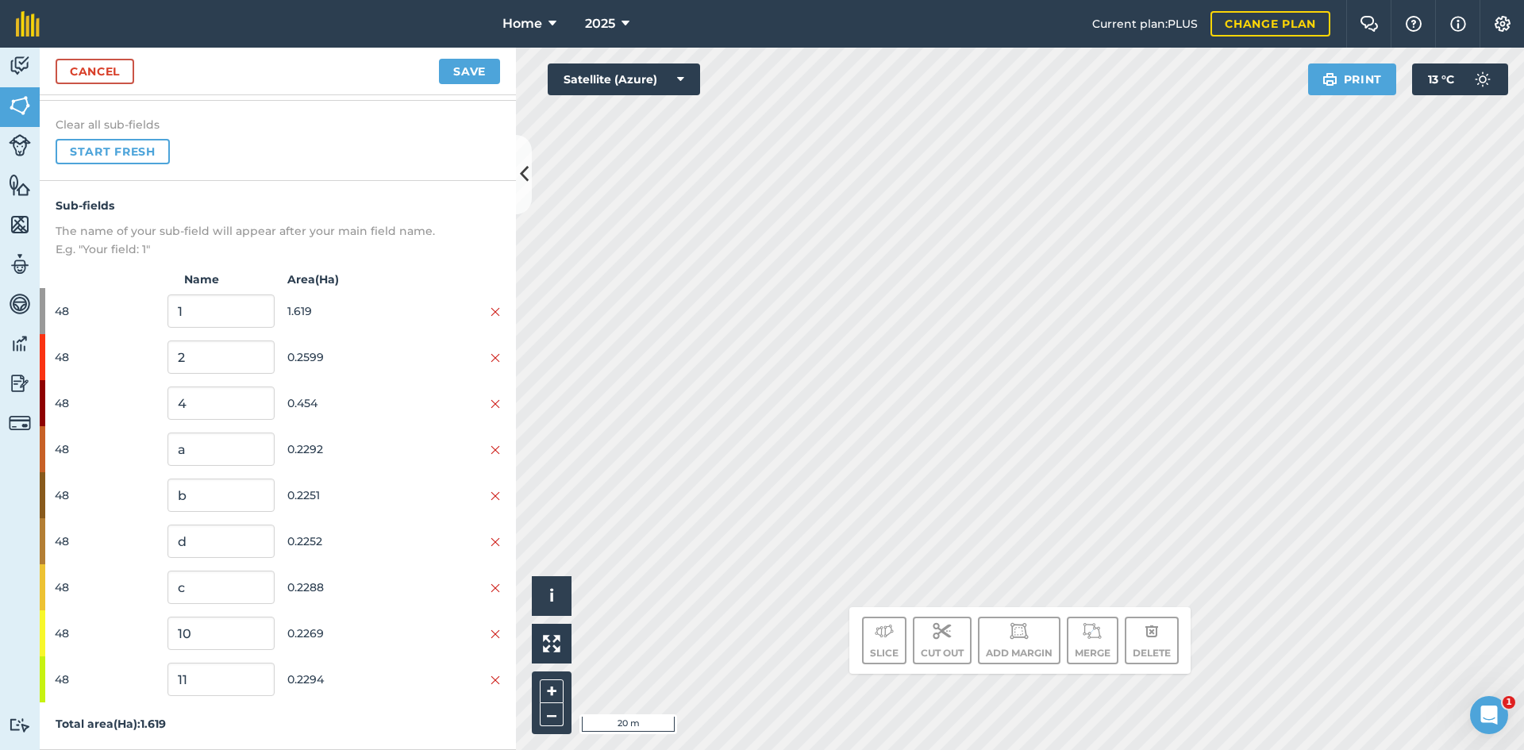
scroll to position [111, 0]
click at [491, 404] on img at bounding box center [496, 404] width 10 height 13
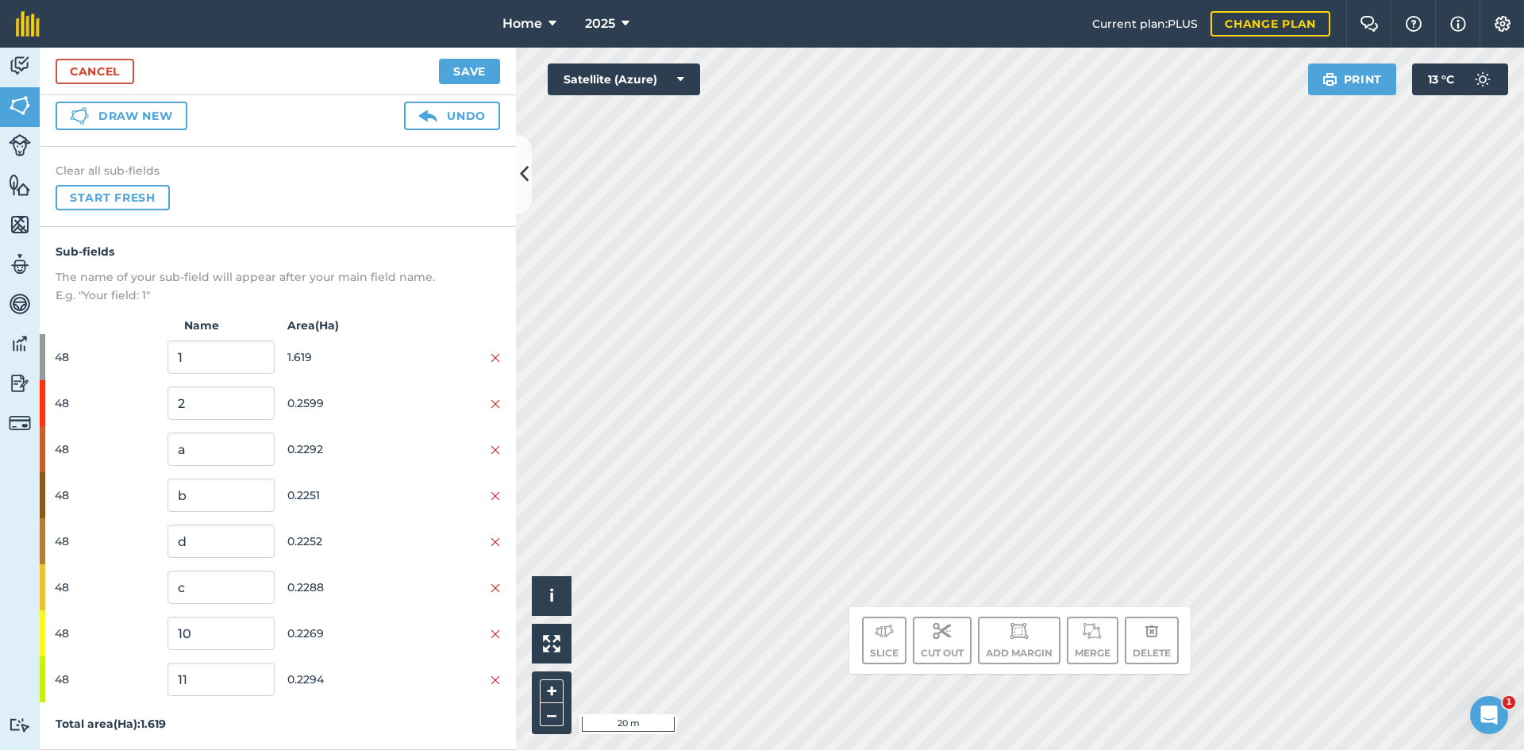
scroll to position [65, 0]
click at [215, 702] on div "11" at bounding box center [220, 679] width 106 height 46
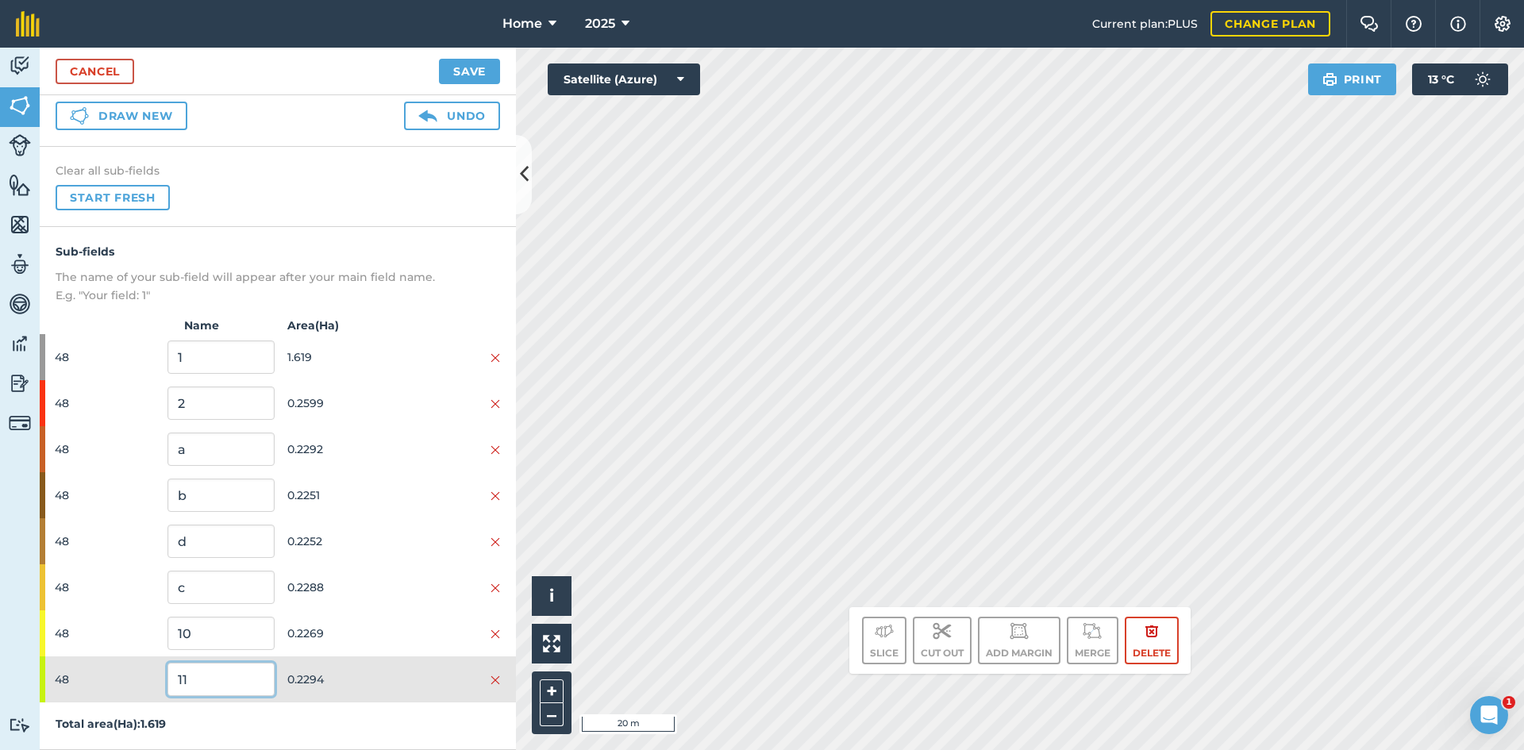
click at [216, 691] on input "11" at bounding box center [220, 679] width 106 height 33
type input "1"
type input "e"
click at [189, 626] on input "10" at bounding box center [220, 633] width 106 height 33
type input "1"
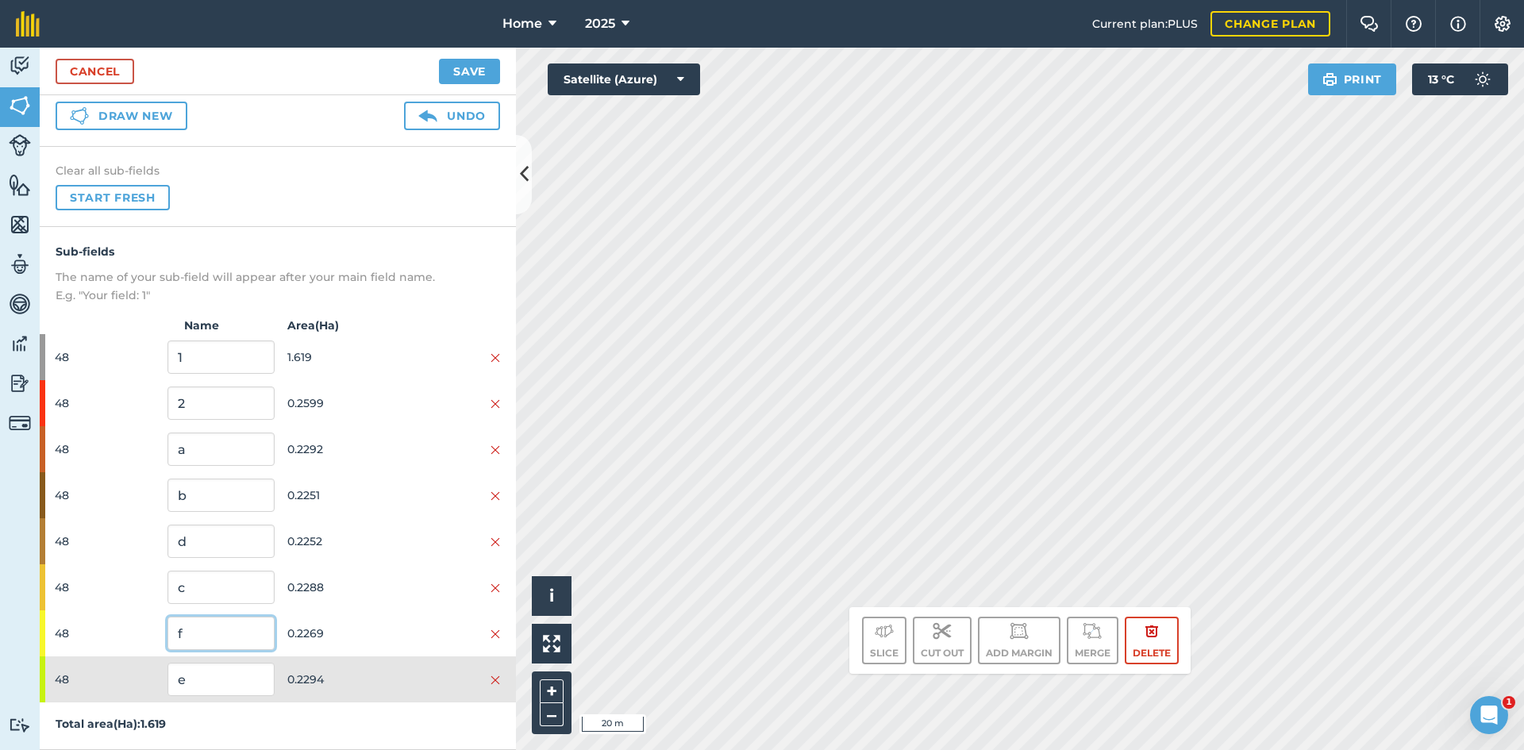
type input "f"
click at [483, 67] on button "Save" at bounding box center [469, 71] width 61 height 25
